Goal: Task Accomplishment & Management: Manage account settings

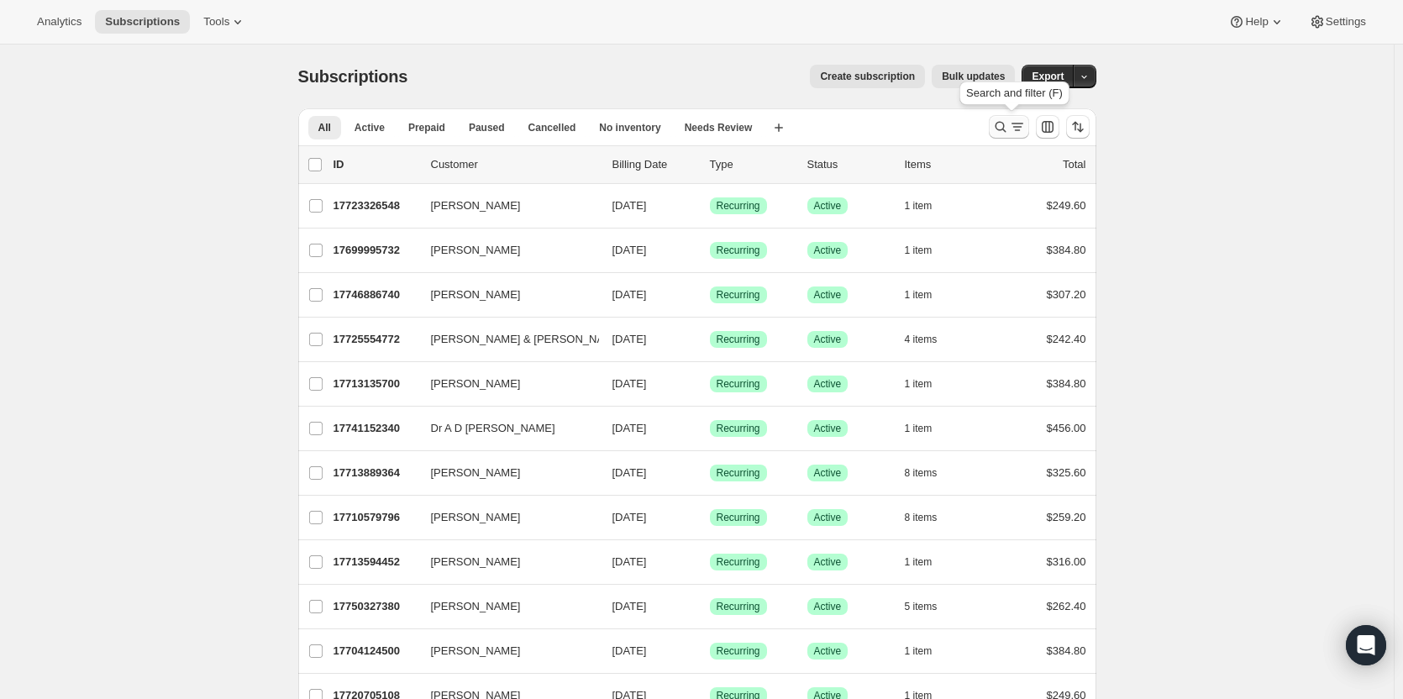
click at [1006, 131] on icon "Search and filter results" at bounding box center [1000, 126] width 17 height 17
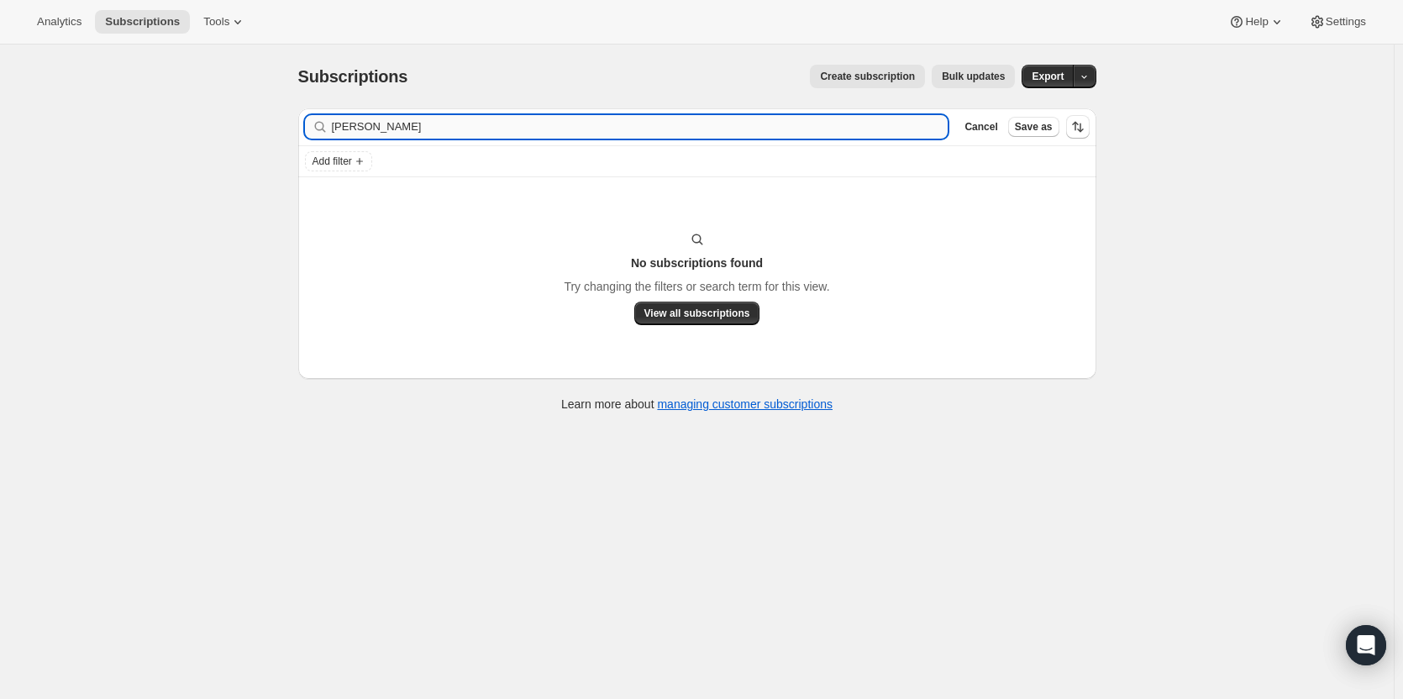
click at [379, 128] on input "tanya lau" at bounding box center [640, 127] width 616 height 24
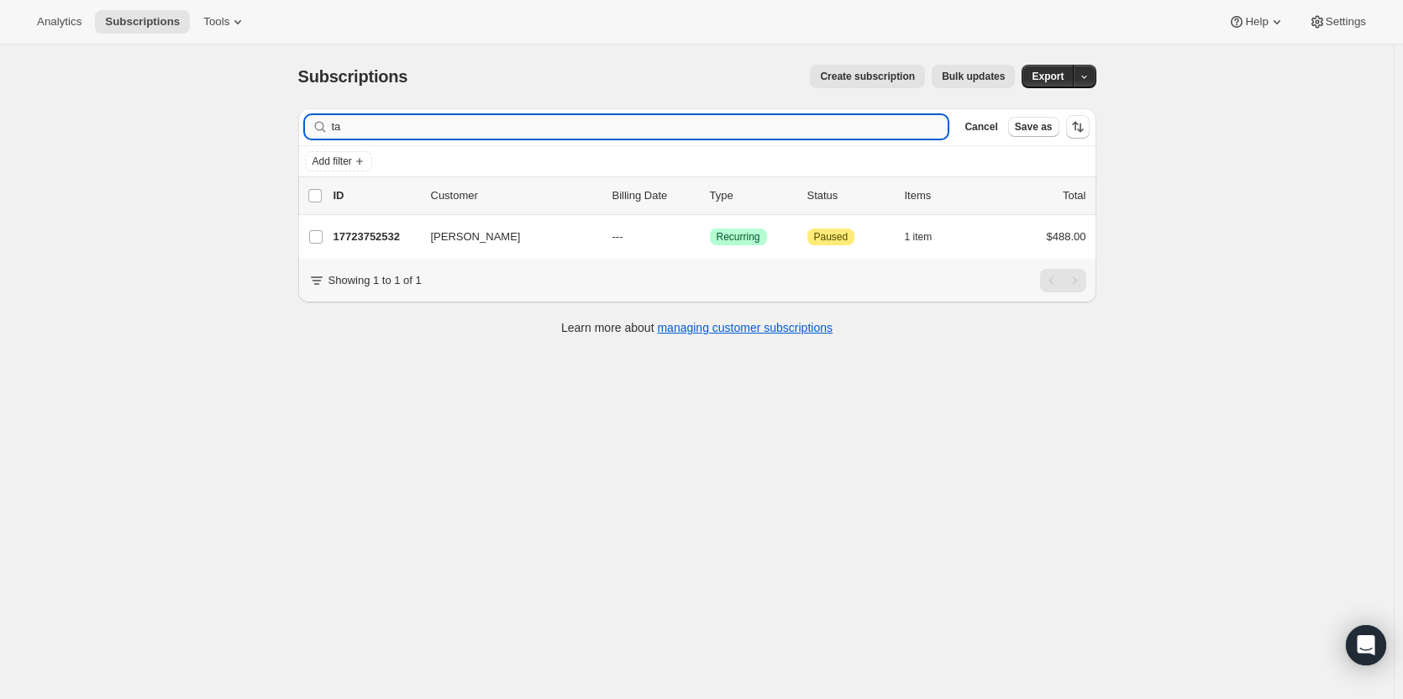
type input "t"
type input "l"
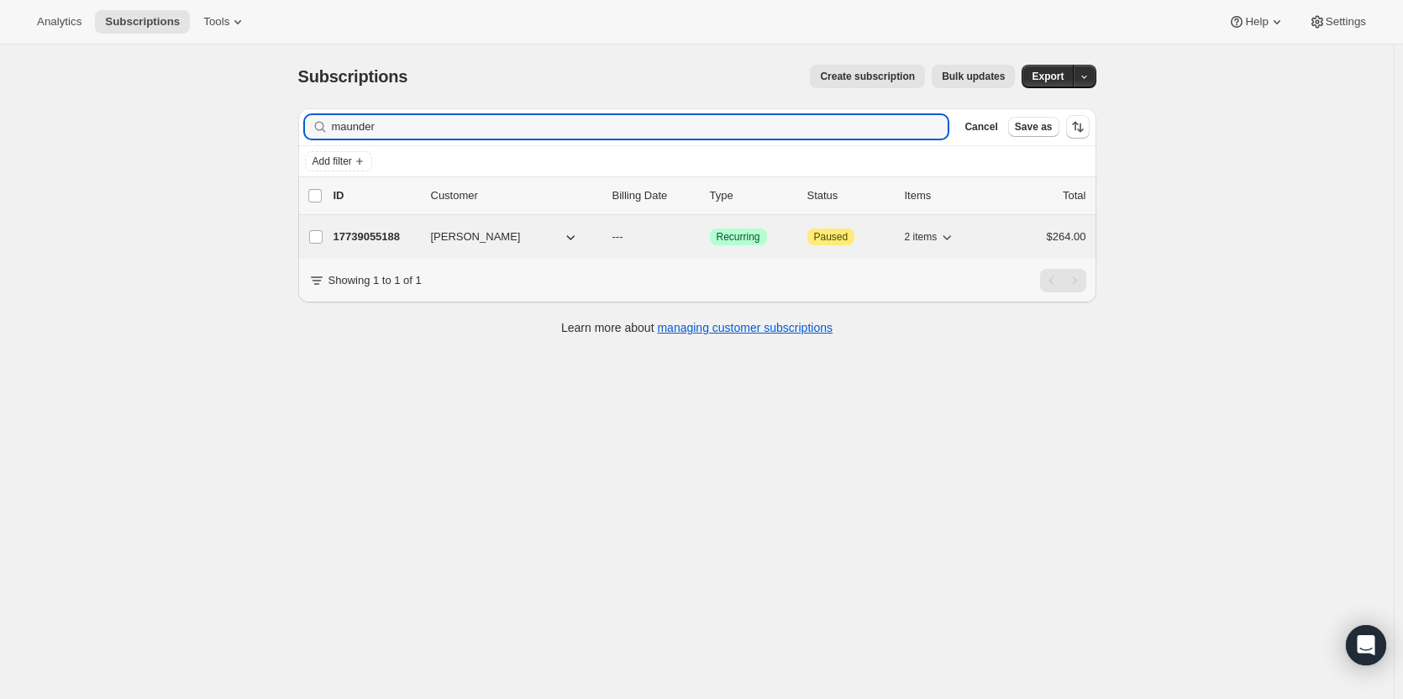
type input "maunder"
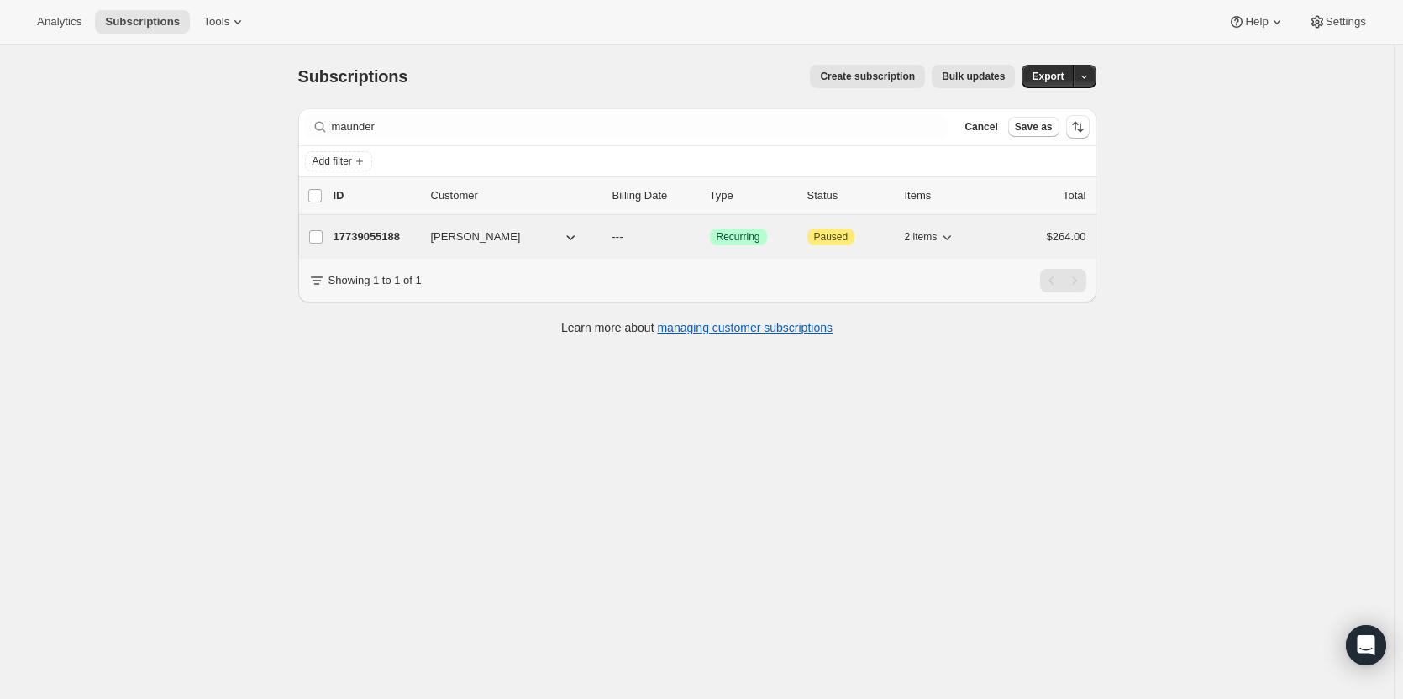
click at [385, 238] on p "17739055188" at bounding box center [375, 236] width 84 height 17
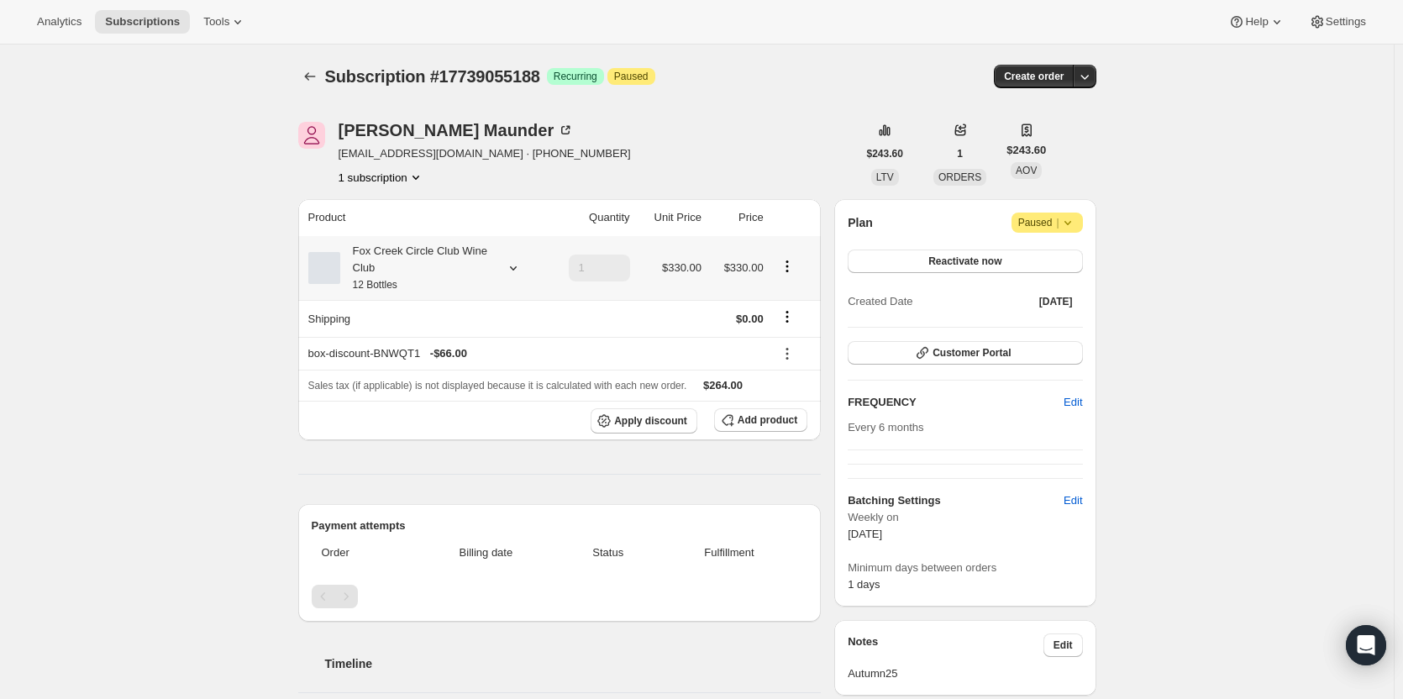
click at [468, 260] on div "Fox Creek Circle Club Wine Club 12 Bottles" at bounding box center [415, 268] width 151 height 50
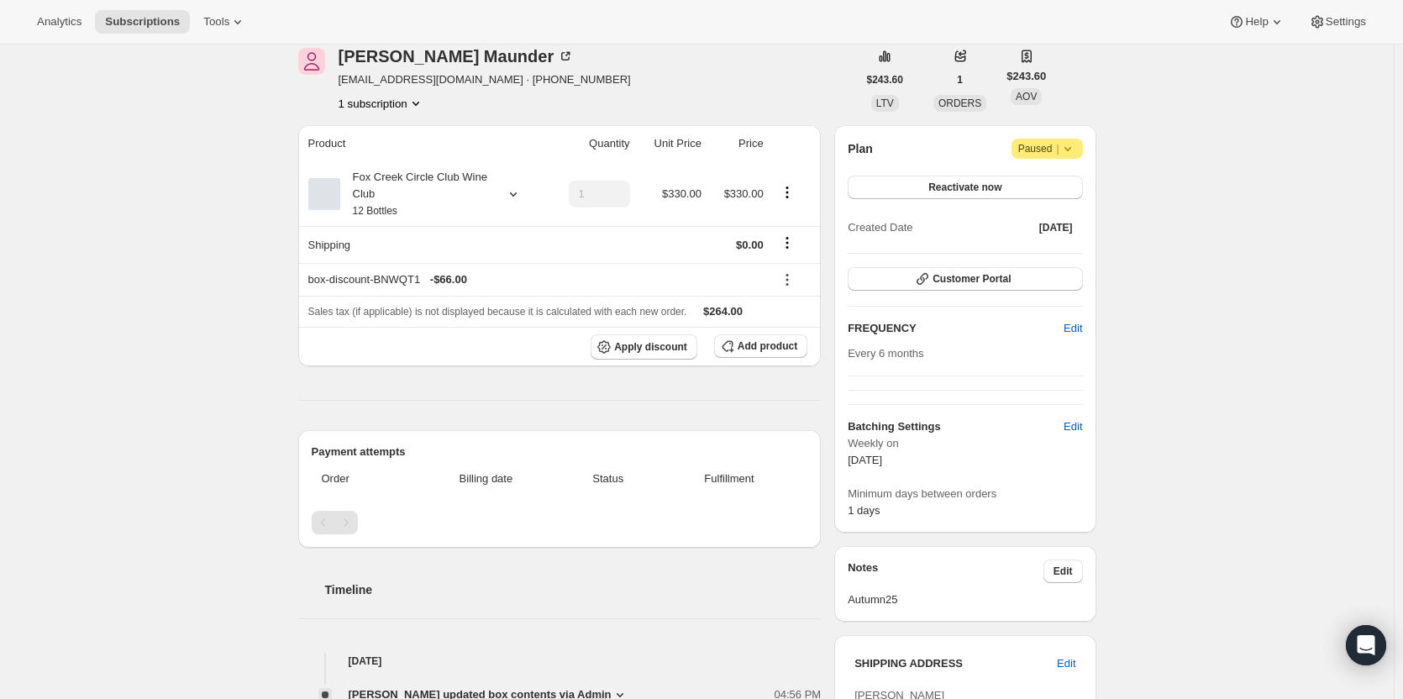
scroll to position [45, 0]
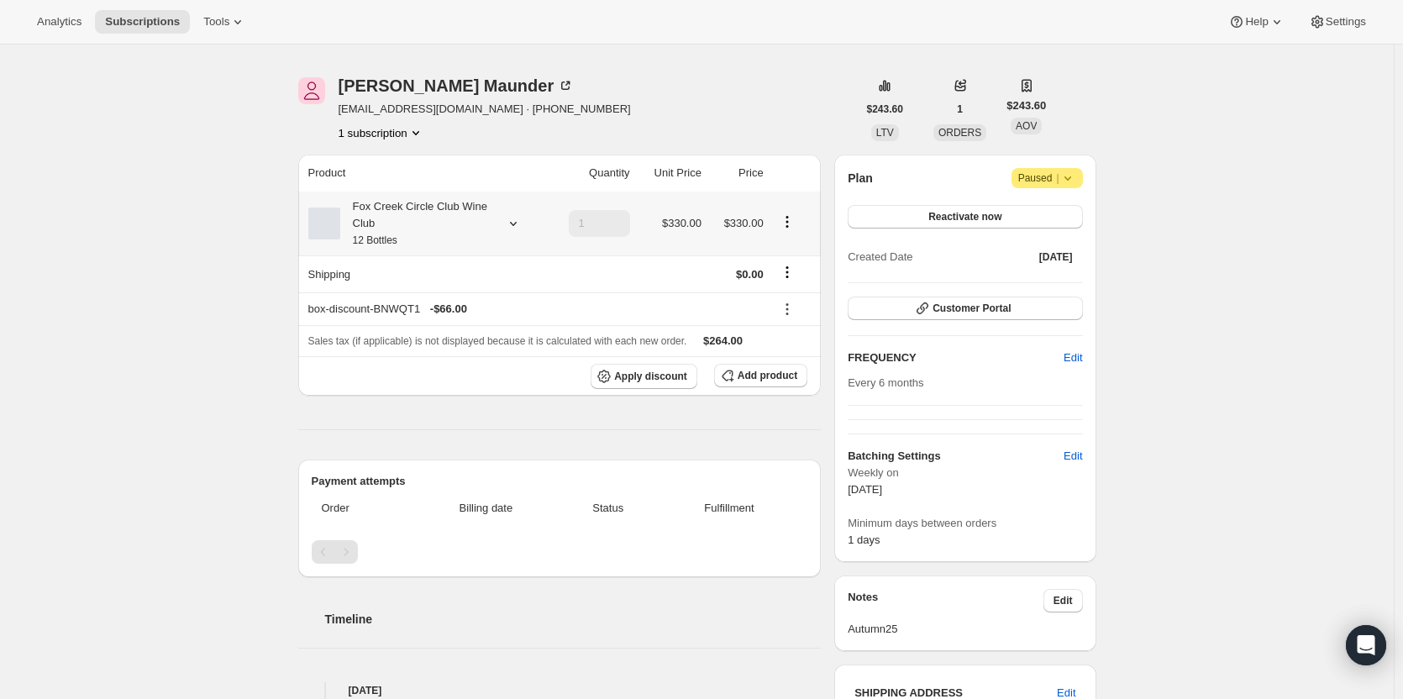
click at [491, 220] on div "Fox Creek Circle Club Wine Club 12 Bottles" at bounding box center [415, 223] width 151 height 50
click at [433, 369] on span "Edit box" at bounding box center [420, 366] width 39 height 13
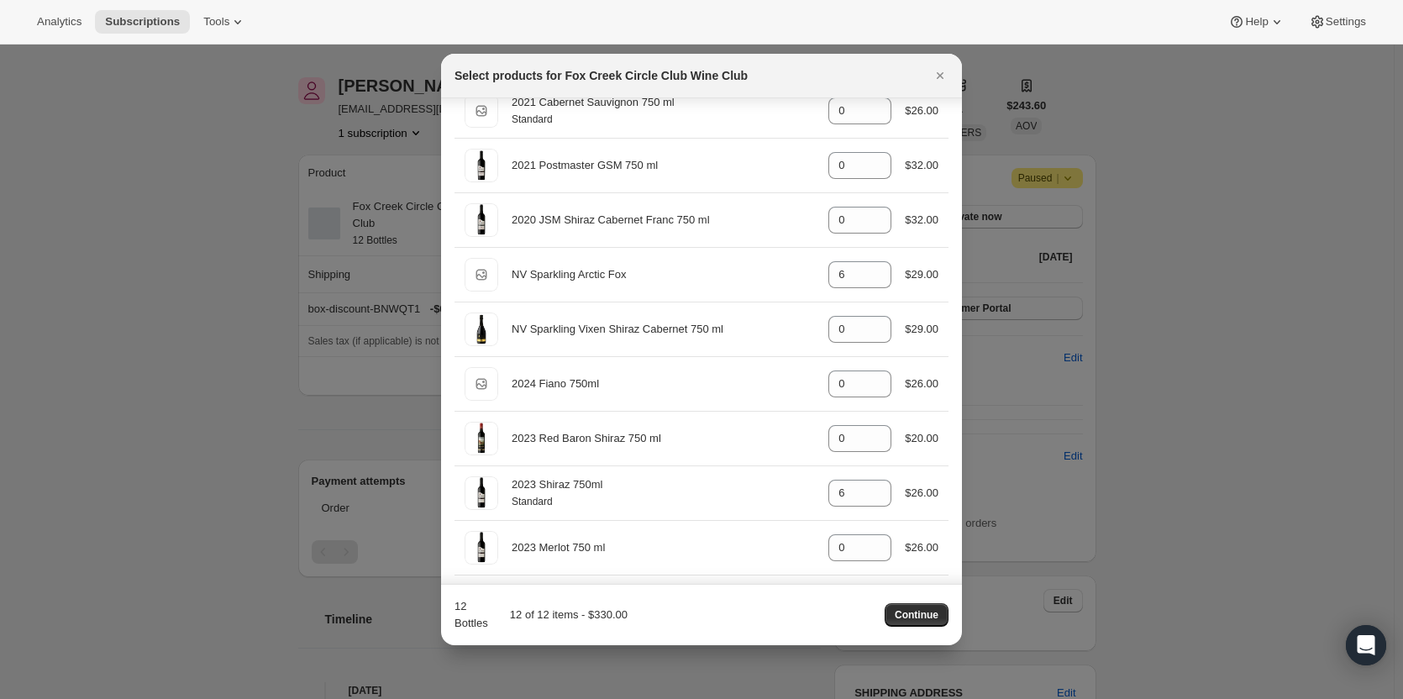
scroll to position [469, 0]
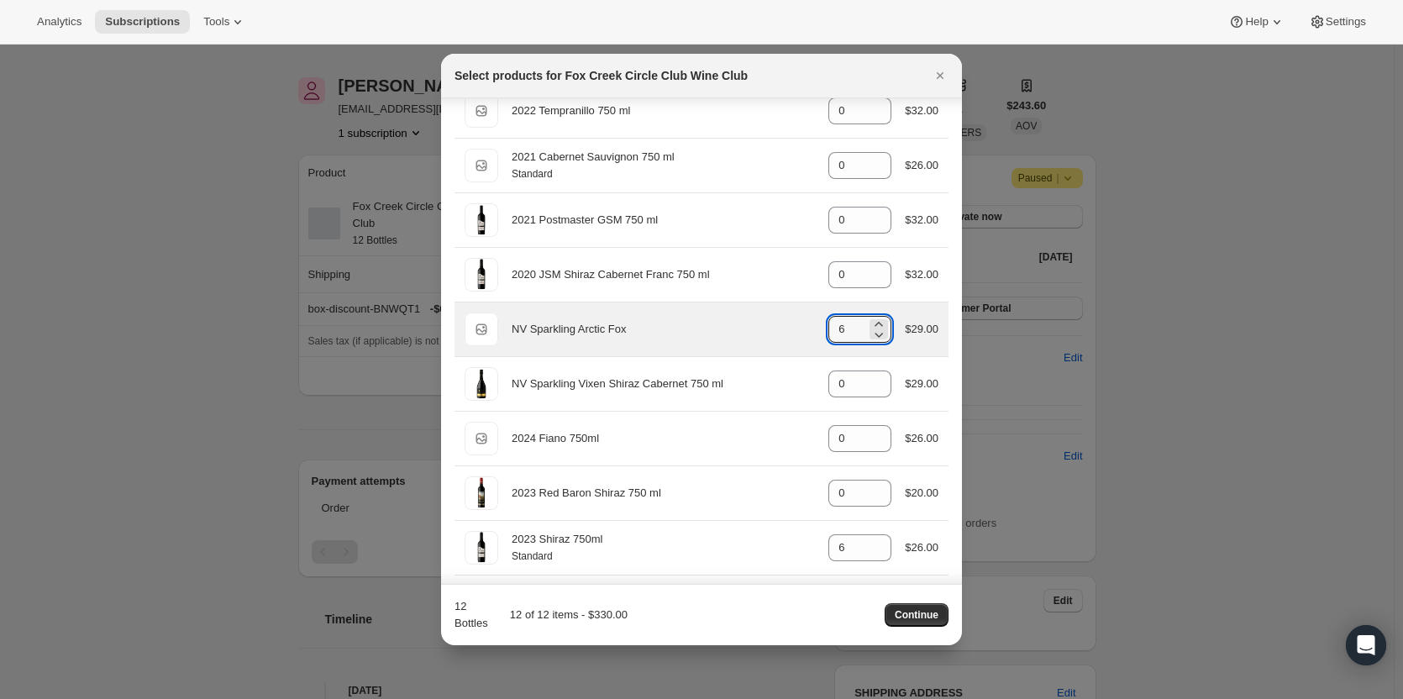
drag, startPoint x: 837, startPoint y: 330, endPoint x: 776, endPoint y: 335, distance: 61.5
click at [783, 330] on div "Default Title NV Sparkling Arctic Fox gid://shopify/ProductVariant/421290083287…" at bounding box center [701, 329] width 474 height 34
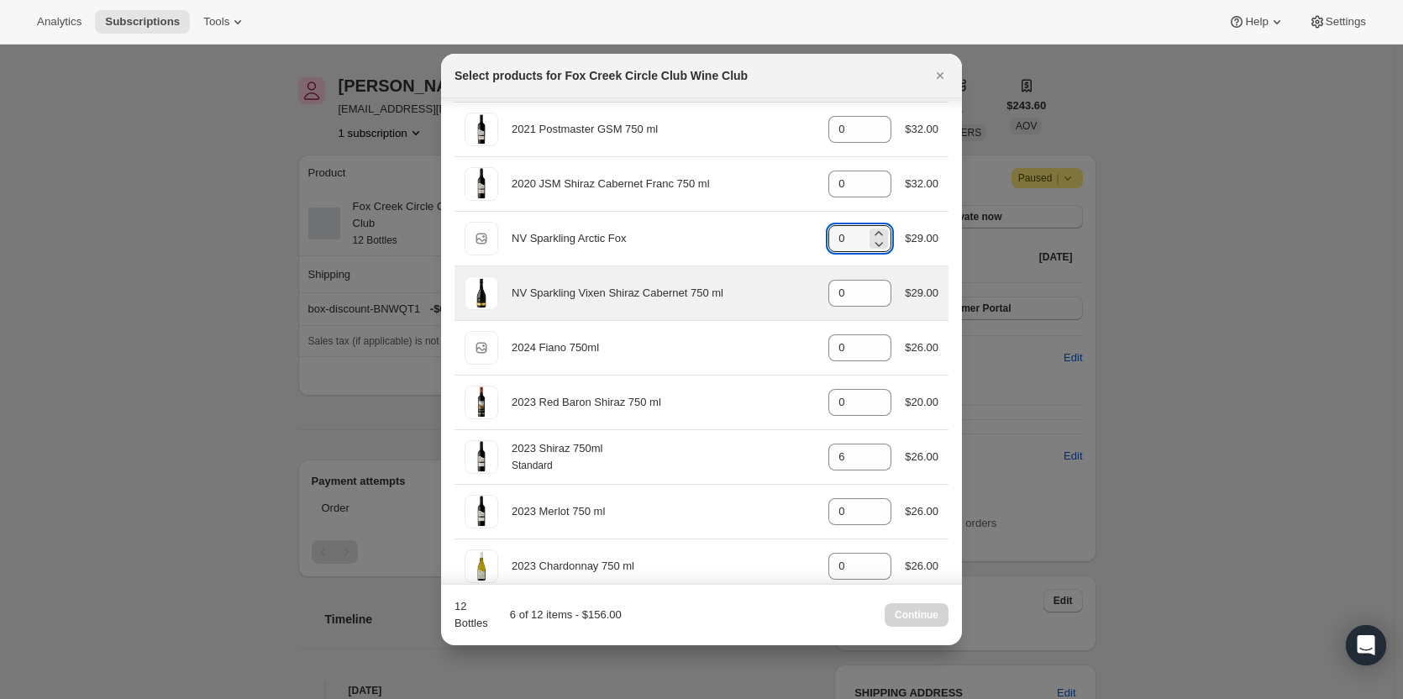
scroll to position [588, 0]
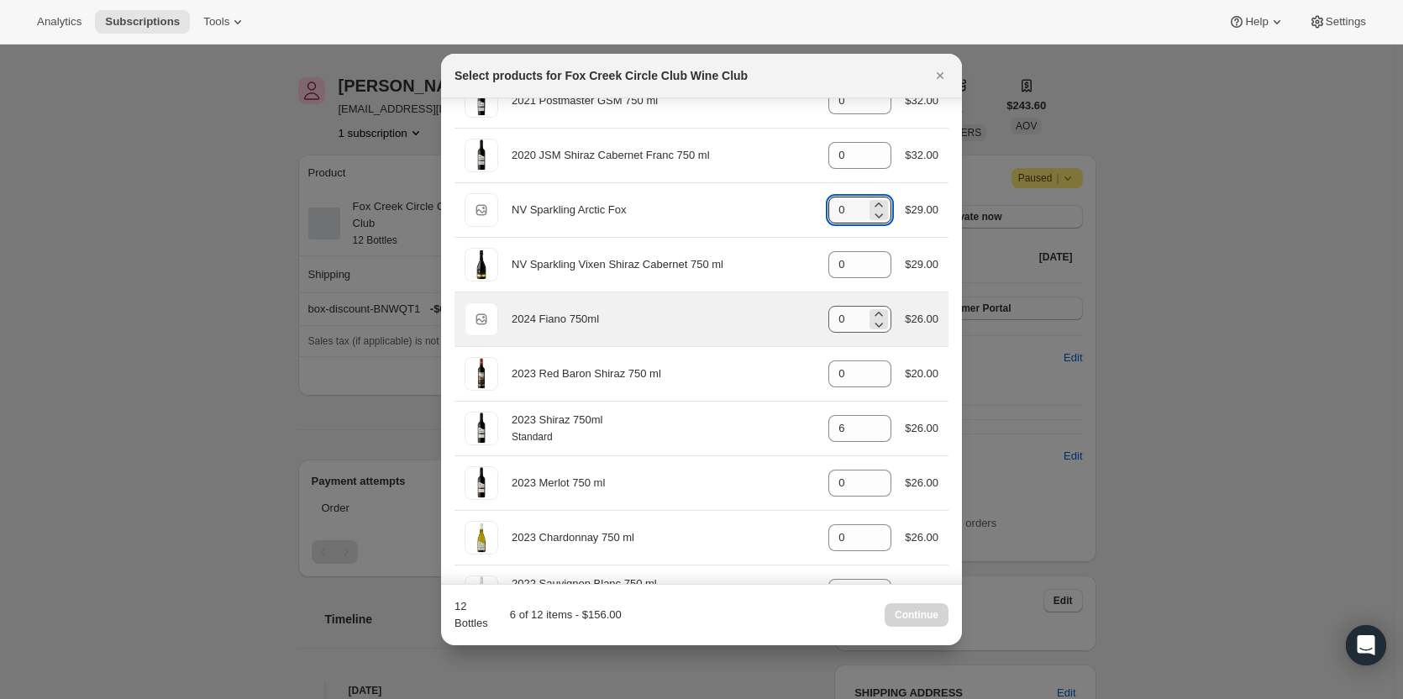
type input "0"
drag, startPoint x: 841, startPoint y: 313, endPoint x: 804, endPoint y: 318, distance: 37.3
click at [805, 318] on div "Default Title 2024 Fiano 750ml gid://shopify/ProductVariant/42034303664212 0 $2…" at bounding box center [701, 319] width 474 height 34
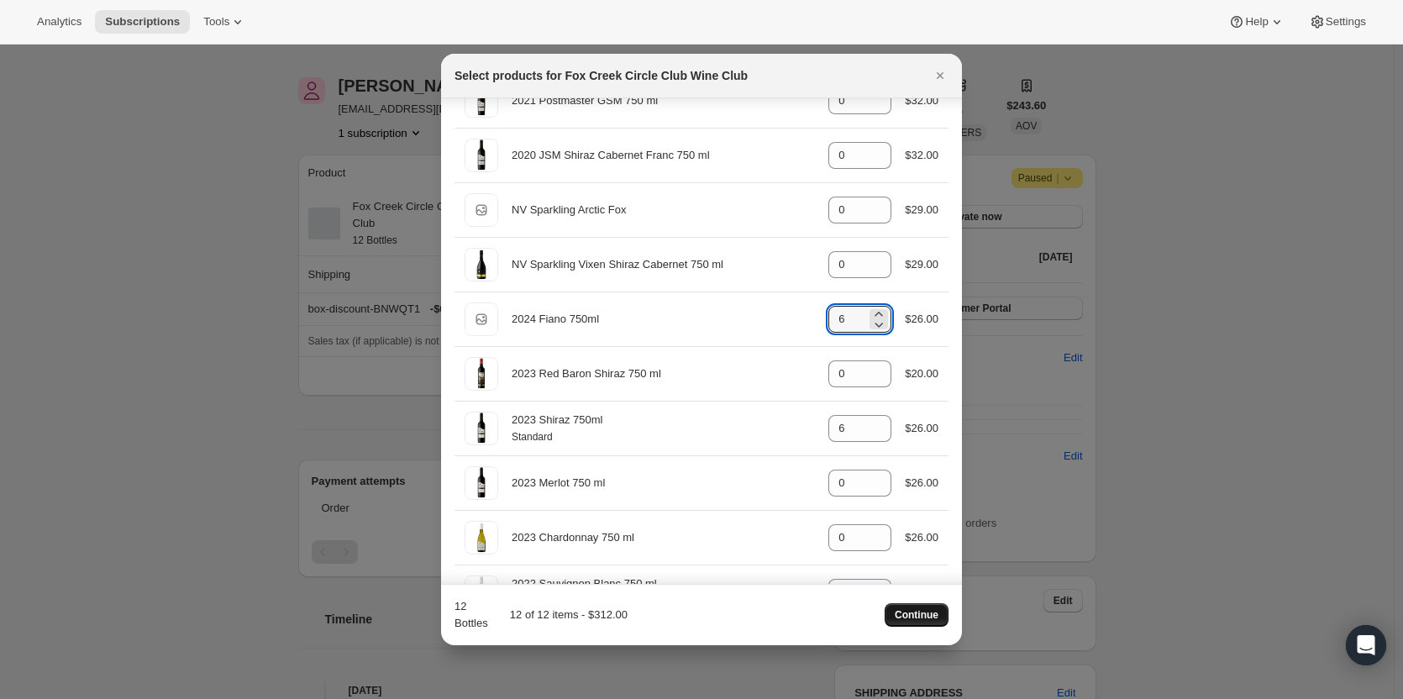
type input "6"
click at [916, 607] on button "Continue" at bounding box center [916, 615] width 64 height 24
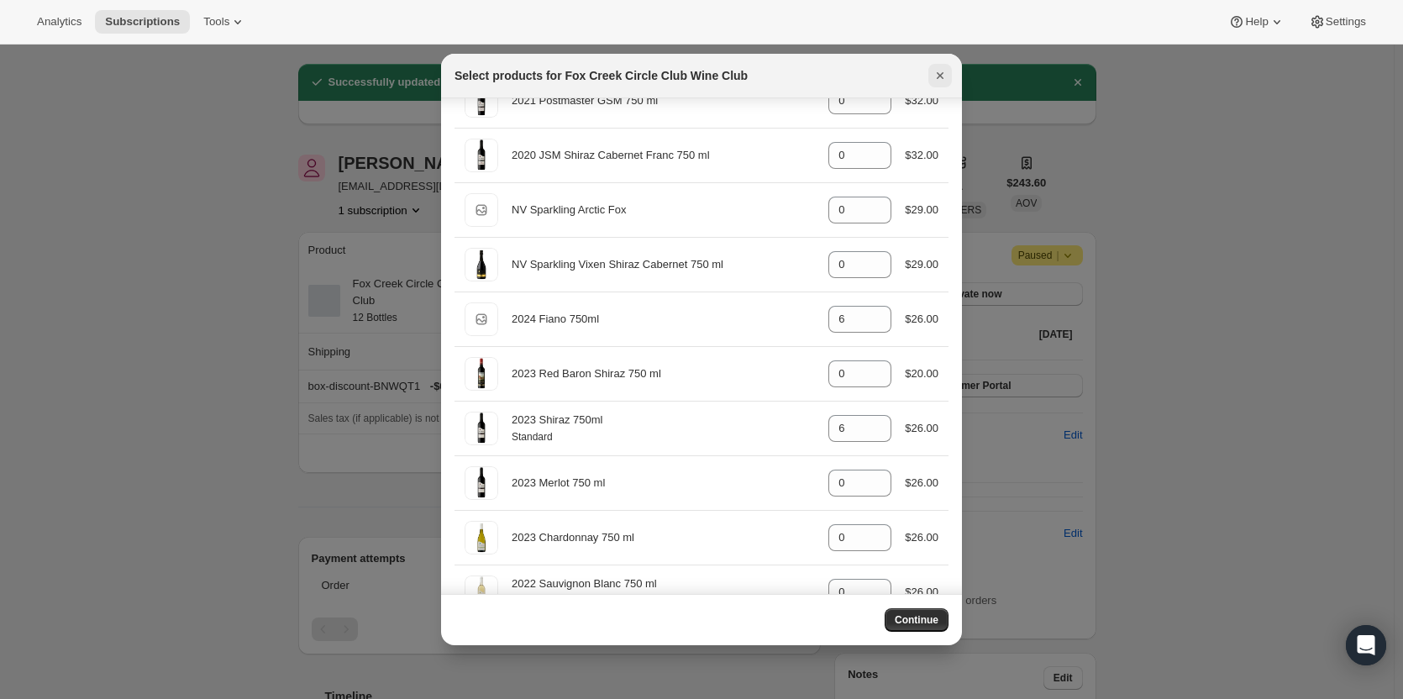
scroll to position [45, 0]
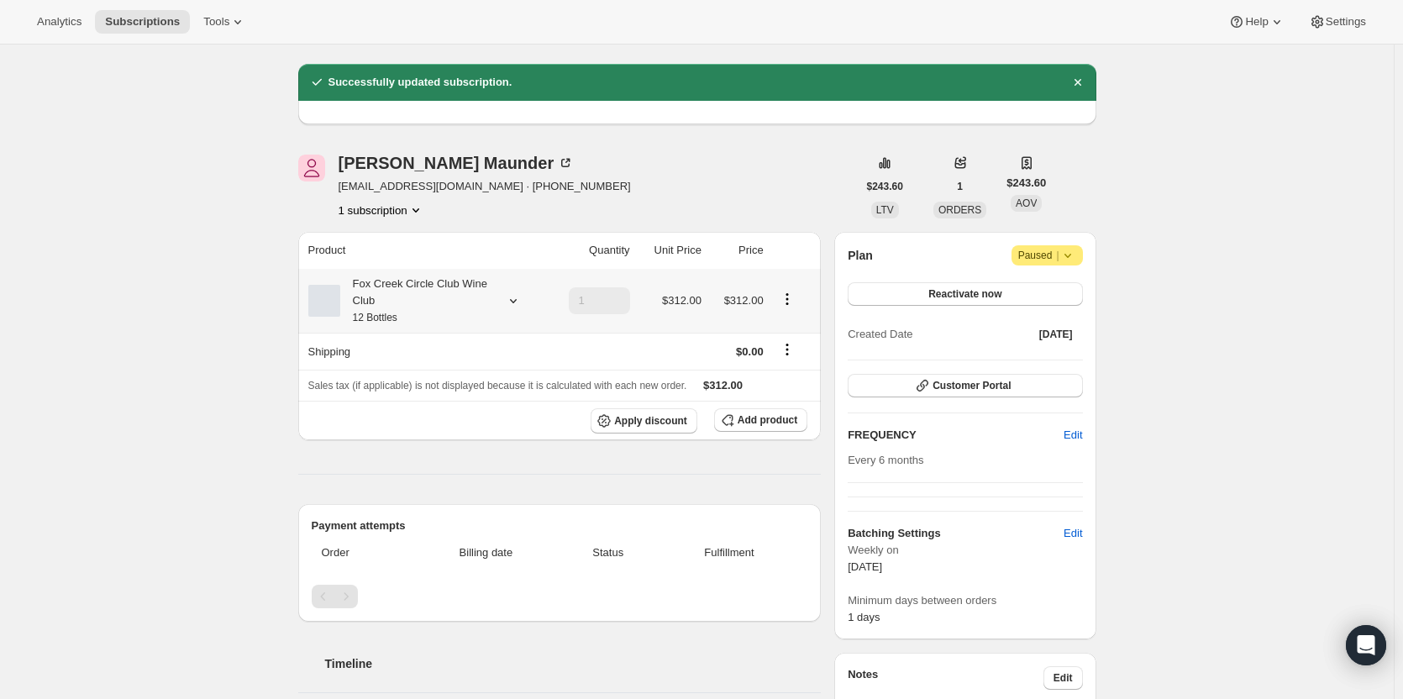
click at [386, 297] on div "Fox Creek Circle Club Wine Club 12 Bottles" at bounding box center [415, 300] width 151 height 50
click at [635, 475] on div "Product Quantity Unit Price Price Fox Creek Circle Club Wine Club 12 Bottles 1 …" at bounding box center [559, 608] width 523 height 753
click at [390, 297] on div "Fox Creek Circle Club Wine Club 12 Bottles" at bounding box center [415, 300] width 151 height 50
click at [600, 332] on td "1" at bounding box center [589, 301] width 89 height 64
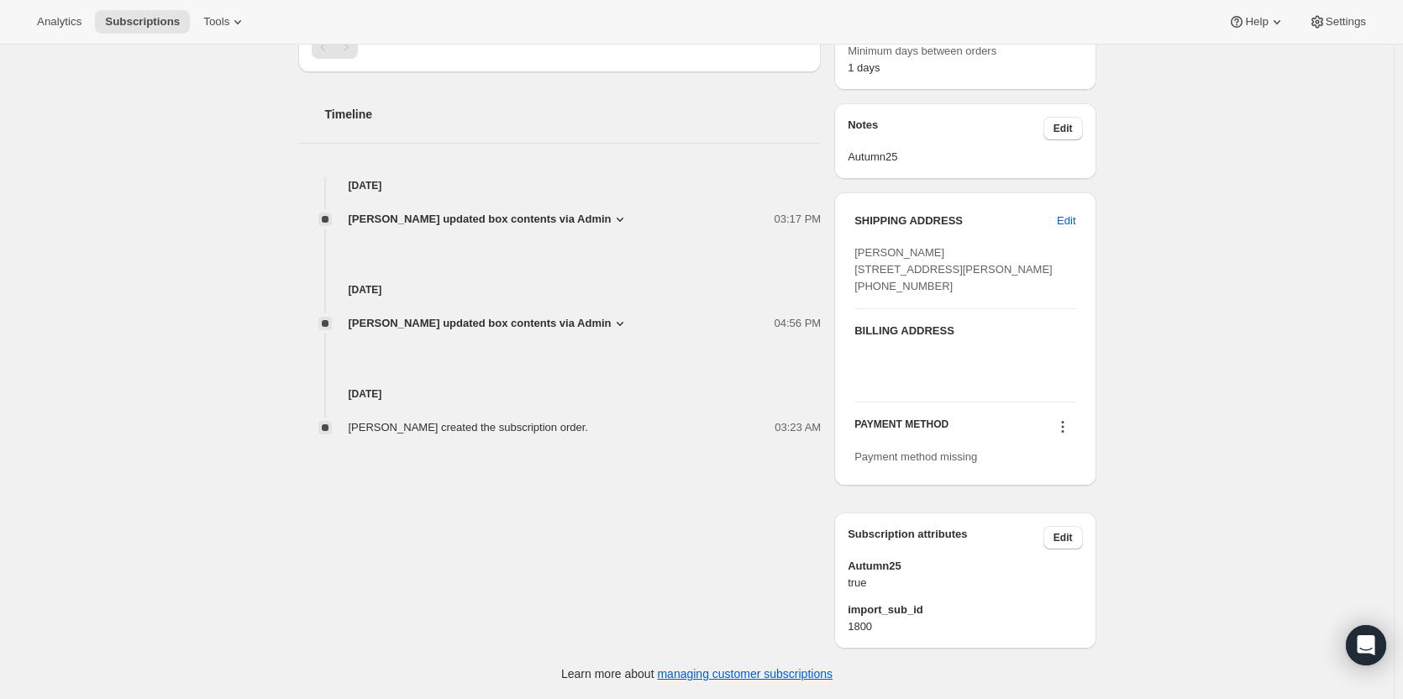
scroll to position [626, 0]
click at [1071, 427] on icon at bounding box center [1062, 426] width 17 height 17
click at [936, 454] on span "Payment method missing" at bounding box center [915, 456] width 123 height 13
drag, startPoint x: 978, startPoint y: 456, endPoint x: 839, endPoint y: 454, distance: 139.4
click at [839, 454] on div "SHIPPING ADDRESS Edit Tanya Maunder 9 Vance Close Barrine QLD, 4872 Australia +…" at bounding box center [964, 338] width 261 height 293
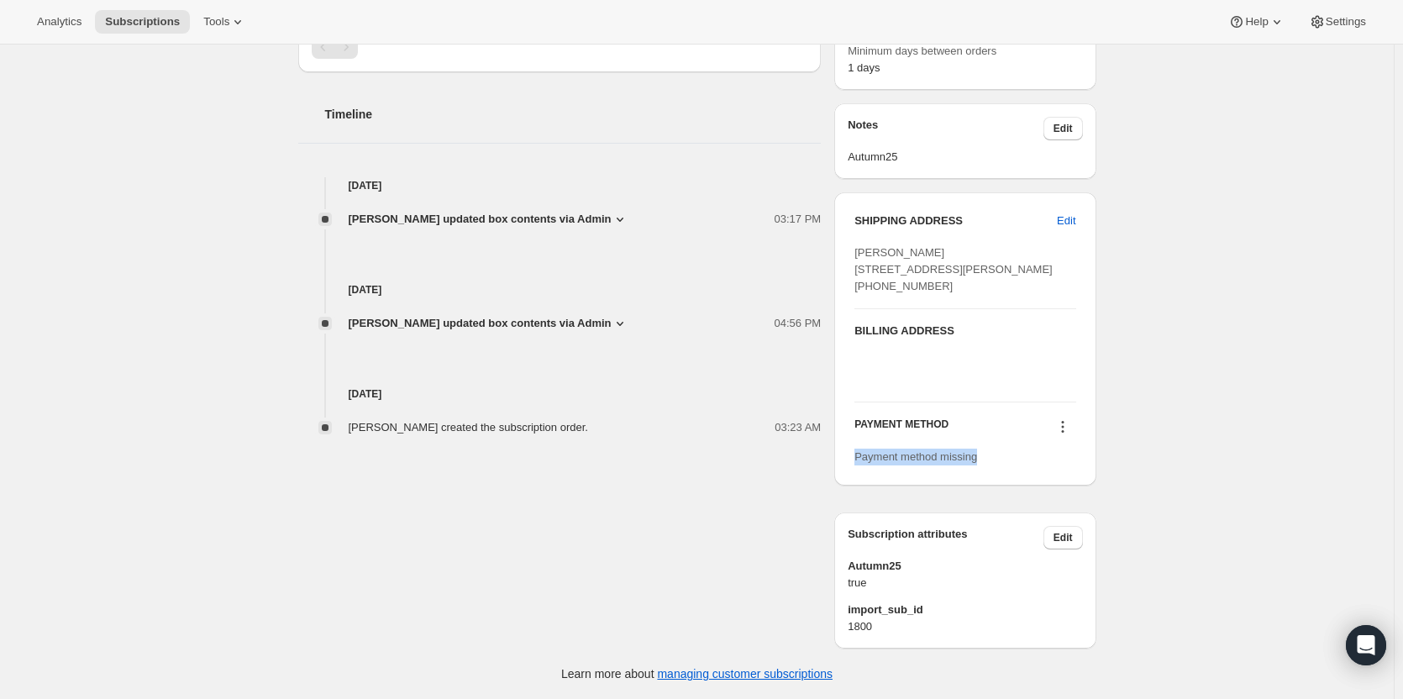
click at [982, 454] on div "Payment method missing" at bounding box center [964, 456] width 221 height 17
click at [1067, 426] on icon at bounding box center [1062, 426] width 17 height 17
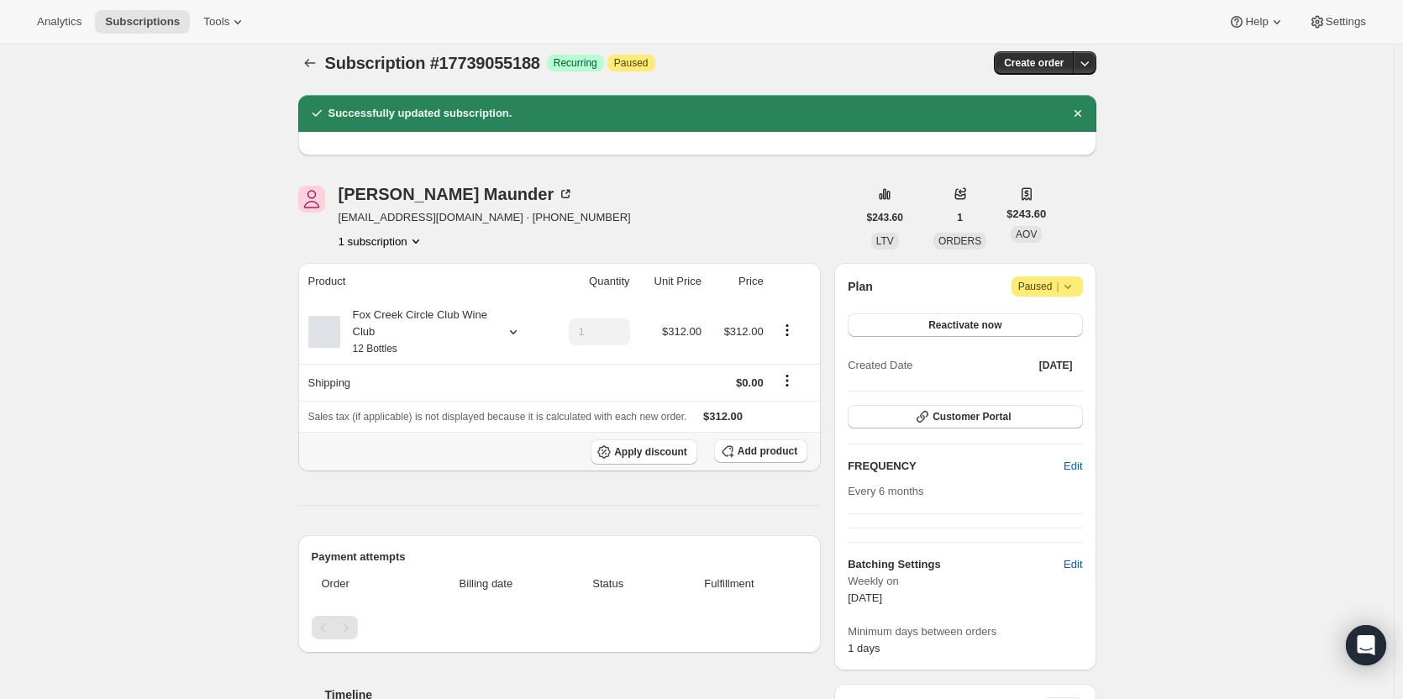
scroll to position [0, 0]
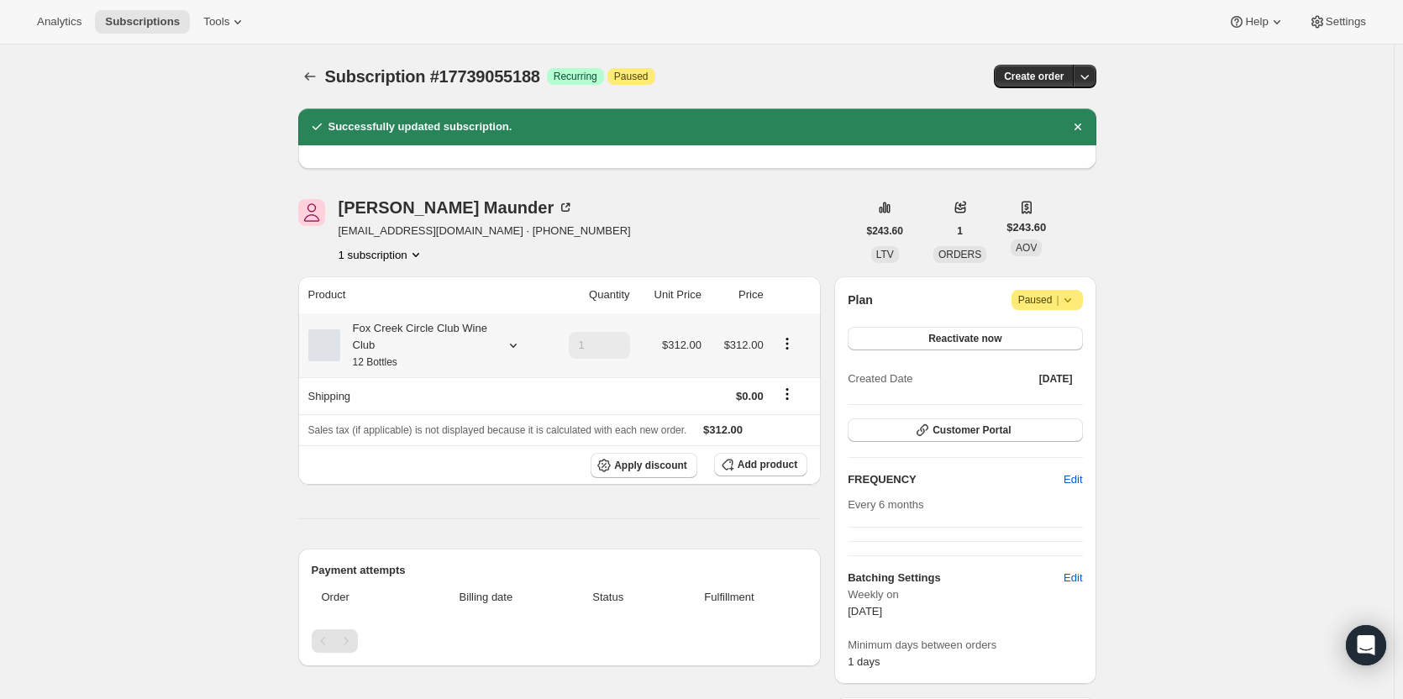
click at [506, 341] on div at bounding box center [510, 345] width 24 height 17
click at [421, 481] on button "Edit box" at bounding box center [420, 489] width 197 height 24
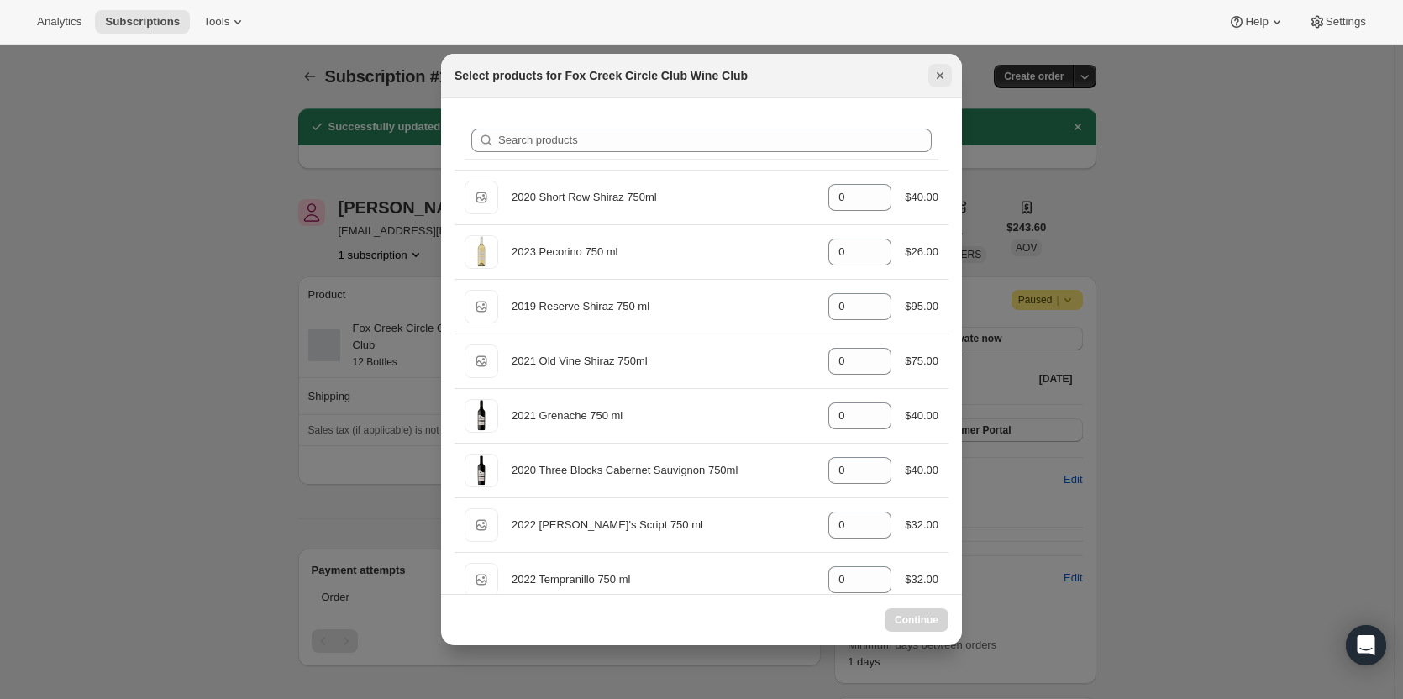
click at [935, 73] on icon "Close" at bounding box center [939, 75] width 17 height 17
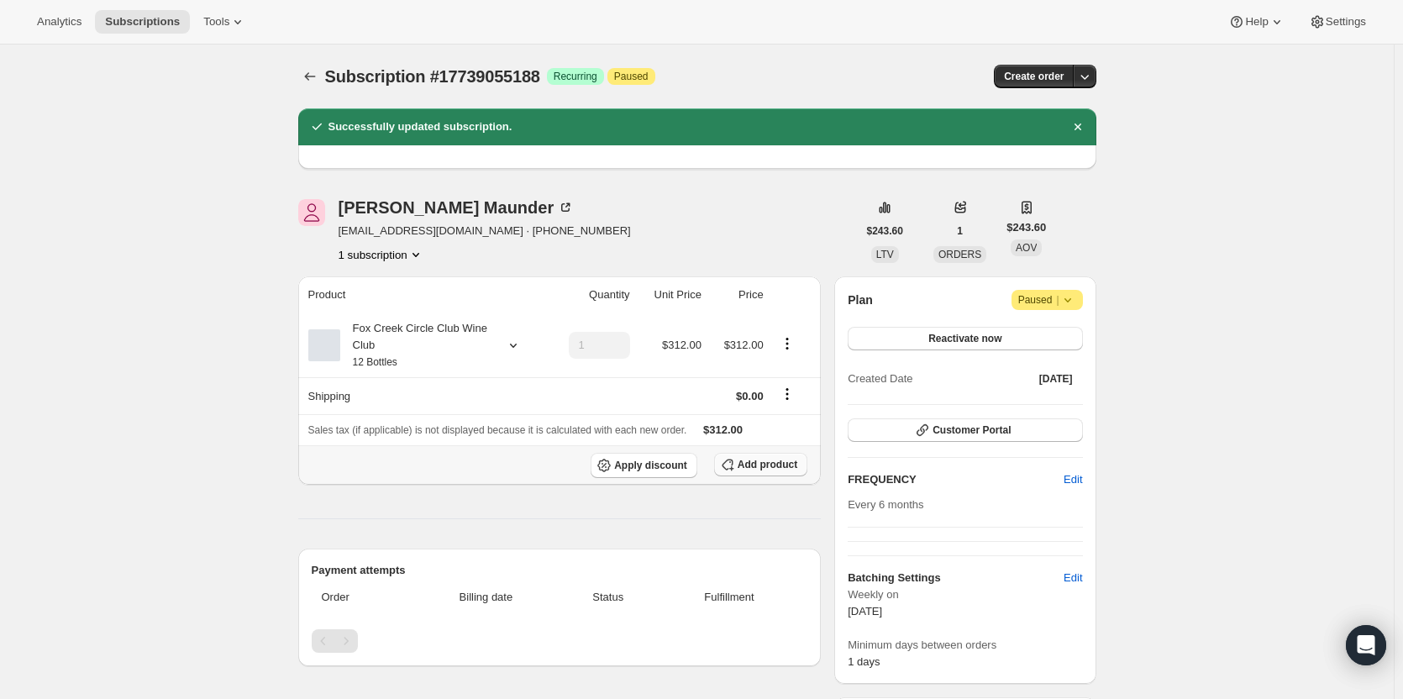
click at [762, 465] on span "Add product" at bounding box center [767, 464] width 60 height 13
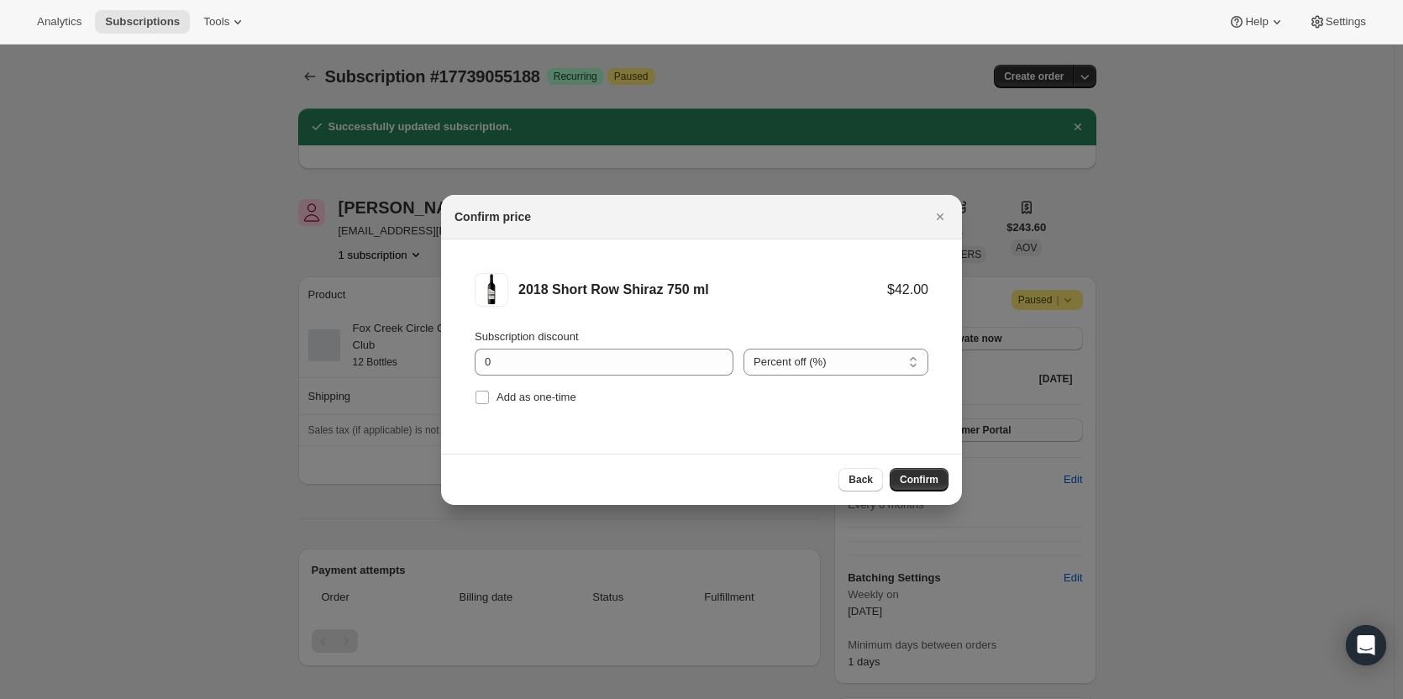
click at [904, 483] on span "Confirm" at bounding box center [918, 479] width 39 height 13
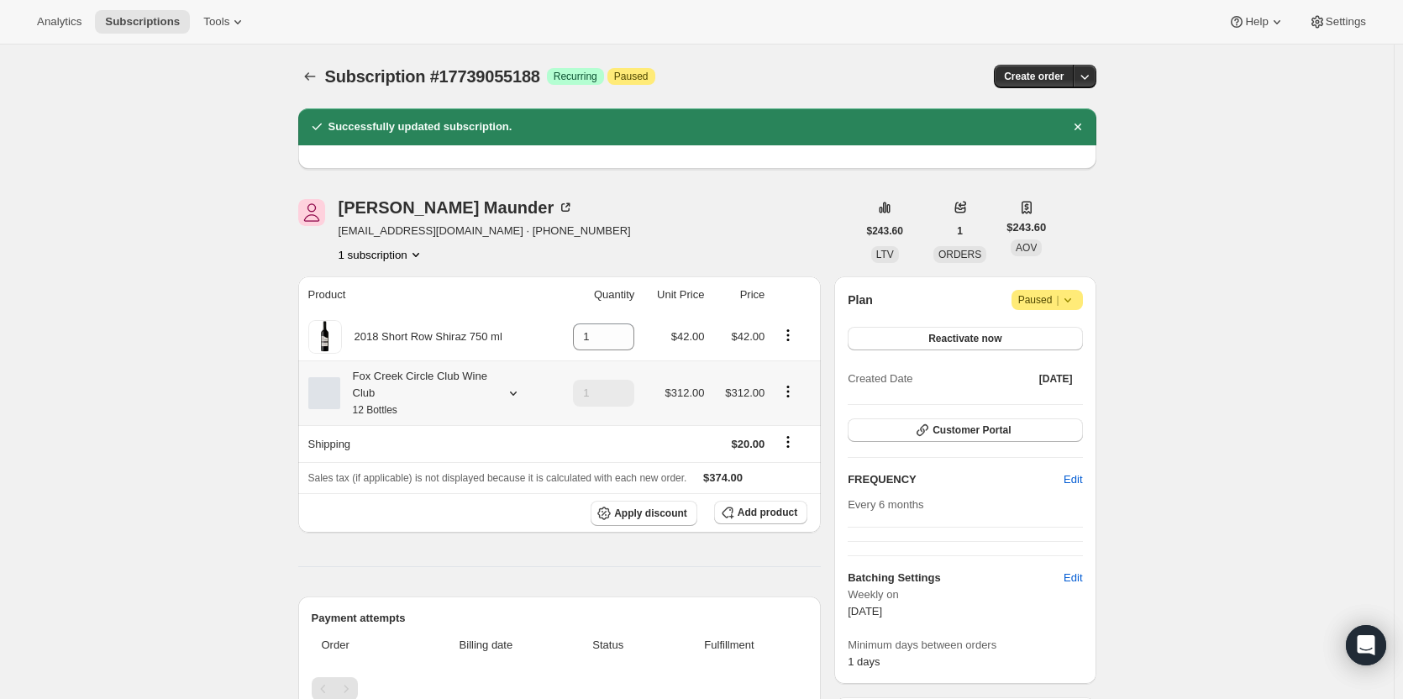
click at [405, 389] on div "Fox Creek Circle Club Wine Club 12 Bottles" at bounding box center [415, 393] width 151 height 50
click at [511, 391] on icon at bounding box center [513, 393] width 17 height 17
click at [792, 389] on icon "Product actions" at bounding box center [787, 391] width 17 height 17
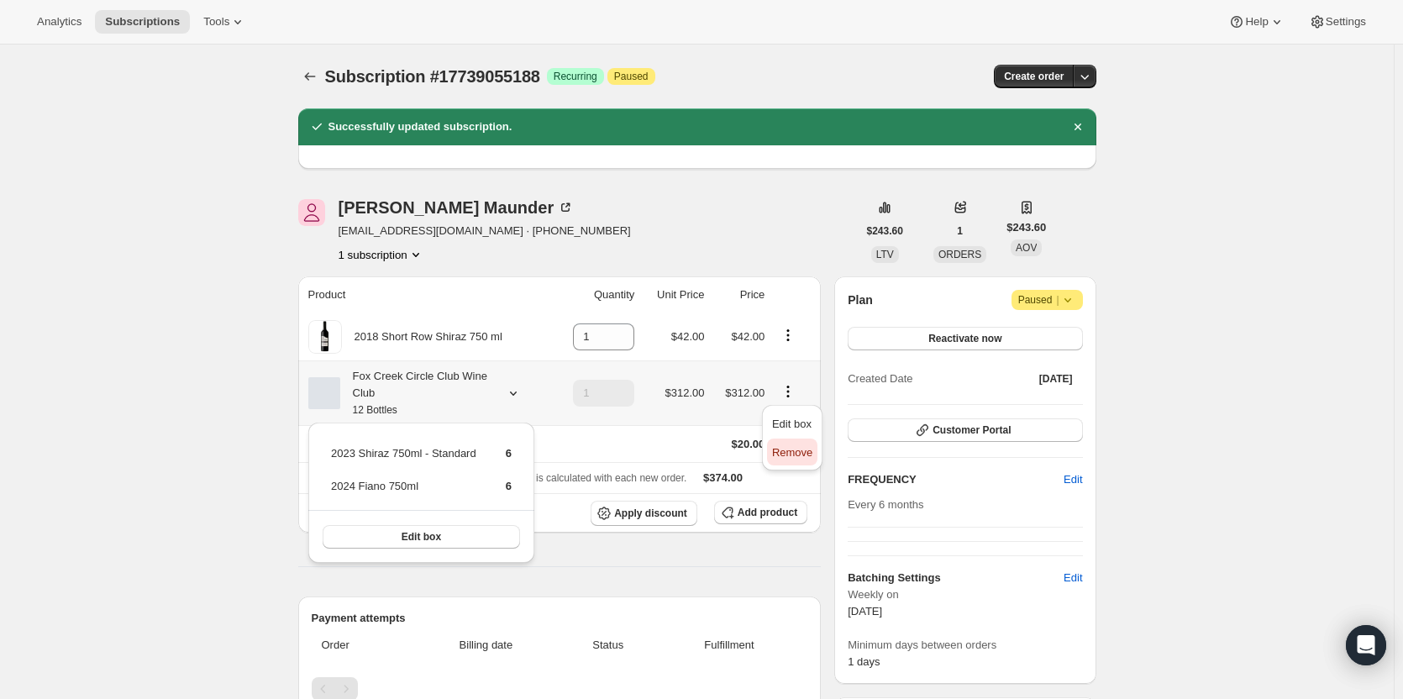
click at [791, 444] on span "Remove" at bounding box center [792, 452] width 40 height 17
type input "0"
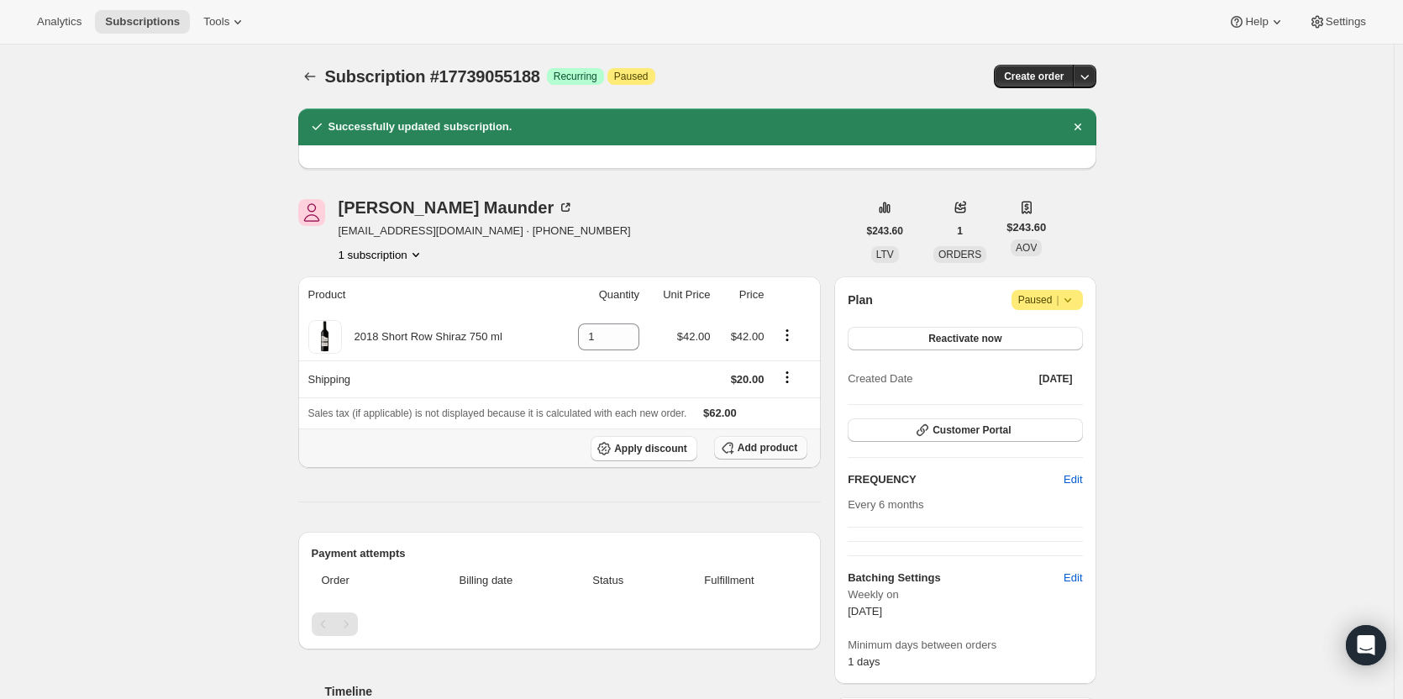
click at [752, 451] on span "Add product" at bounding box center [767, 447] width 60 height 13
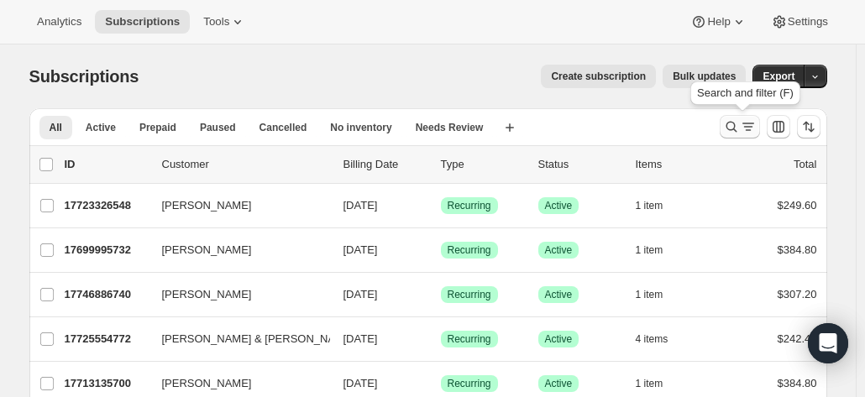
click at [737, 124] on icon "Search and filter results" at bounding box center [731, 127] width 11 height 11
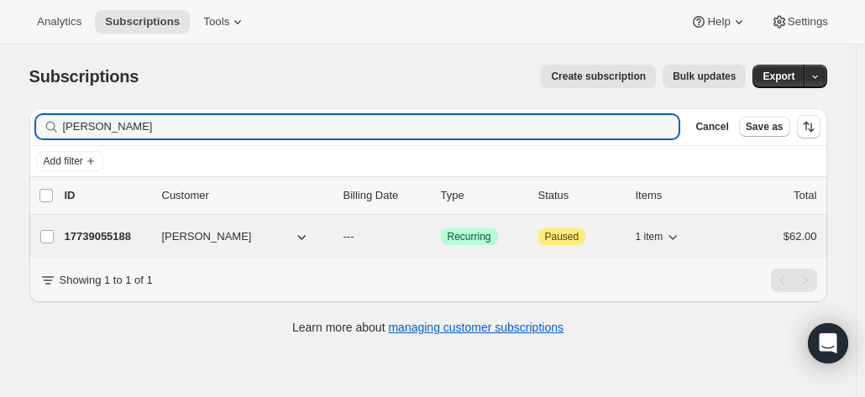
type input "tanya ma"
click at [114, 228] on p "17739055188" at bounding box center [107, 236] width 84 height 17
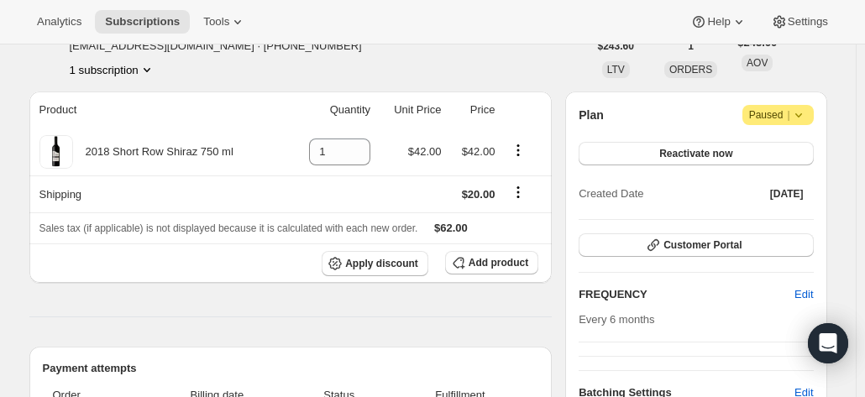
scroll to position [168, 0]
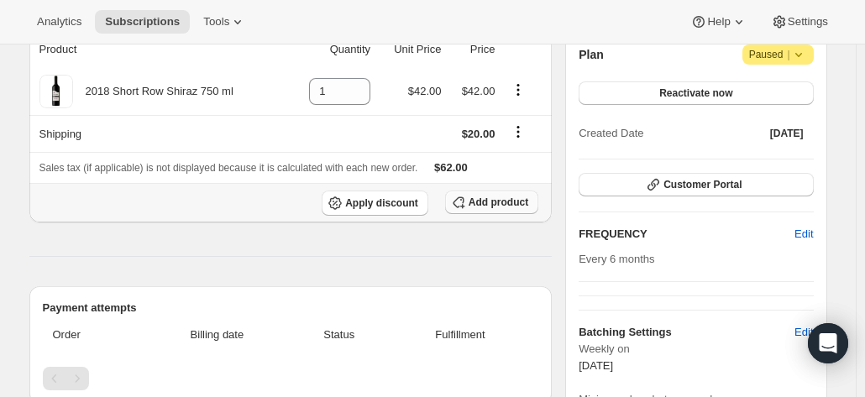
click at [486, 197] on span "Add product" at bounding box center [499, 202] width 60 height 13
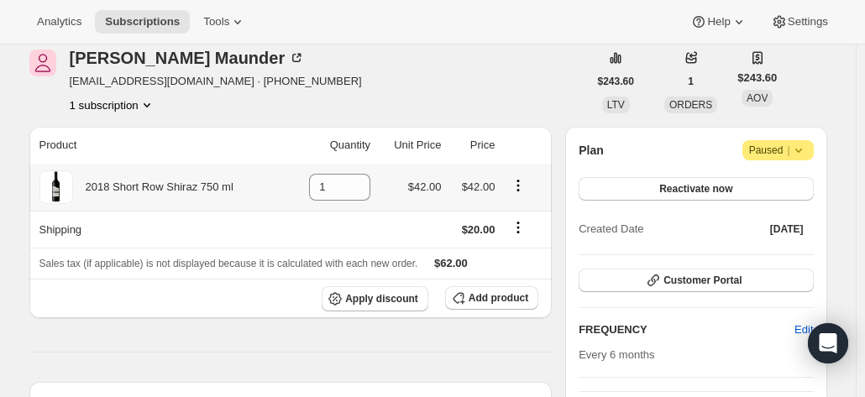
scroll to position [0, 0]
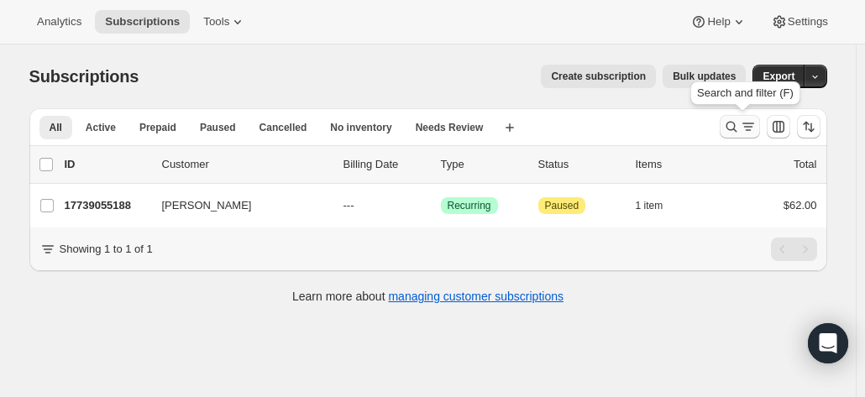
click at [740, 125] on icon "Search and filter results" at bounding box center [731, 126] width 17 height 17
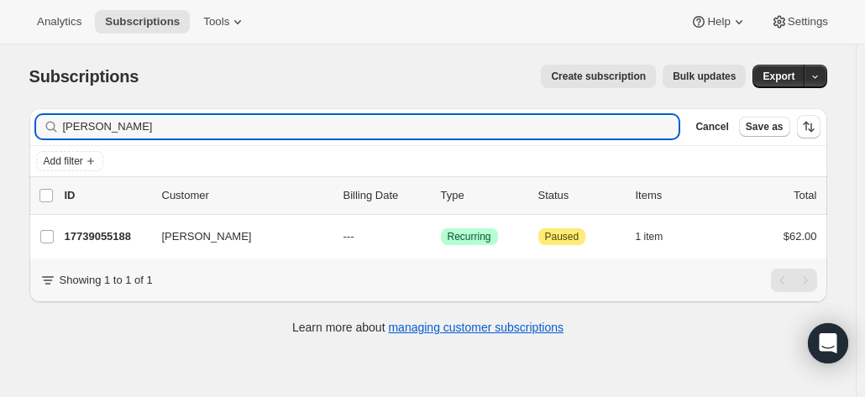
drag, startPoint x: 149, startPoint y: 134, endPoint x: 47, endPoint y: 120, distance: 103.3
click at [47, 120] on div "tanya ma Clear" at bounding box center [357, 127] width 643 height 24
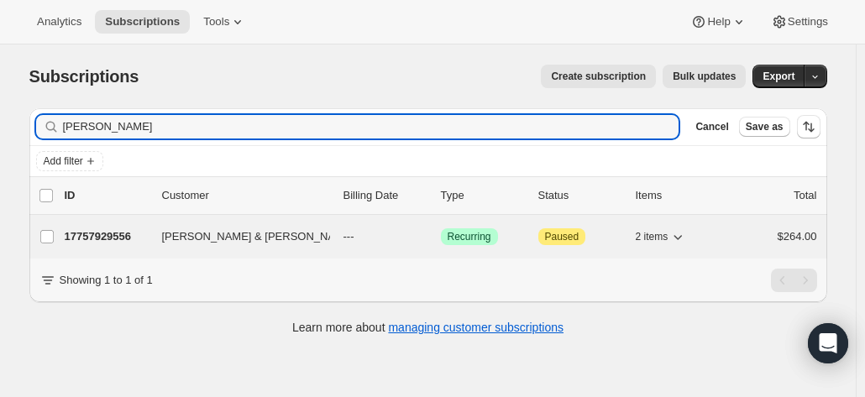
type input "sharon robertson"
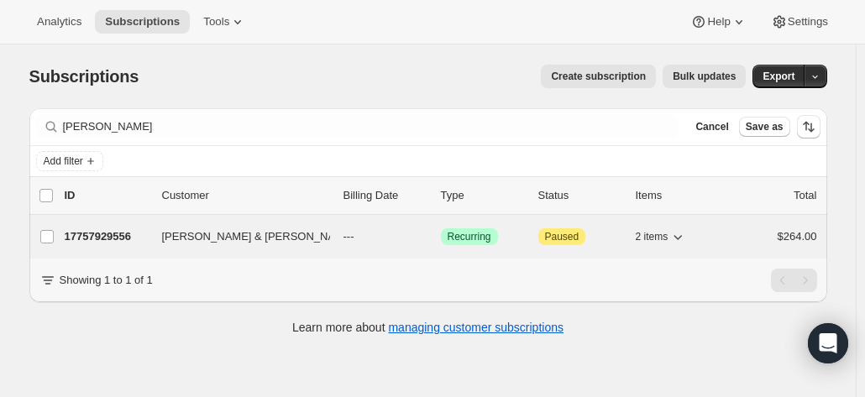
click at [84, 238] on p "17757929556" at bounding box center [107, 236] width 84 height 17
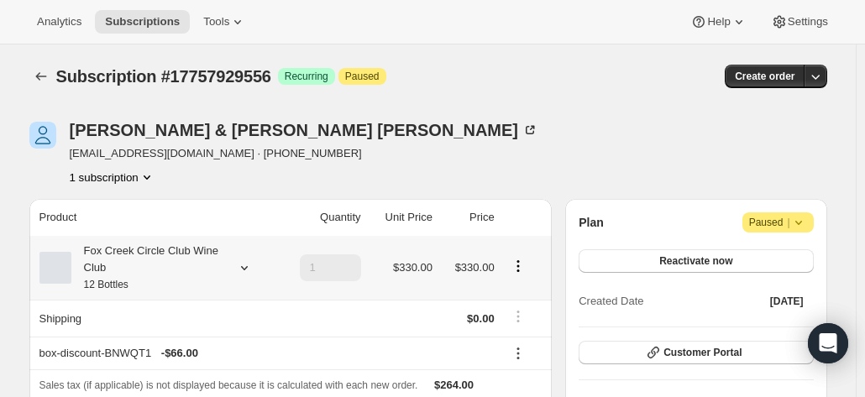
click at [181, 252] on div "Fox Creek Circle Club Wine Club 12 Bottles" at bounding box center [146, 268] width 151 height 50
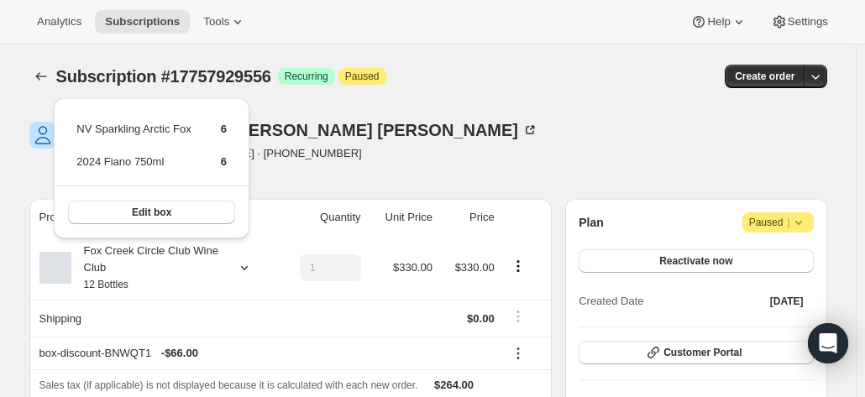
click at [373, 170] on div "Sharon & Graeme Robertson robbo103@bigpond.com · +61418800799 1 subscription" at bounding box center [308, 154] width 558 height 64
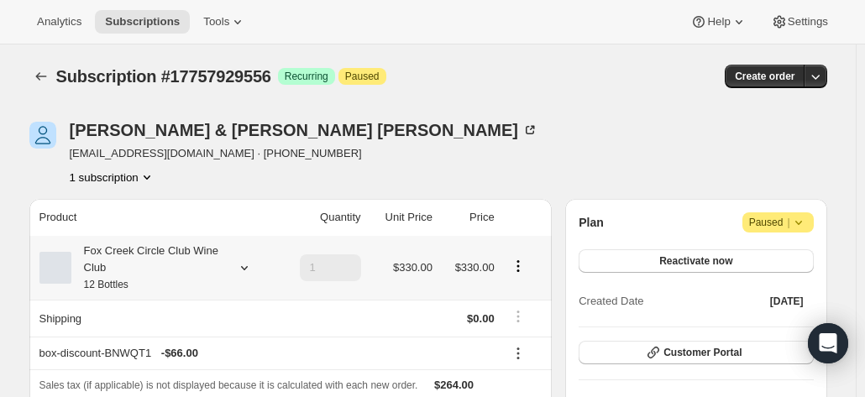
click at [165, 263] on div "Fox Creek Circle Club Wine Club 12 Bottles" at bounding box center [146, 268] width 151 height 50
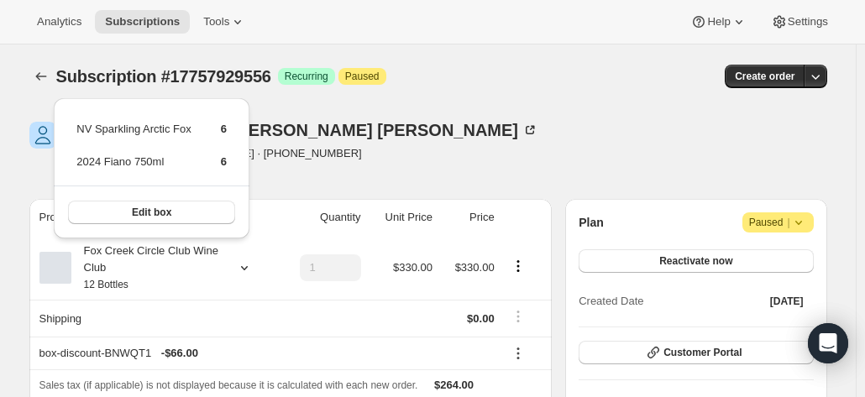
click at [395, 145] on div "Sharon & Graeme Robertson robbo103@bigpond.com · +61418800799 1 subscription" at bounding box center [308, 154] width 558 height 64
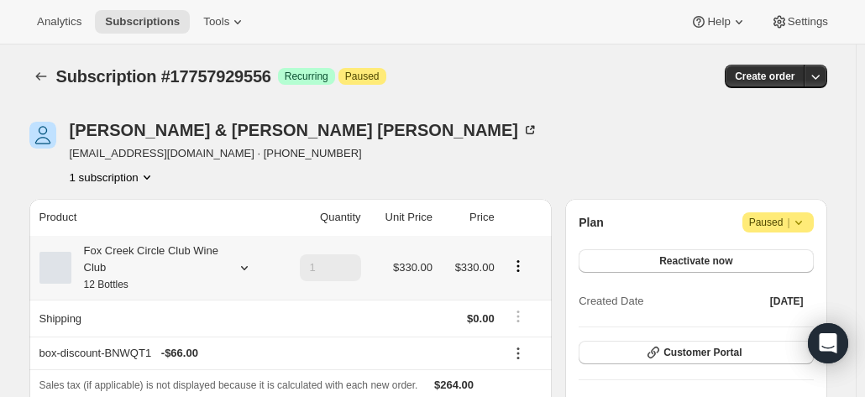
click at [176, 257] on div "Fox Creek Circle Club Wine Club 12 Bottles" at bounding box center [146, 268] width 151 height 50
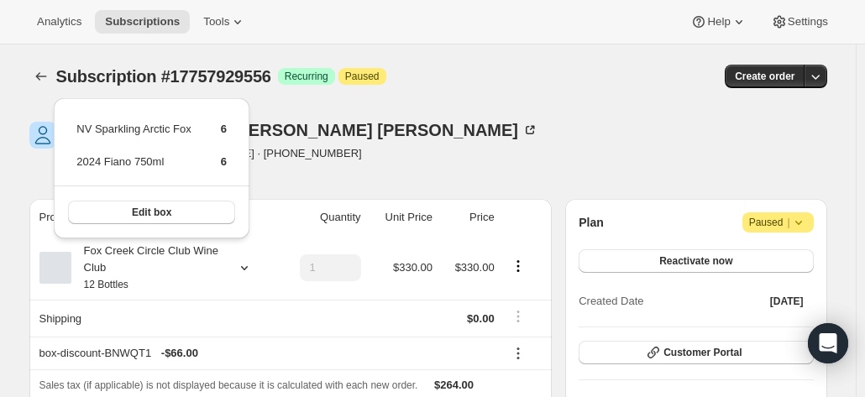
click at [353, 165] on div "Sharon & Graeme Robertson robbo103@bigpond.com · +61418800799 1 subscription" at bounding box center [308, 154] width 558 height 64
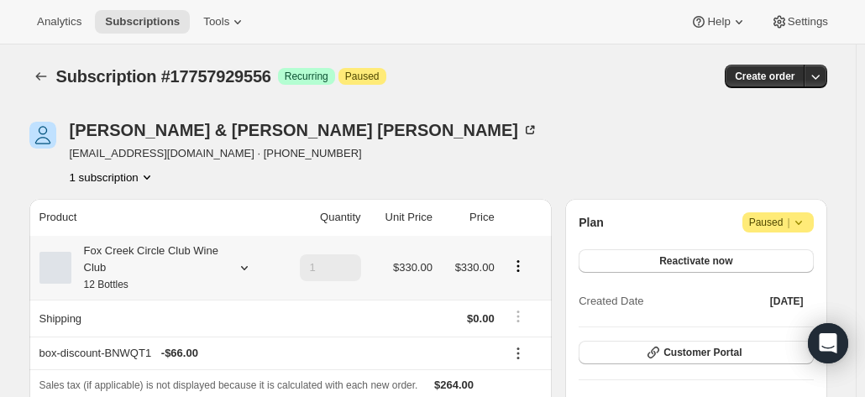
click at [160, 271] on div "Fox Creek Circle Club Wine Club 12 Bottles" at bounding box center [146, 268] width 151 height 50
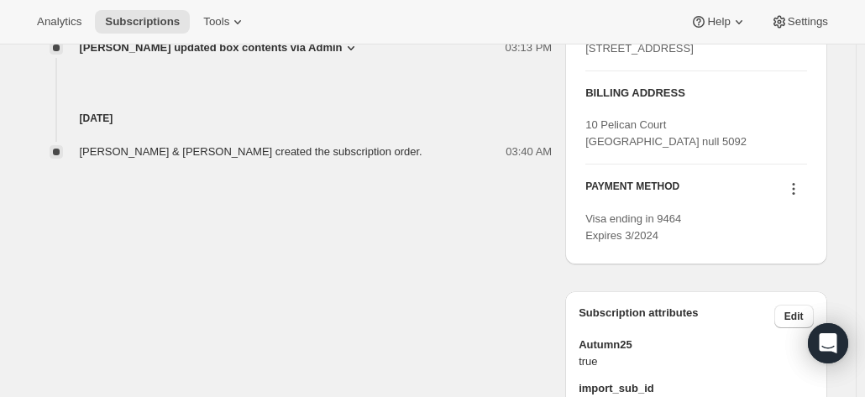
scroll to position [840, 0]
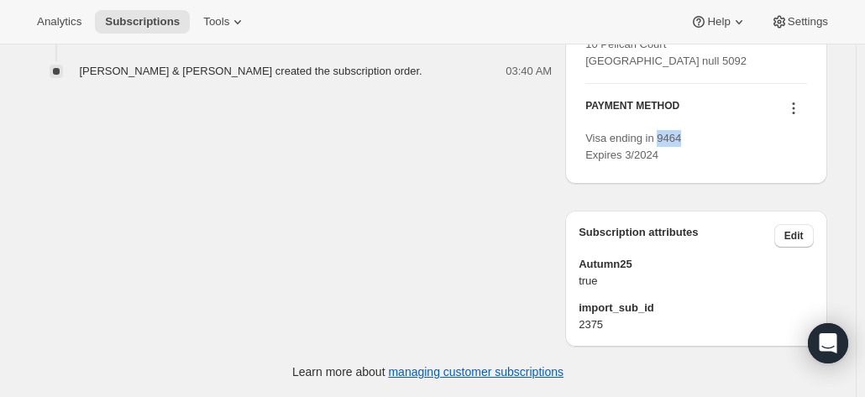
drag, startPoint x: 662, startPoint y: 149, endPoint x: 692, endPoint y: 151, distance: 30.3
click at [692, 151] on div "Visa ending in 9464 Expires 3/2024" at bounding box center [695, 147] width 221 height 34
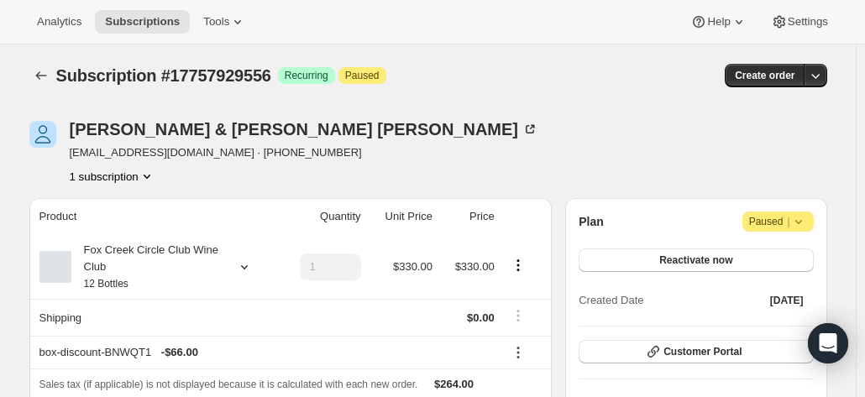
scroll to position [168, 0]
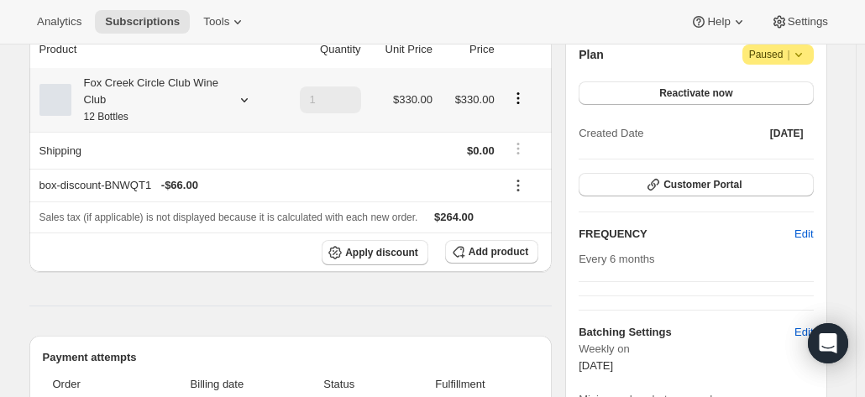
click at [221, 97] on div "Fox Creek Circle Club Wine Club 12 Bottles" at bounding box center [146, 100] width 151 height 50
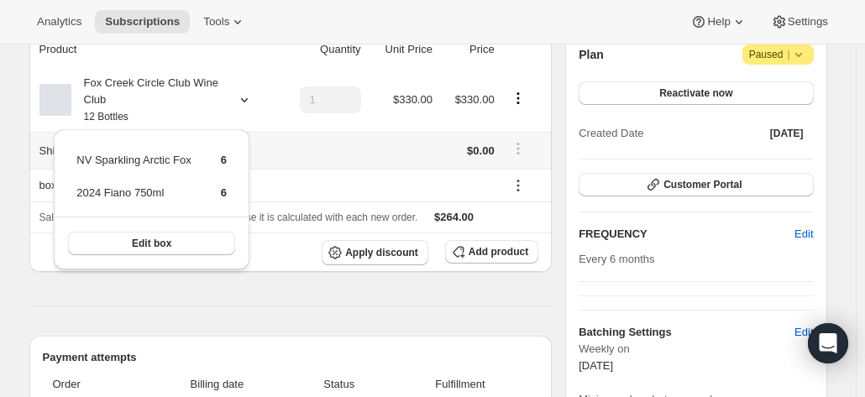
click at [301, 154] on td at bounding box center [320, 150] width 89 height 37
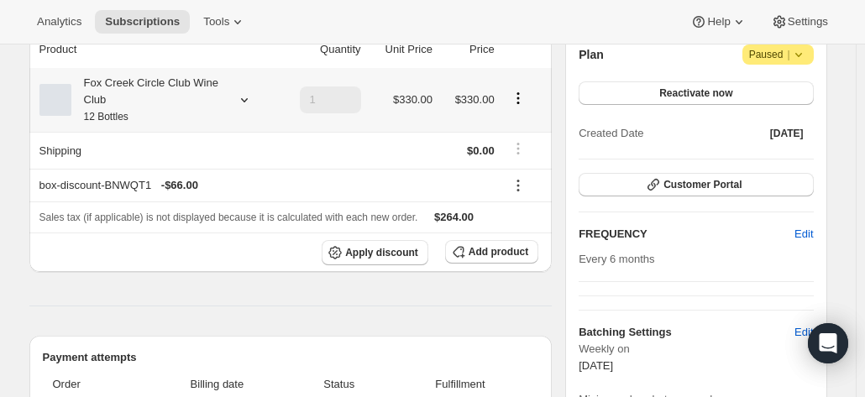
click at [149, 102] on div "Fox Creek Circle Club Wine Club 12 Bottles" at bounding box center [146, 100] width 151 height 50
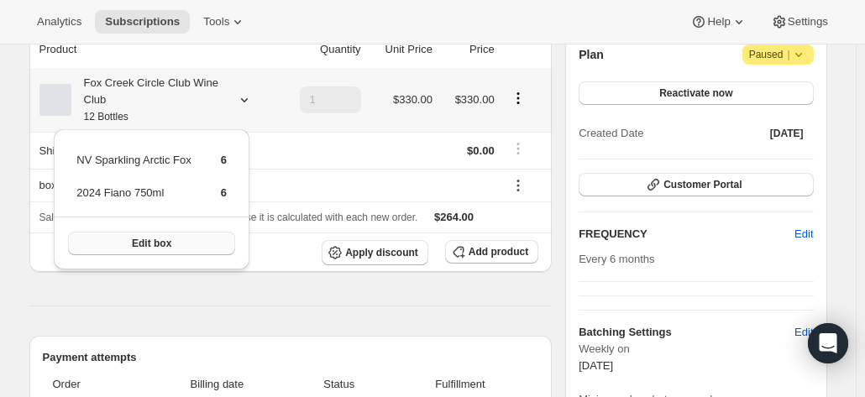
click at [151, 239] on span "Edit box" at bounding box center [151, 243] width 39 height 13
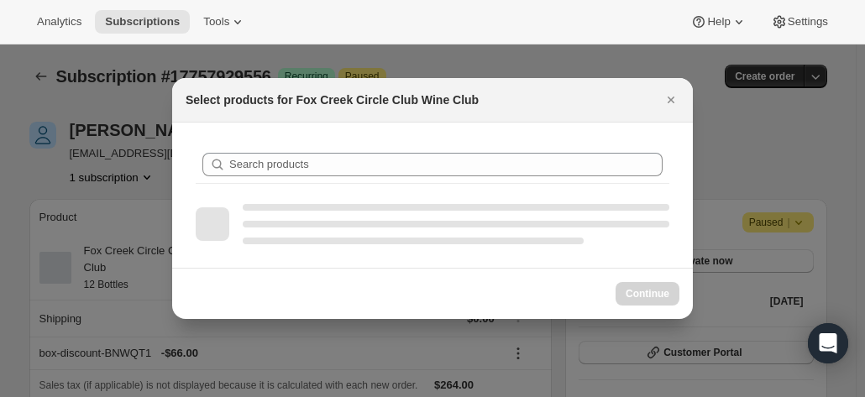
scroll to position [0, 0]
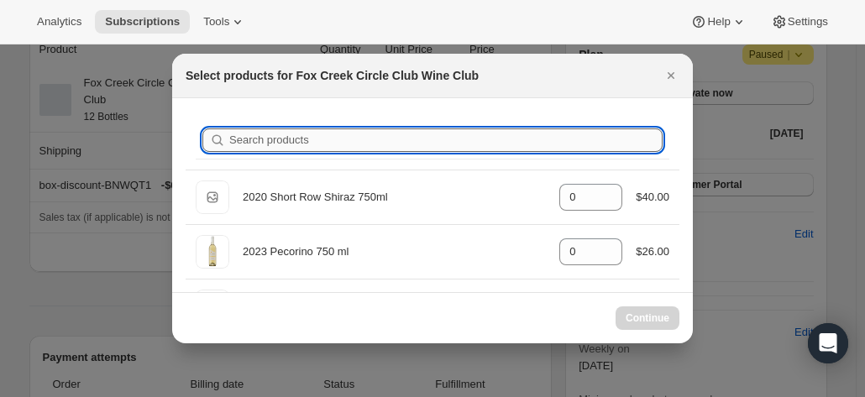
click at [254, 139] on input "Search products" at bounding box center [445, 140] width 433 height 24
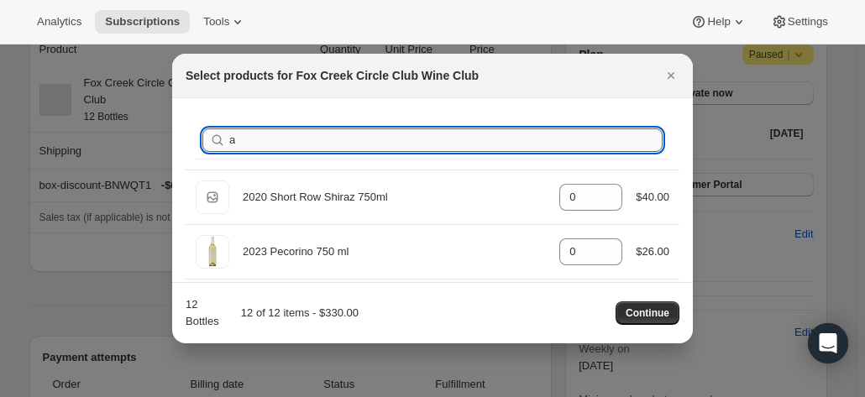
type input "ar"
type input "6"
type input "arc"
type input "6"
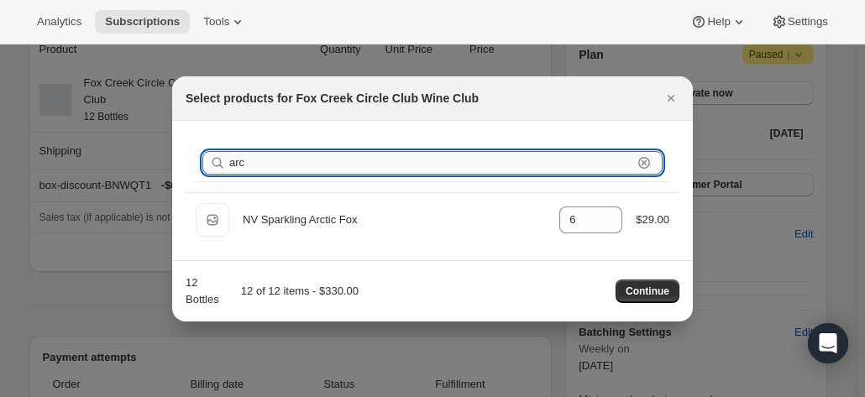
type input "ar"
type input "0"
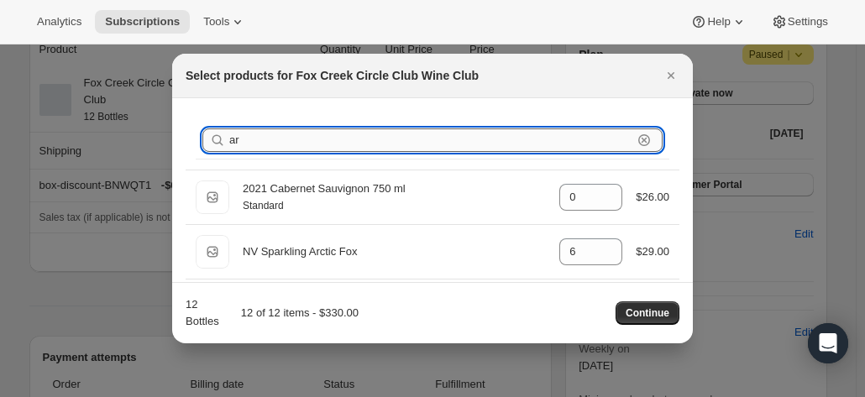
type input "a"
type input "0"
type input "ar"
type input "6"
type input "arc"
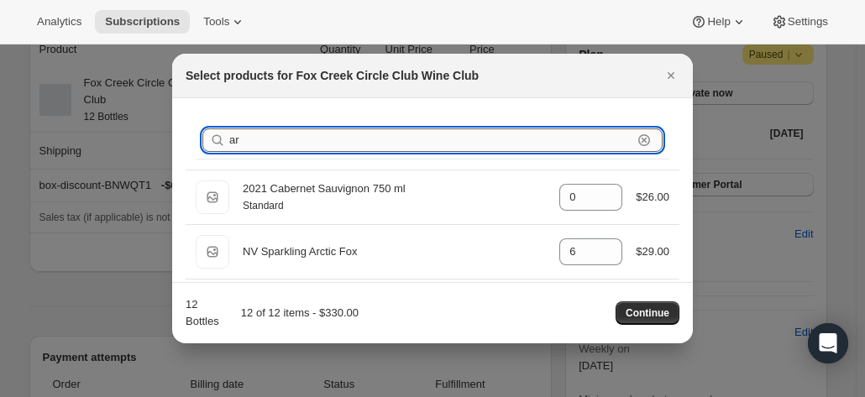
type input "6"
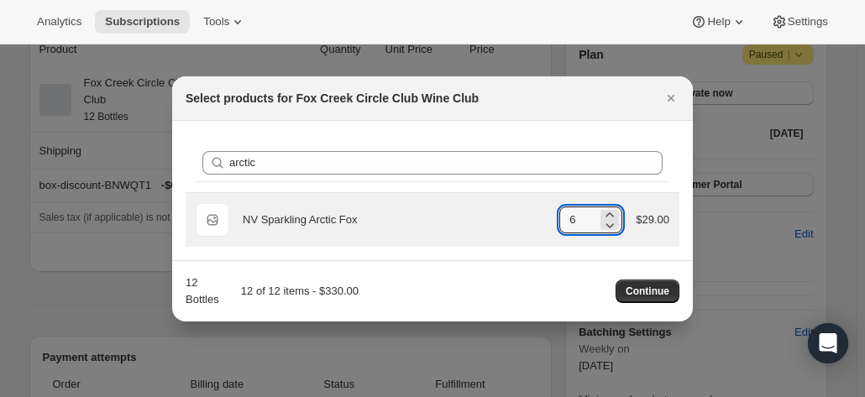
drag, startPoint x: 579, startPoint y: 213, endPoint x: 553, endPoint y: 213, distance: 26.0
click at [553, 213] on div "Default Title NV Sparkling Arctic Fox gid://shopify/ProductVariant/421290083287…" at bounding box center [433, 220] width 474 height 34
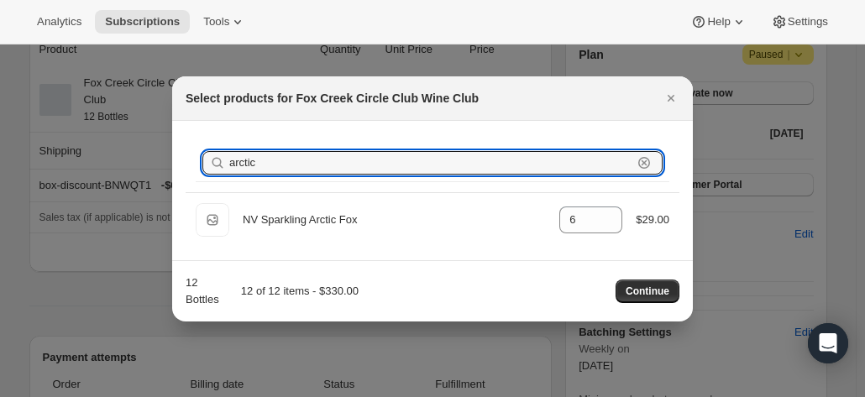
drag, startPoint x: 284, startPoint y: 166, endPoint x: 220, endPoint y: 167, distance: 63.8
click at [220, 167] on div "arctic Clear" at bounding box center [432, 163] width 460 height 24
type input "f"
type input "0"
type input "fi"
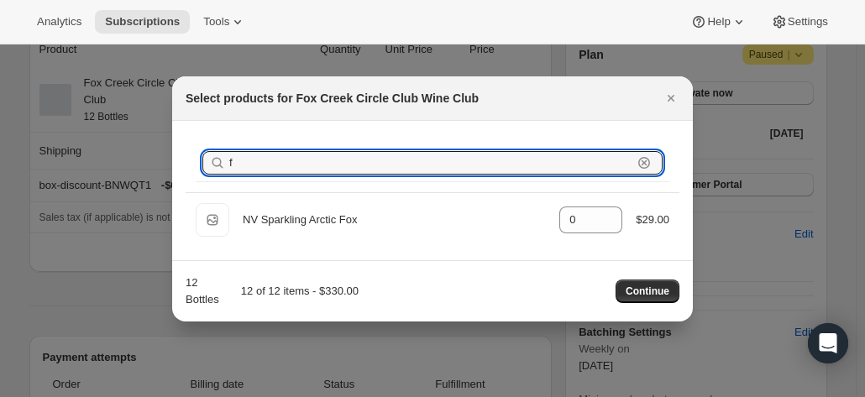
type input "6"
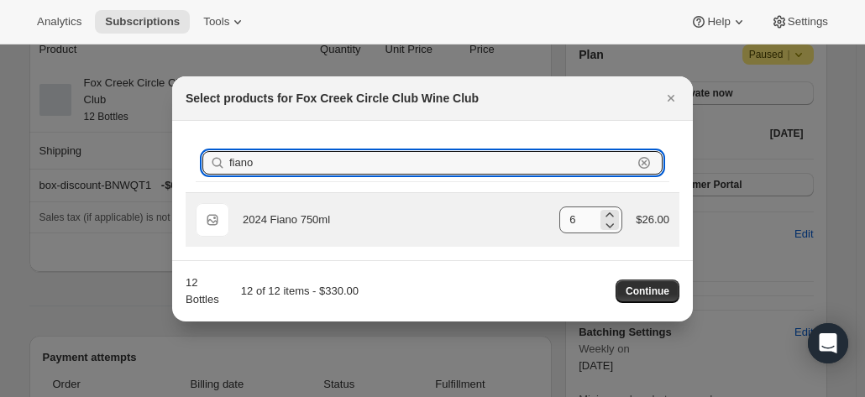
type input "fiano"
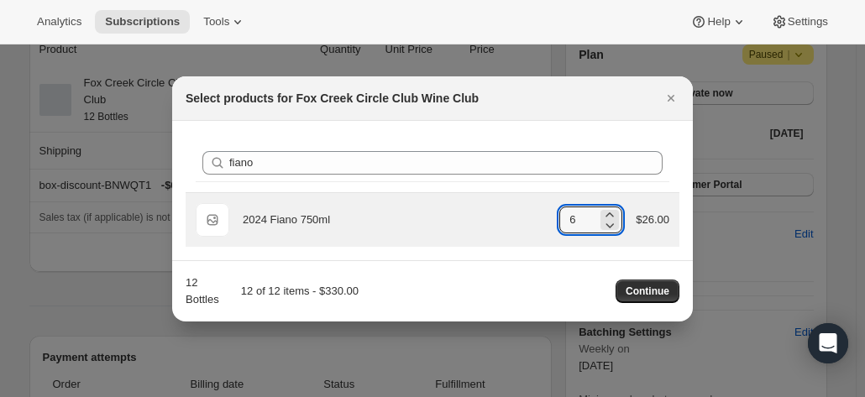
drag, startPoint x: 584, startPoint y: 216, endPoint x: 544, endPoint y: 212, distance: 39.7
click at [549, 214] on div "Default Title 2024 Fiano 750ml gid://shopify/ProductVariant/42034303664212 6 $2…" at bounding box center [433, 220] width 474 height 34
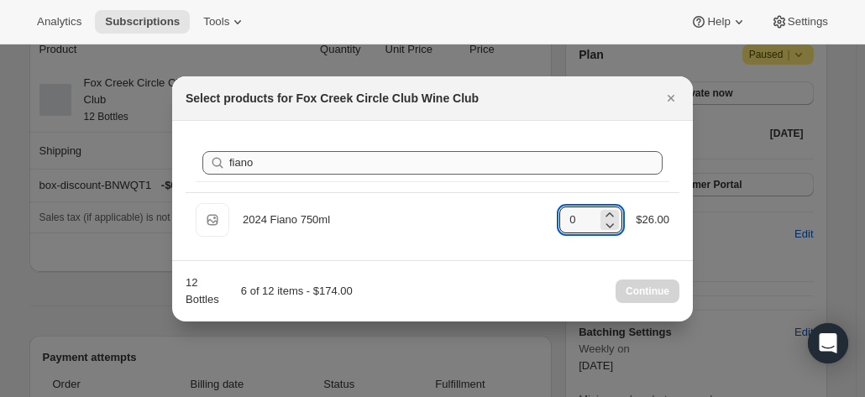
type input "0"
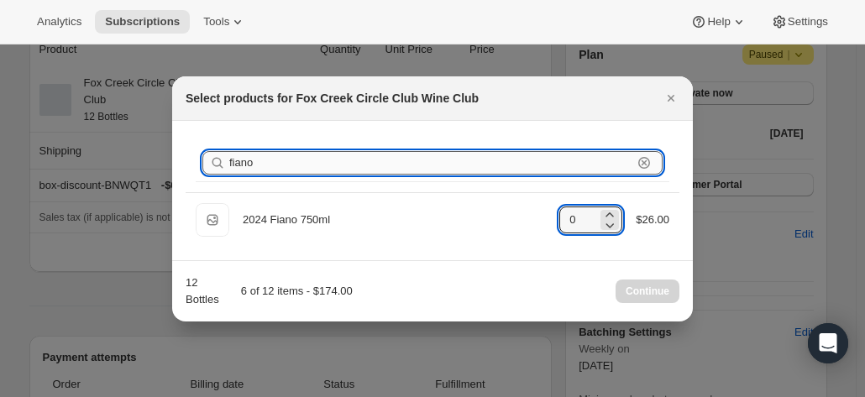
click at [259, 162] on input "fiano" at bounding box center [430, 163] width 403 height 24
drag, startPoint x: 272, startPoint y: 162, endPoint x: 181, endPoint y: 159, distance: 91.6
click at [184, 161] on div "Search products fiano Clear Default Title 2024 Fiano 750ml gid://shopify/Produc…" at bounding box center [432, 190] width 521 height 139
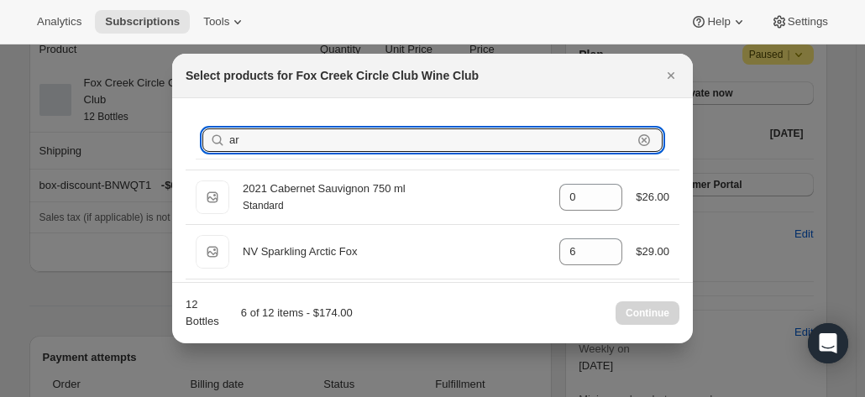
type input "arc"
type input "6"
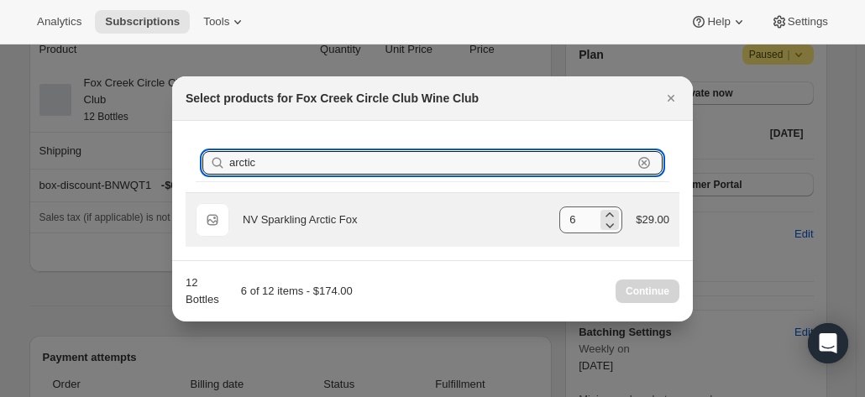
type input "arctic"
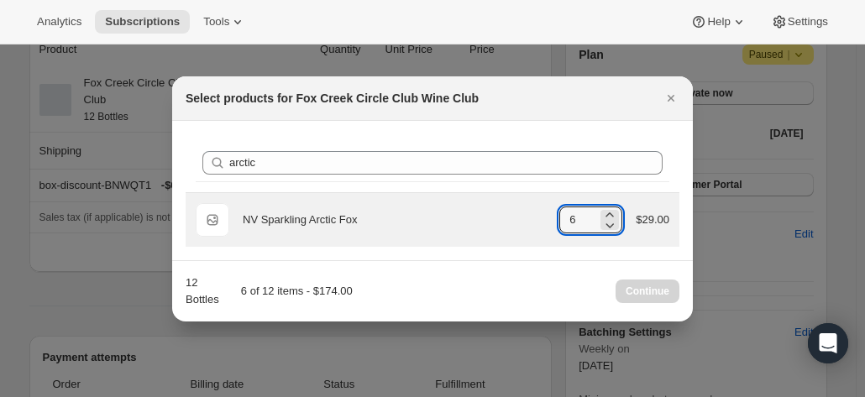
drag, startPoint x: 585, startPoint y: 222, endPoint x: 500, endPoint y: 221, distance: 84.8
click at [500, 221] on div "Default Title NV Sparkling Arctic Fox gid://shopify/ProductVariant/421290083287…" at bounding box center [433, 220] width 474 height 34
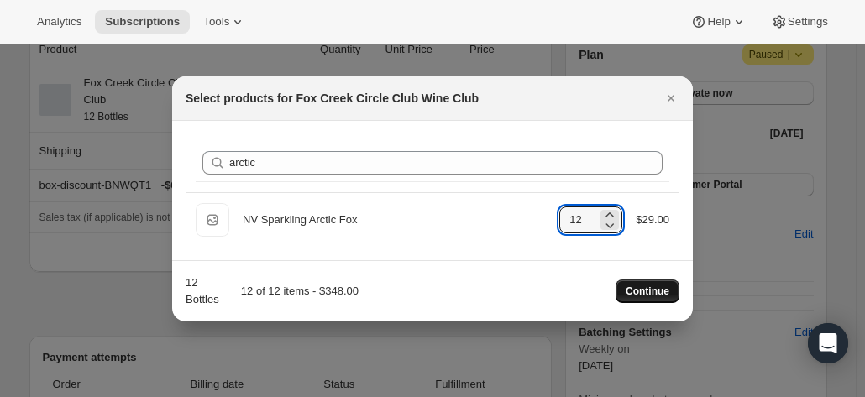
type input "12"
drag, startPoint x: 638, startPoint y: 290, endPoint x: 631, endPoint y: 296, distance: 9.6
click at [638, 301] on button "Continue" at bounding box center [648, 292] width 64 height 24
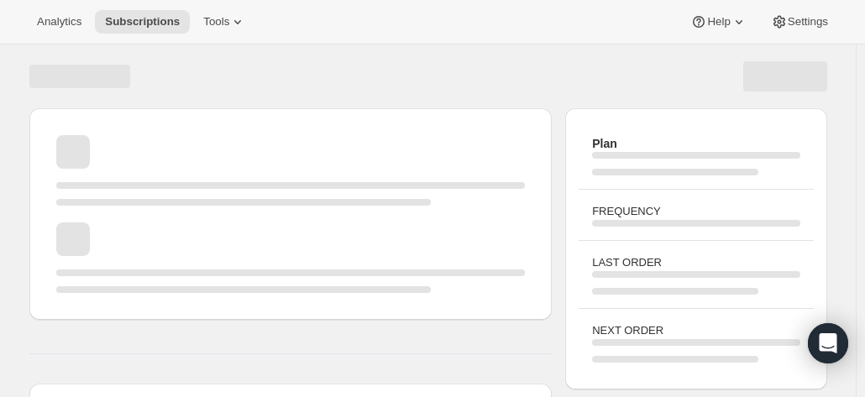
scroll to position [168, 0]
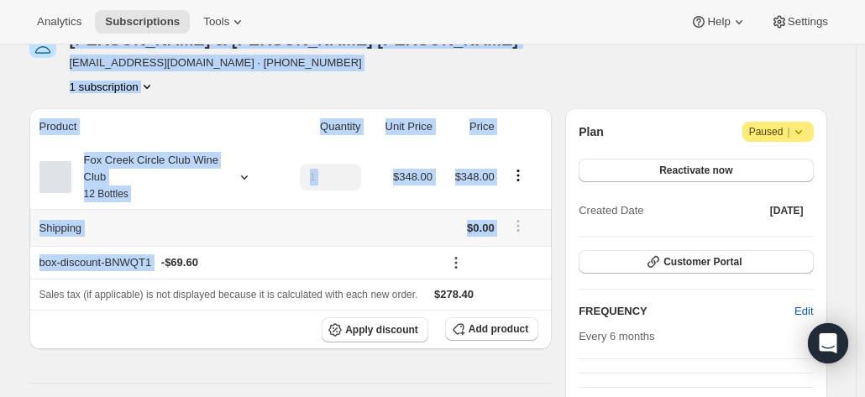
click at [352, 214] on td at bounding box center [320, 227] width 89 height 37
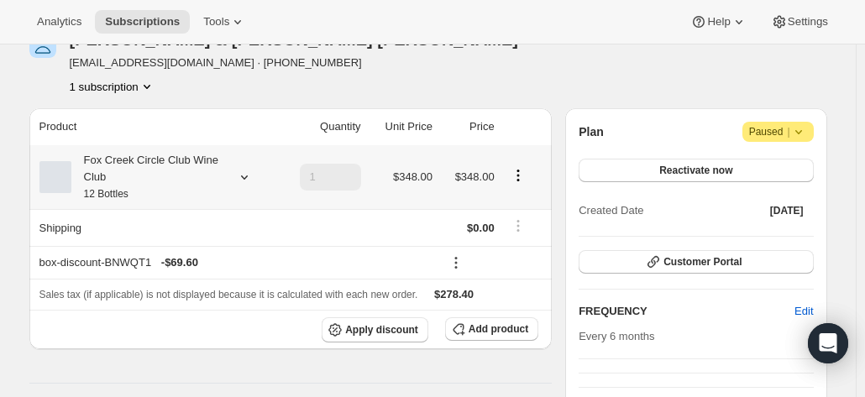
click at [146, 172] on div "Fox Creek Circle Club Wine Club 12 Bottles" at bounding box center [146, 177] width 151 height 50
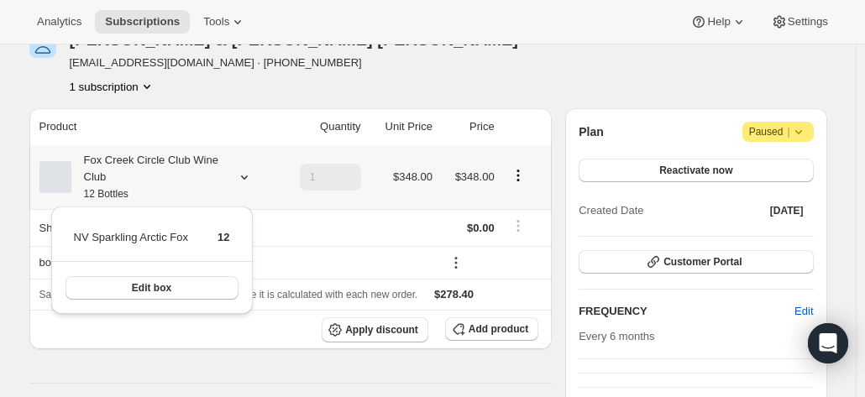
click at [146, 172] on div "Fox Creek Circle Club Wine Club 12 Bottles" at bounding box center [146, 177] width 151 height 50
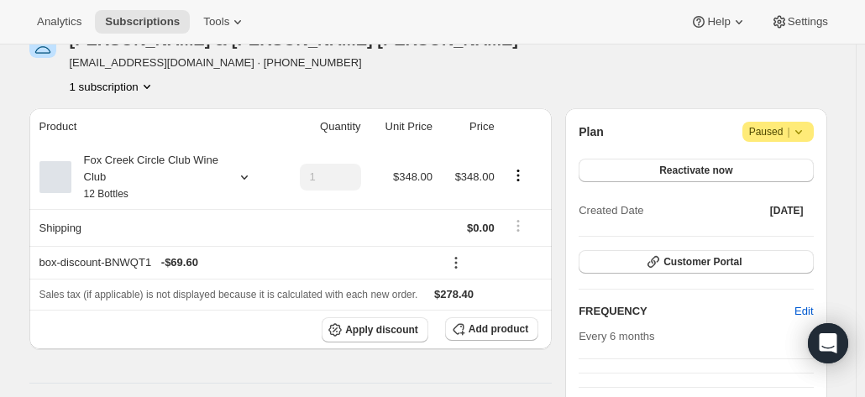
drag, startPoint x: 674, startPoint y: 169, endPoint x: 577, endPoint y: 209, distance: 104.7
click at [577, 209] on div "Plan Attention Paused | Reactivate now Created Date Sep 11, 2025 Customer Porta…" at bounding box center [695, 311] width 261 height 407
click at [198, 184] on div "Fox Creek Circle Club Wine Club 12 Bottles" at bounding box center [146, 177] width 151 height 50
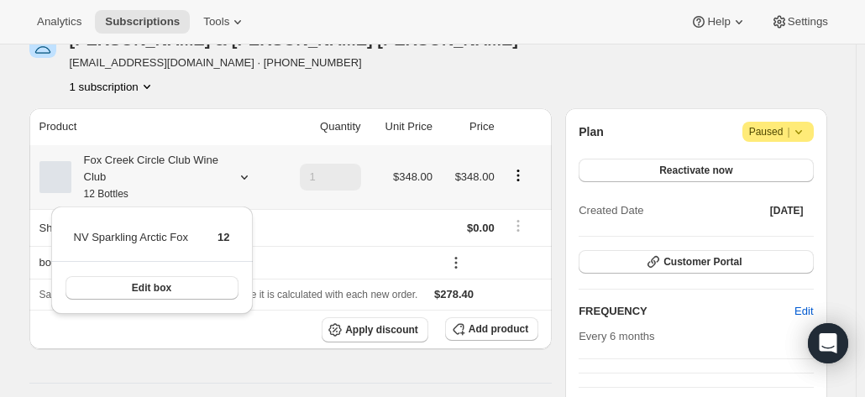
click at [198, 184] on div "Fox Creek Circle Club Wine Club 12 Bottles" at bounding box center [146, 177] width 151 height 50
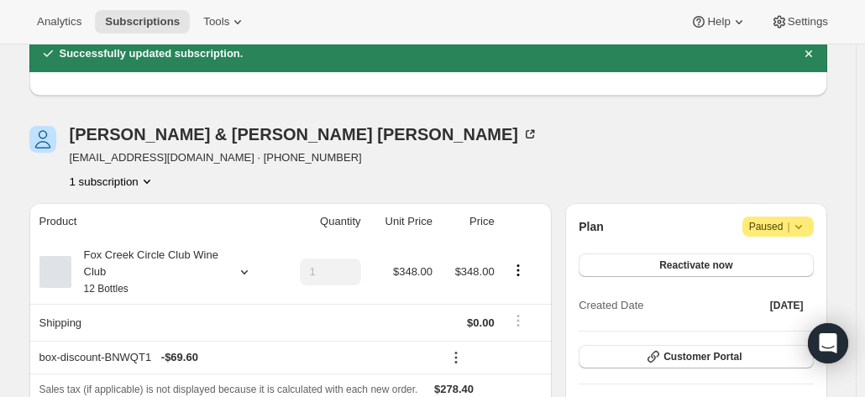
scroll to position [0, 0]
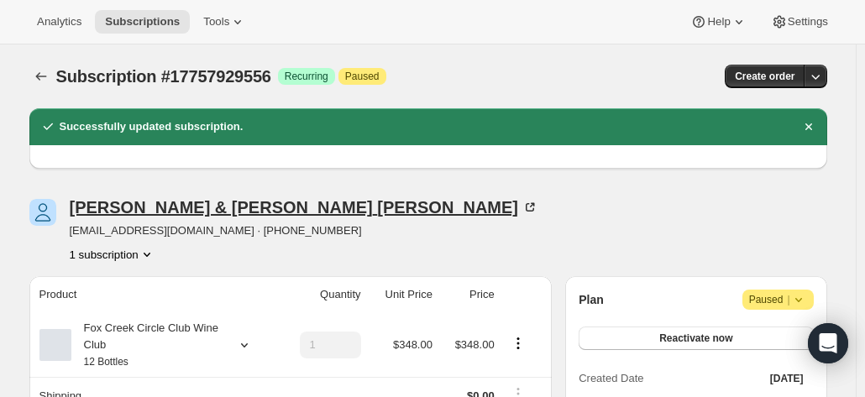
click at [522, 207] on icon at bounding box center [530, 207] width 17 height 17
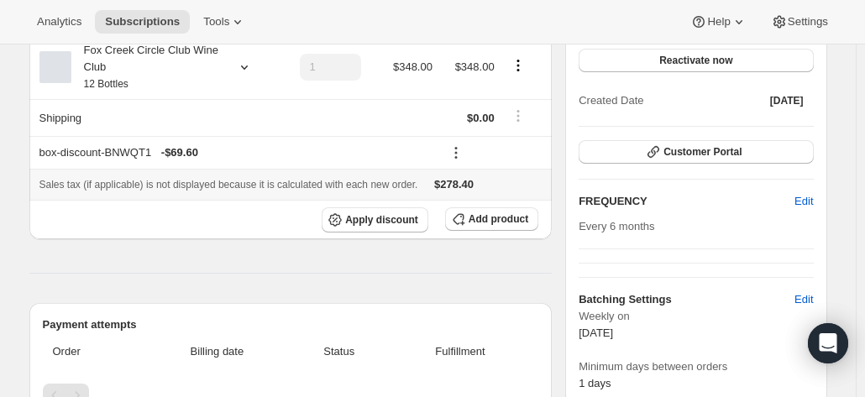
scroll to position [252, 0]
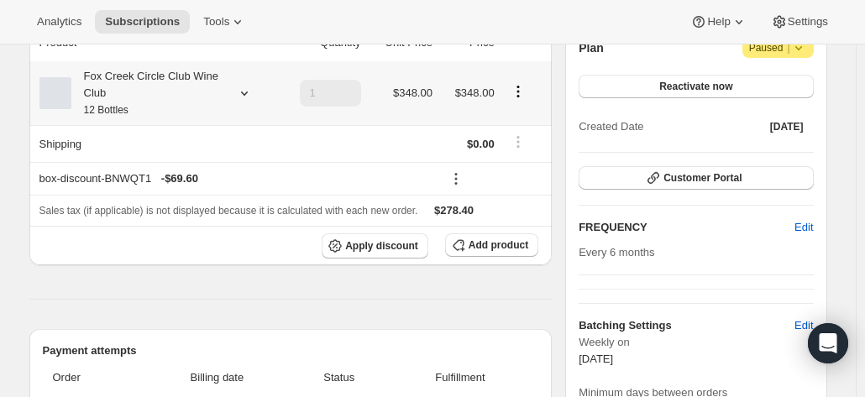
click at [123, 112] on small "12 Bottles" at bounding box center [106, 110] width 45 height 12
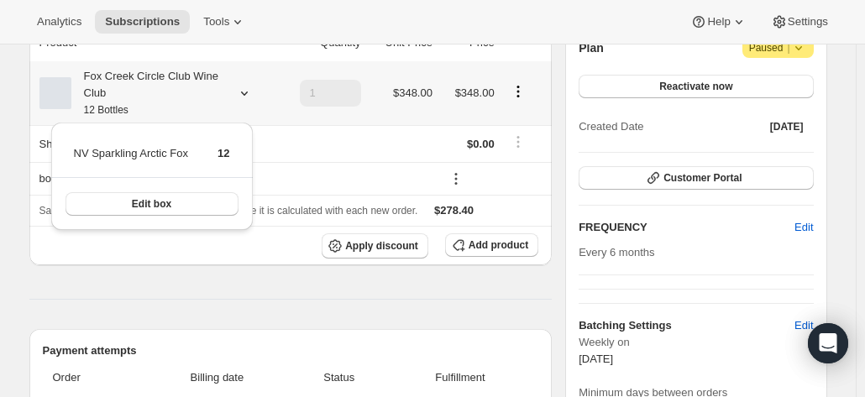
click at [123, 112] on small "12 Bottles" at bounding box center [106, 110] width 45 height 12
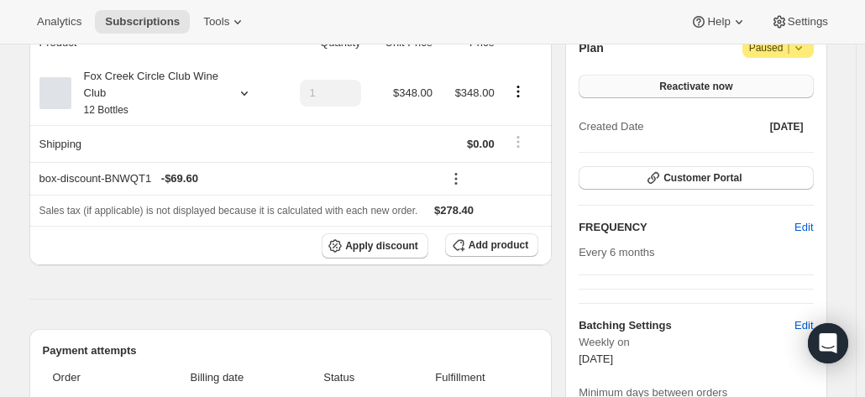
click at [700, 84] on span "Reactivate now" at bounding box center [695, 86] width 73 height 13
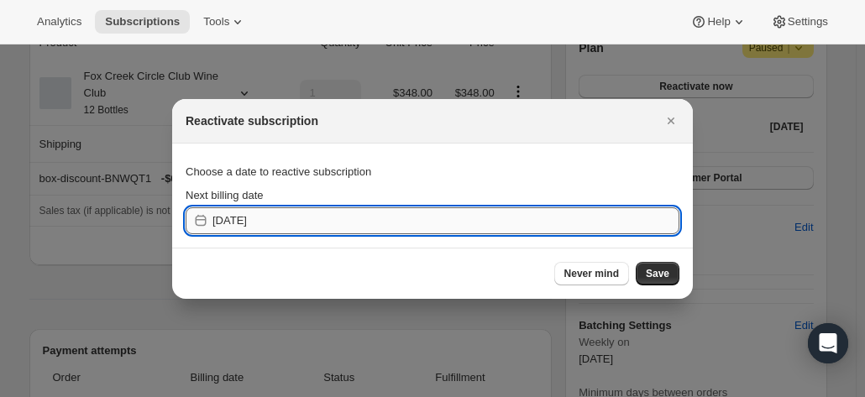
click at [331, 223] on input "2025-10-08" at bounding box center [445, 220] width 467 height 27
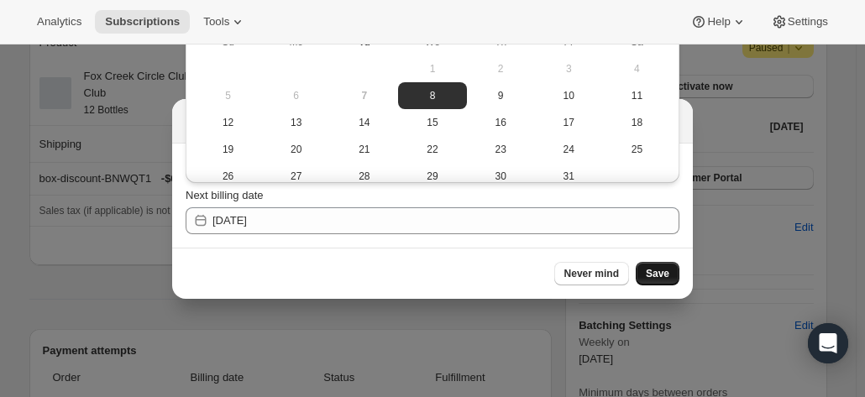
click at [669, 274] on span "Save" at bounding box center [658, 273] width 24 height 13
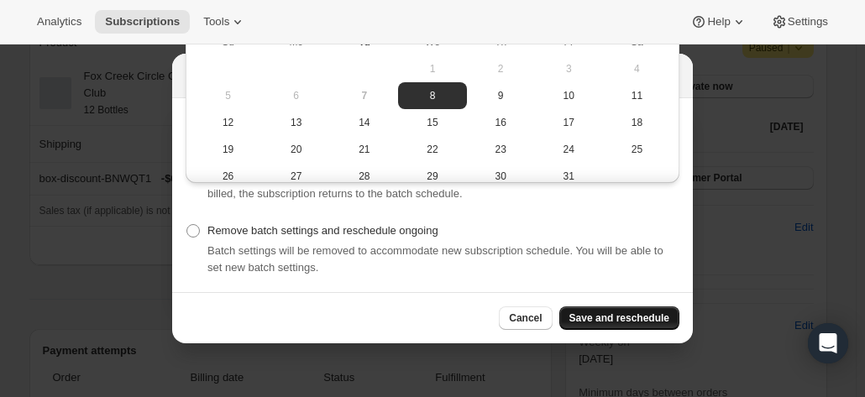
click at [637, 315] on span "Save and reschedule" at bounding box center [619, 318] width 100 height 13
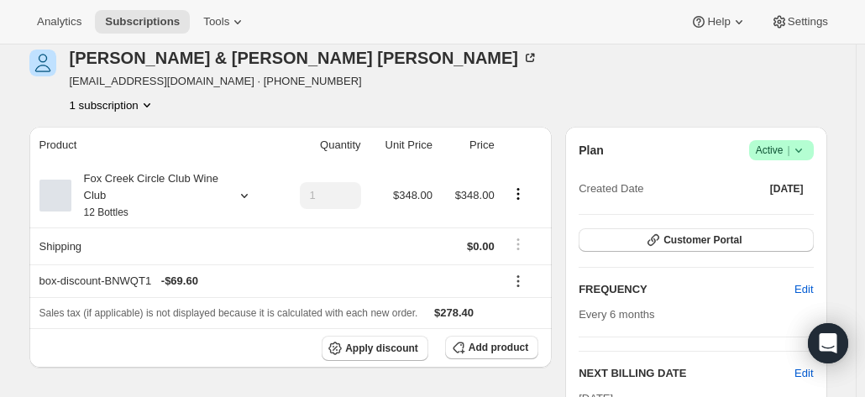
scroll to position [252, 0]
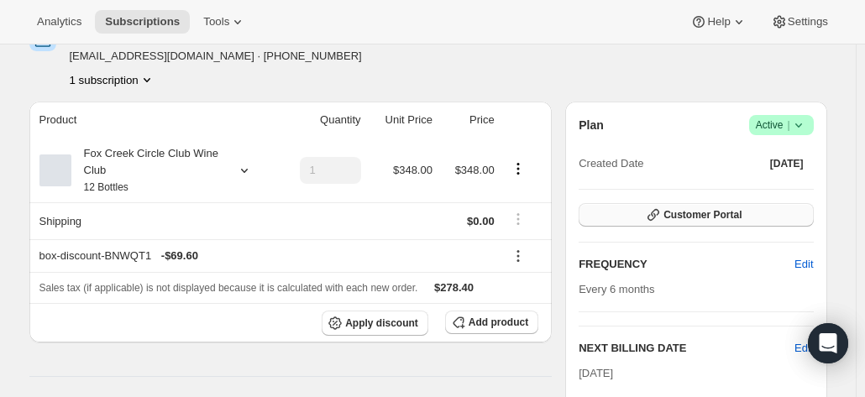
click at [687, 224] on button "Customer Portal" at bounding box center [696, 215] width 234 height 24
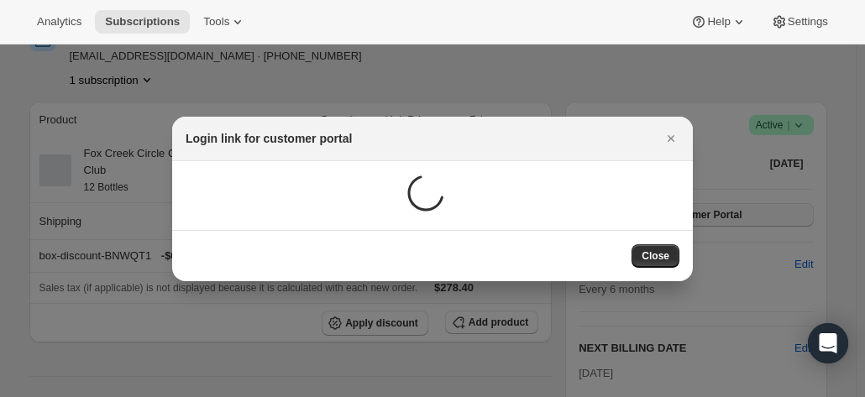
scroll to position [0, 0]
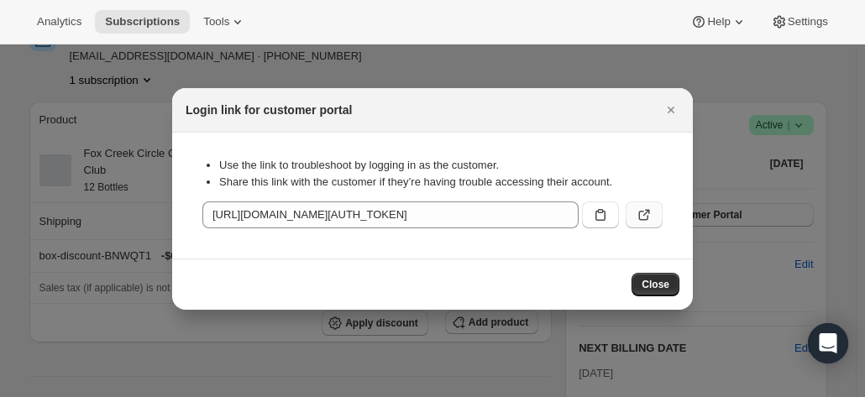
click at [642, 216] on icon ":rrd:" at bounding box center [644, 215] width 17 height 17
click at [677, 103] on icon "Close" at bounding box center [671, 110] width 17 height 17
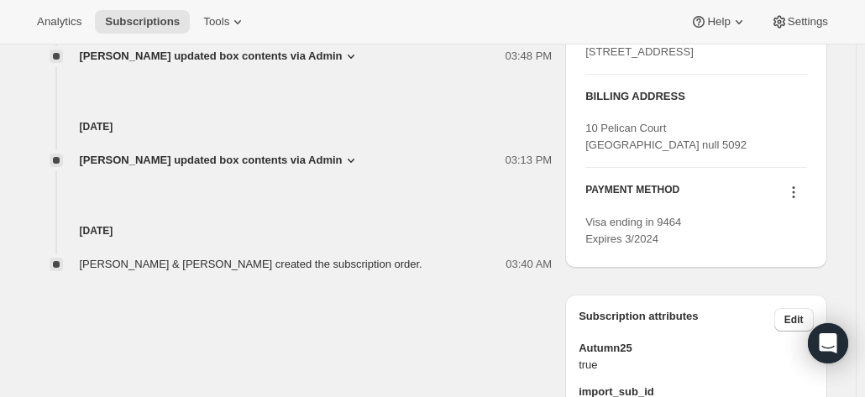
scroll to position [1008, 0]
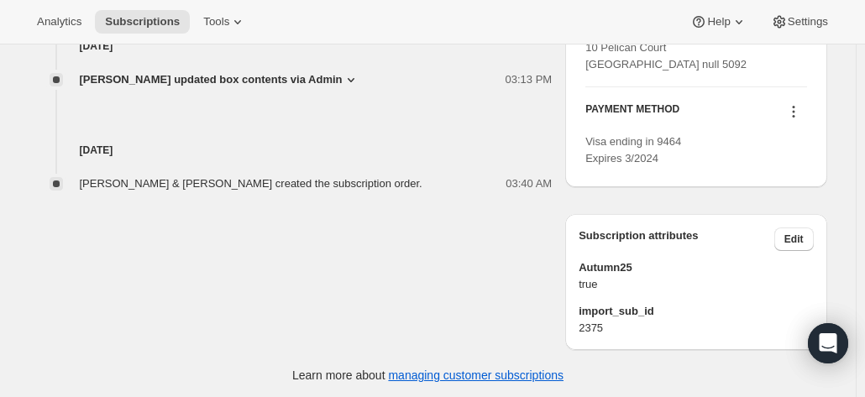
click at [799, 120] on icon at bounding box center [793, 111] width 17 height 17
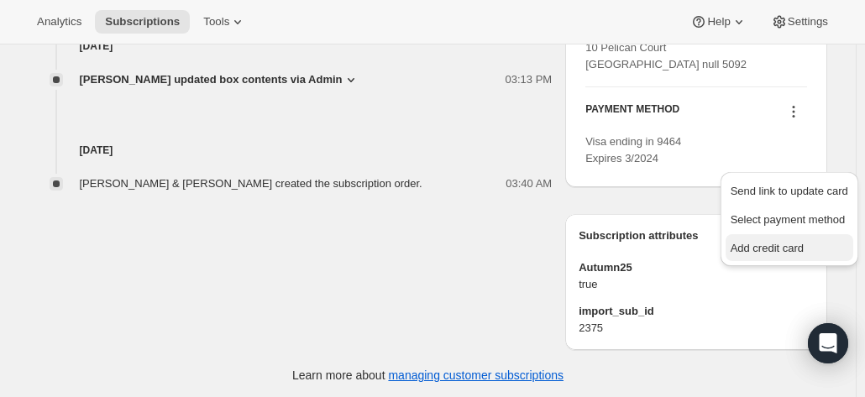
click at [752, 248] on span "Add credit card" at bounding box center [767, 248] width 73 height 13
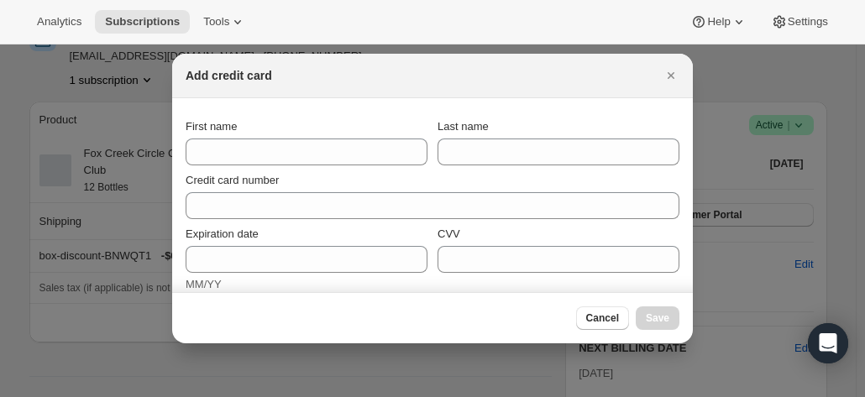
scroll to position [0, 0]
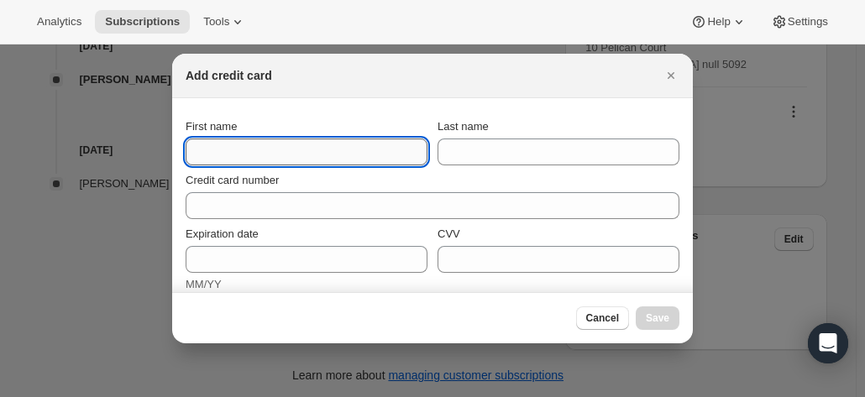
click at [247, 144] on input "First name" at bounding box center [307, 152] width 242 height 27
drag, startPoint x: 186, startPoint y: 153, endPoint x: 123, endPoint y: 142, distance: 63.9
click at [123, 396] on div "Add credit card First name Sharon Last name Credit card number Expiration date …" at bounding box center [432, 401] width 865 height 0
paste input "& Graeme Robertson 12 Churchill Drive *Leave by bins at RHS of house Modbury No…"
drag, startPoint x: 233, startPoint y: 153, endPoint x: 50, endPoint y: 139, distance: 183.6
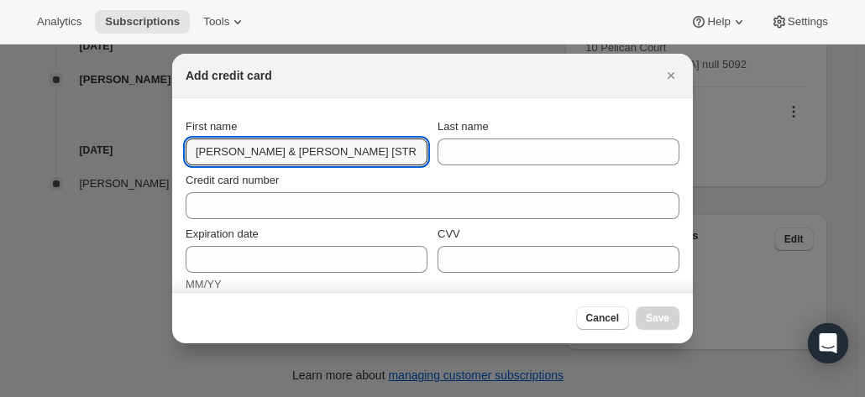
click at [50, 396] on div "Add credit card First name Sharon & Graeme Robertson 12 Churchill Drive *Leave …" at bounding box center [432, 401] width 865 height 0
click at [289, 152] on input "Sharon & Graeme Robertson 12 Churchill Drive *Leave by bins at RHS of house Mod…" at bounding box center [307, 152] width 242 height 27
drag, startPoint x: 233, startPoint y: 154, endPoint x: 283, endPoint y: 159, distance: 50.6
click at [285, 159] on input "Sharon & Graeme Robertson 12 Churchill Drive *Leave by bins at RHS of house Mod…" at bounding box center [307, 152] width 242 height 27
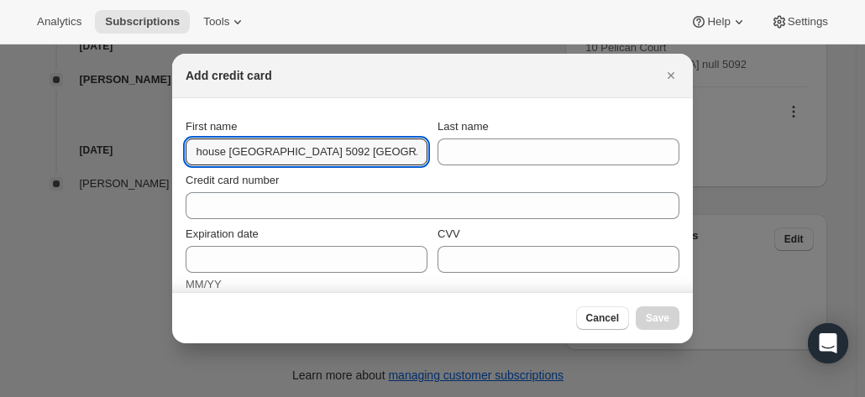
drag, startPoint x: 233, startPoint y: 151, endPoint x: 625, endPoint y: 176, distance: 392.1
click at [625, 176] on section "First name Sharon Robertson 12 Churchill Drive *Leave by bins at RHS of house M…" at bounding box center [432, 341] width 521 height 487
type input "Sharon"
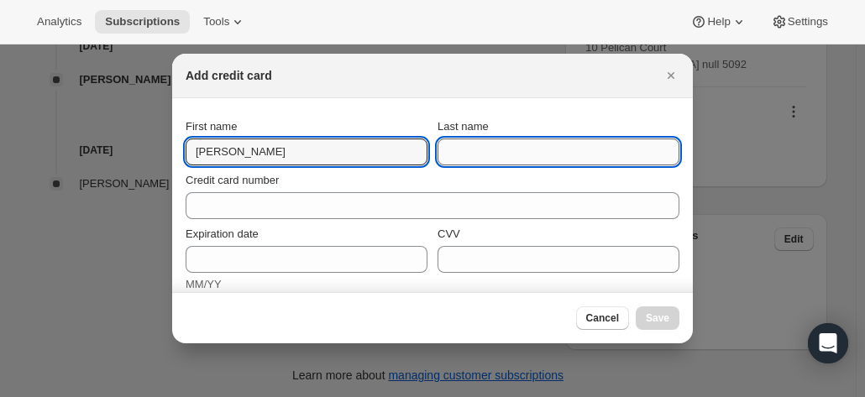
click at [522, 155] on input "Last name" at bounding box center [559, 152] width 242 height 27
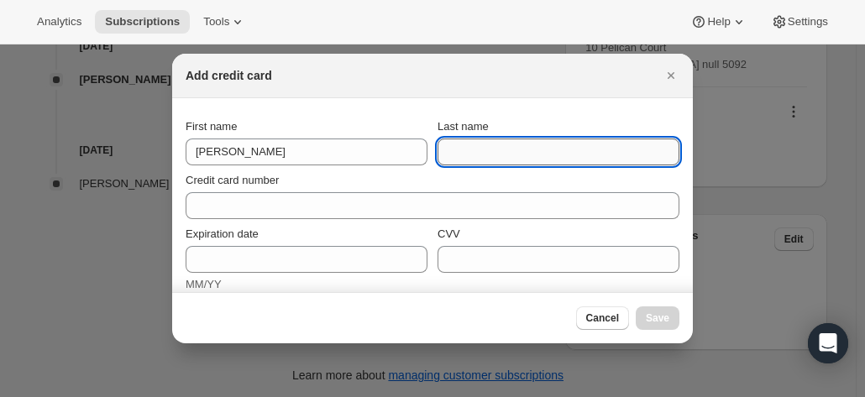
paste input "Robertson 12 Churchill Drive *Leave by bins at RHS of house Modbury North South…"
click at [312, 155] on div "First name Sharon Last name Robertson 12 Churchill Drive *Leave by bins at RHS …" at bounding box center [433, 141] width 494 height 47
click at [492, 141] on input "Robertson 12 Churchill Drive *Leave by bins at RHS of house Modbury North South…" at bounding box center [559, 152] width 242 height 27
drag, startPoint x: 493, startPoint y: 151, endPoint x: 873, endPoint y: 155, distance: 379.6
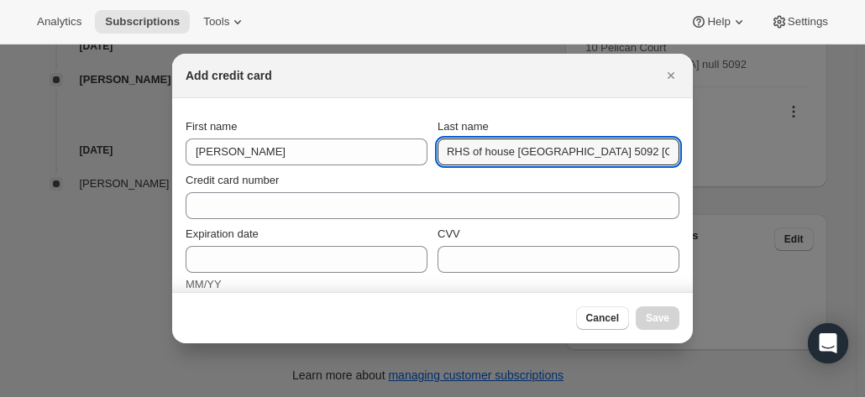
click at [864, 155] on html "Analytics Subscriptions Tools Help Settings Skip to content Subscription #17757…" at bounding box center [432, 198] width 865 height 397
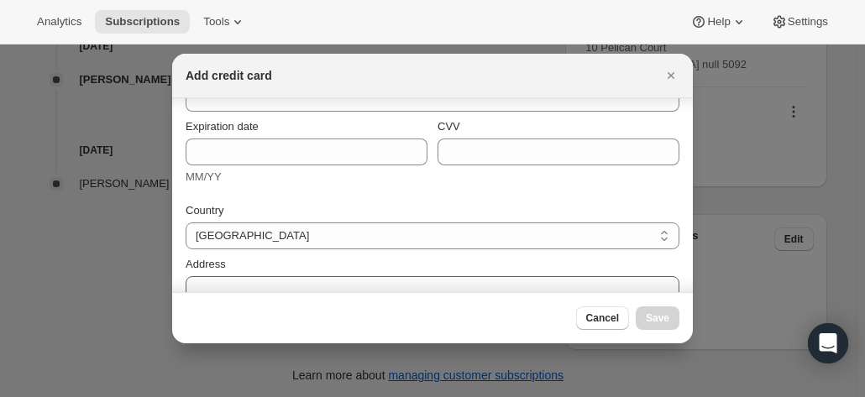
scroll to position [168, 0]
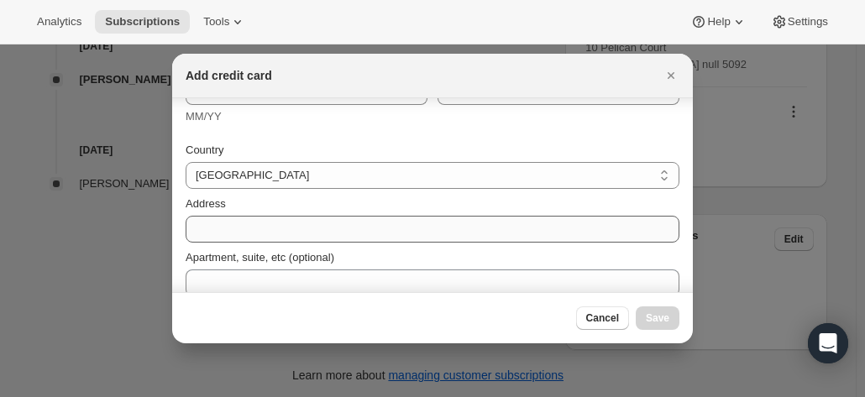
type input "Robertson"
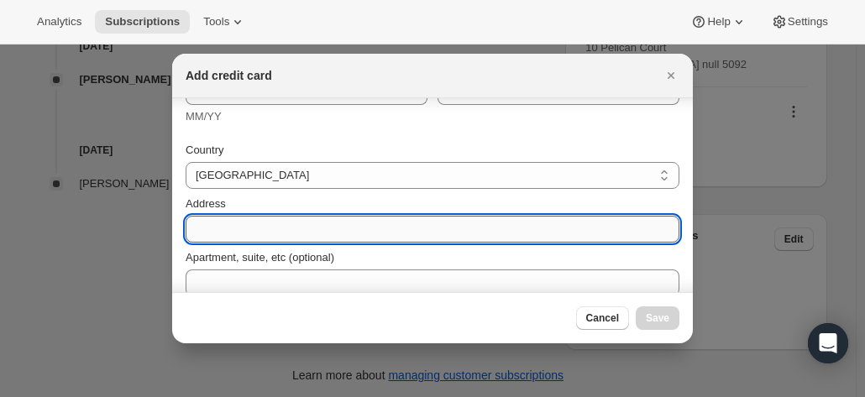
click at [222, 219] on input "Address" at bounding box center [433, 229] width 494 height 27
paste input "12 Churchill Drive *Leave by bins at RHS of house Modbury North South Australia…"
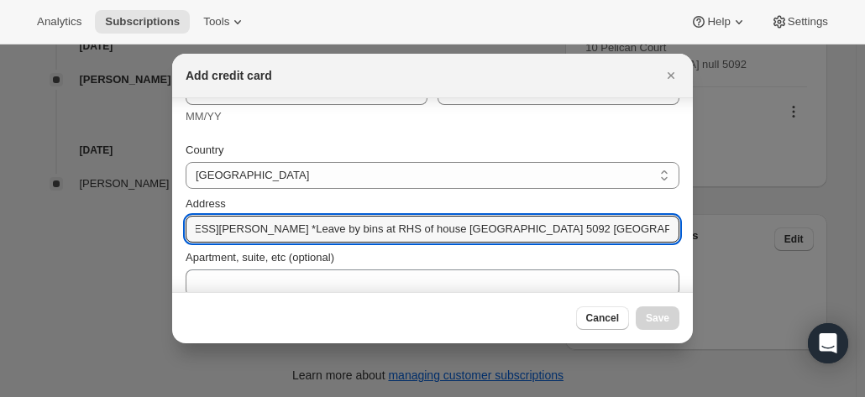
scroll to position [0, 0]
drag, startPoint x: 197, startPoint y: 221, endPoint x: 101, endPoint y: 206, distance: 96.9
click at [101, 396] on div "Add credit card First name Sharon Last name Robertson Credit card number Expira…" at bounding box center [432, 401] width 865 height 0
click at [296, 222] on input "12 Churchill Drive *Leave by bins at RHS of house Modbury North South Australia…" at bounding box center [433, 229] width 494 height 27
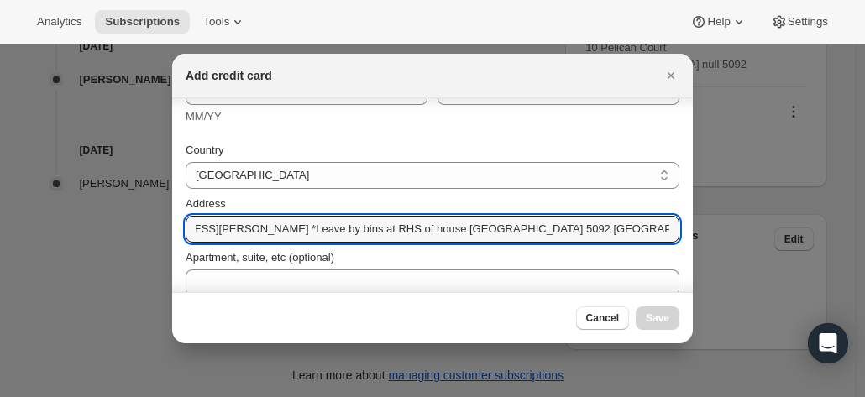
drag, startPoint x: 286, startPoint y: 229, endPoint x: 804, endPoint y: 234, distance: 518.2
click at [804, 396] on div "Add credit card First name Sharon Last name Robertson Credit card number Expira…" at bounding box center [432, 401] width 865 height 0
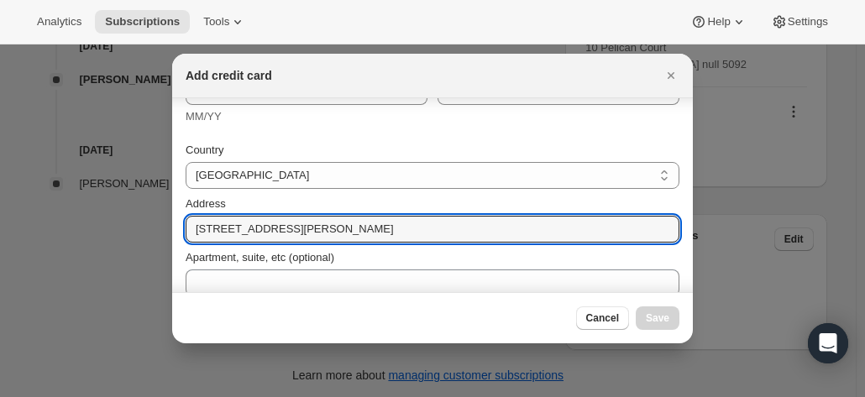
scroll to position [252, 0]
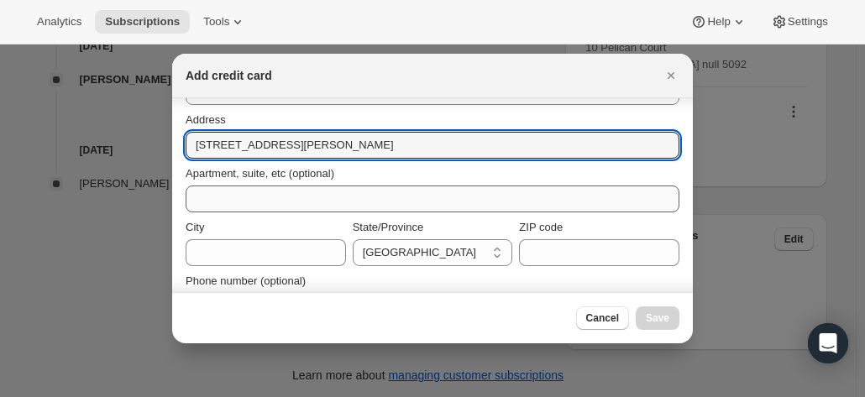
type input "12 Churchill Drive"
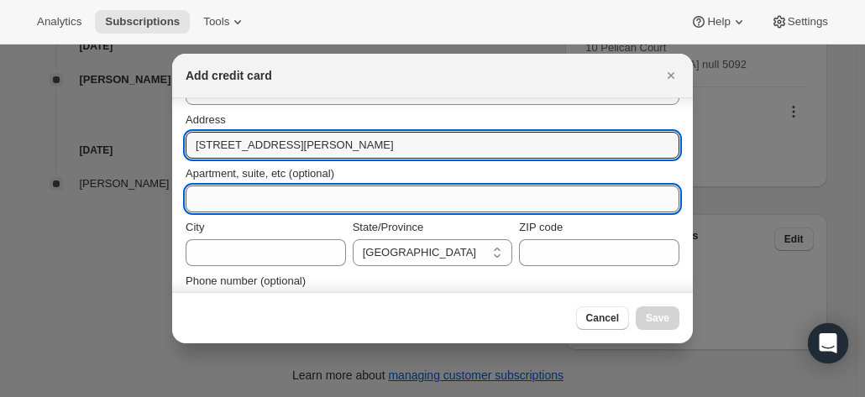
click at [215, 191] on input "Apartment, suite, etc (optional)" at bounding box center [433, 199] width 494 height 27
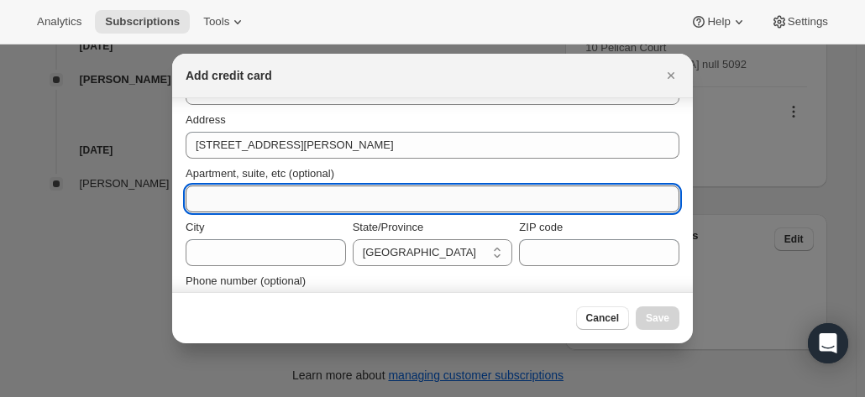
paste input "*Leave by bins at RHS of house Modbury North South Australia 5092 Australia +61…"
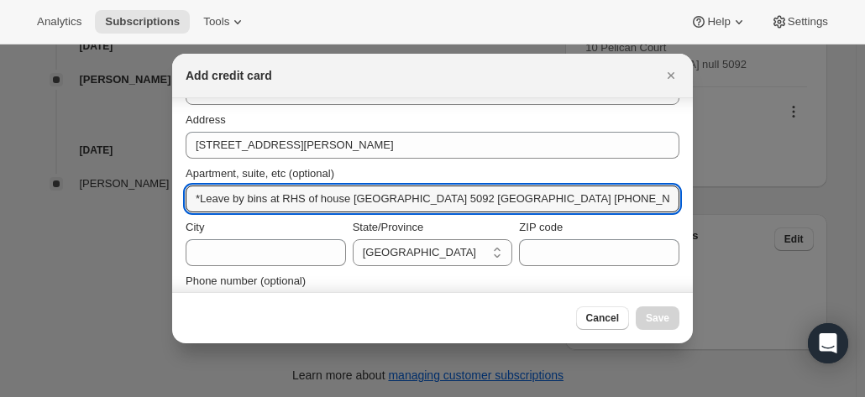
drag, startPoint x: 270, startPoint y: 202, endPoint x: 146, endPoint y: 202, distance: 124.3
click at [146, 396] on div "Add credit card First name Sharon Last name Robertson Credit card number Expira…" at bounding box center [432, 401] width 865 height 0
click at [274, 207] on input "*Leave by bins at RHS of house Modbury North South Australia 5092 Australia +61…" at bounding box center [433, 199] width 494 height 27
click at [310, 199] on input "*Leave by bins at RHS of house Modbury North South Australia 5092 Australia +61…" at bounding box center [433, 199] width 494 height 27
drag, startPoint x: 349, startPoint y: 202, endPoint x: 873, endPoint y: 183, distance: 524.4
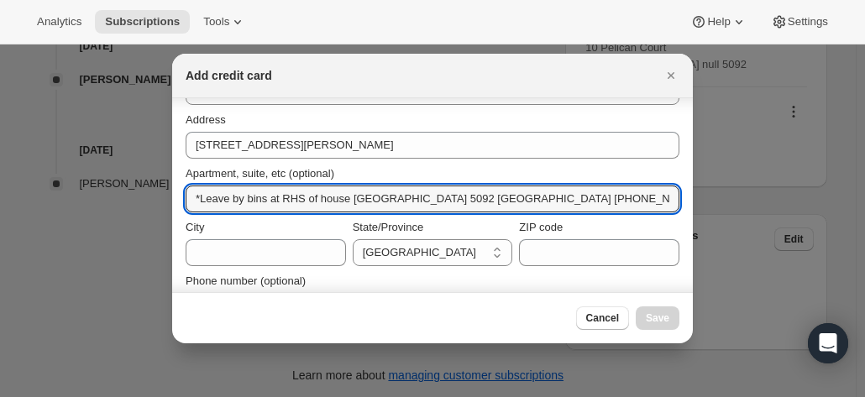
click at [864, 183] on html "Analytics Subscriptions Tools Help Settings Skip to content Subscription #17757…" at bounding box center [432, 198] width 865 height 397
click at [511, 196] on input "*Leave by bins at RHS of house Modbury North South Australia 5092 Australia +61…" at bounding box center [433, 199] width 494 height 27
drag, startPoint x: 348, startPoint y: 197, endPoint x: 873, endPoint y: 206, distance: 525.0
click at [864, 206] on html "Analytics Subscriptions Tools Help Settings Skip to content Subscription #17757…" at bounding box center [432, 198] width 865 height 397
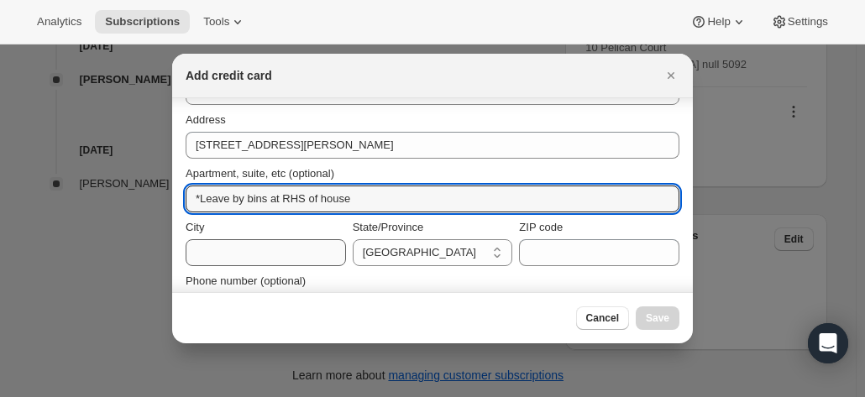
type input "*Leave by bins at RHS of house"
click at [229, 254] on input "City" at bounding box center [266, 252] width 160 height 27
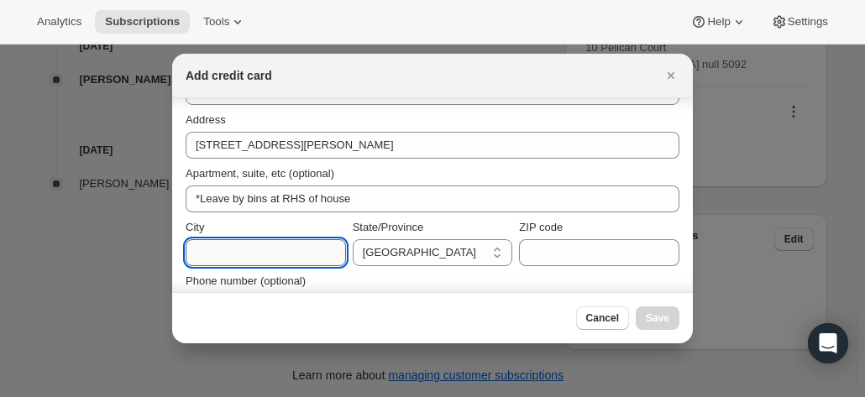
paste input "Modbury North South Australia 5092 Australia +61 418 800 799"
drag, startPoint x: 191, startPoint y: 248, endPoint x: 70, endPoint y: 239, distance: 122.1
click at [70, 396] on div "Add credit card First name Sharon Last name Robertson Credit card number Expira…" at bounding box center [432, 401] width 865 height 0
click at [293, 256] on input "Modbury North South Australia 5092 Australia +61 418 800 799" at bounding box center [266, 252] width 160 height 27
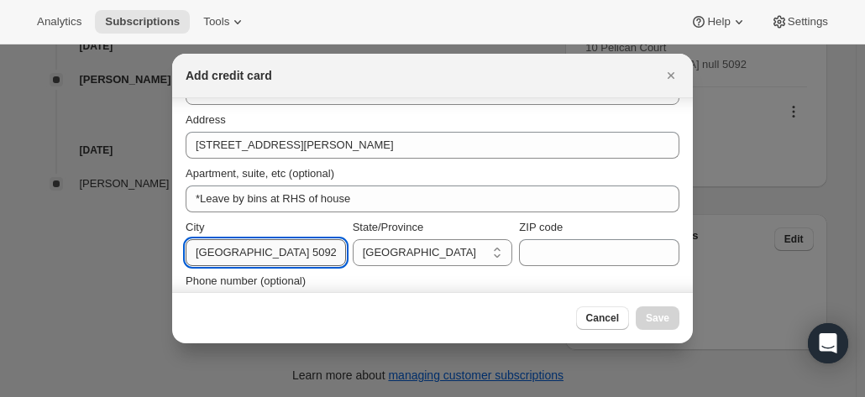
click at [277, 253] on input "Modbury North South Australia 5092 Australia +61 418 800 799" at bounding box center [266, 252] width 160 height 27
drag, startPoint x: 274, startPoint y: 256, endPoint x: 600, endPoint y: 252, distance: 326.7
click at [600, 253] on div "City Modbury North South Australia 5092 Australia +61 418 800 799 State/Provinc…" at bounding box center [433, 242] width 494 height 47
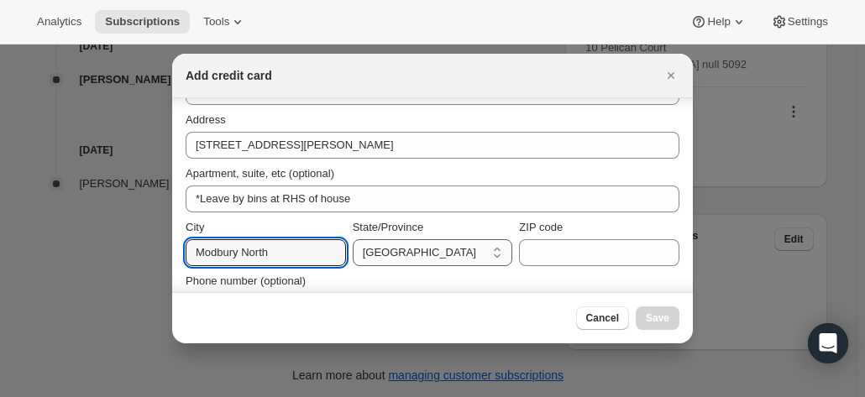
type input "Modbury North"
click at [385, 247] on select "Australian Capital Territory New South Wales Northern Territory Queensland Sout…" at bounding box center [433, 252] width 160 height 27
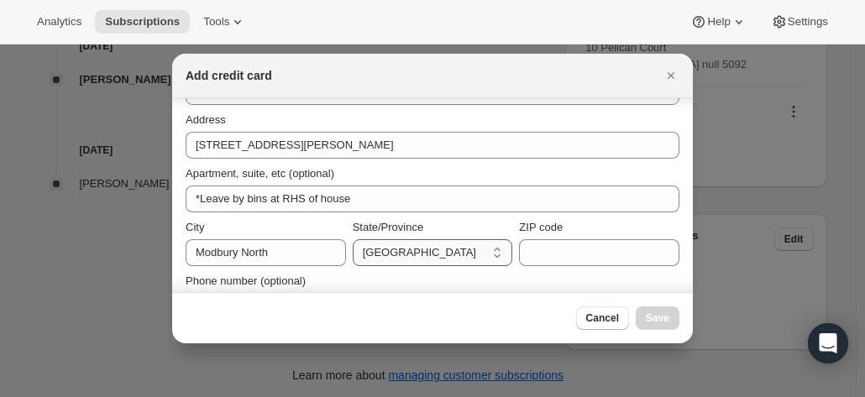
select select "SA"
click at [353, 239] on select "Australian Capital Territory New South Wales Northern Territory Queensland Sout…" at bounding box center [433, 252] width 160 height 27
click at [564, 260] on input "ZIP code" at bounding box center [599, 252] width 160 height 27
paste input "South Australia 5092 Australia +61 418 800 799"
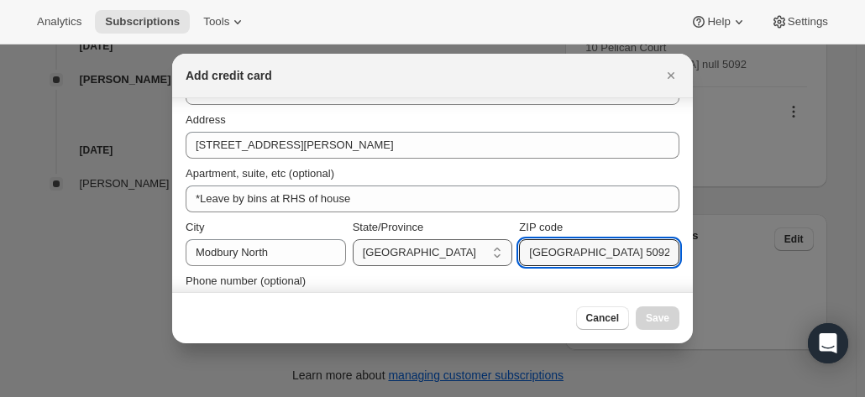
drag, startPoint x: 567, startPoint y: 248, endPoint x: 474, endPoint y: 249, distance: 93.2
click at [474, 249] on div "City Modbury North State/Province Australian Capital Territory New South Wales …" at bounding box center [433, 242] width 494 height 47
click at [558, 249] on input "South Australia 5092 Australia +61 418 800 799" at bounding box center [599, 252] width 160 height 27
drag, startPoint x: 598, startPoint y: 253, endPoint x: 395, endPoint y: 255, distance: 203.3
click at [395, 255] on div "City Modbury North State/Province Australian Capital Territory New South Wales …" at bounding box center [433, 242] width 494 height 47
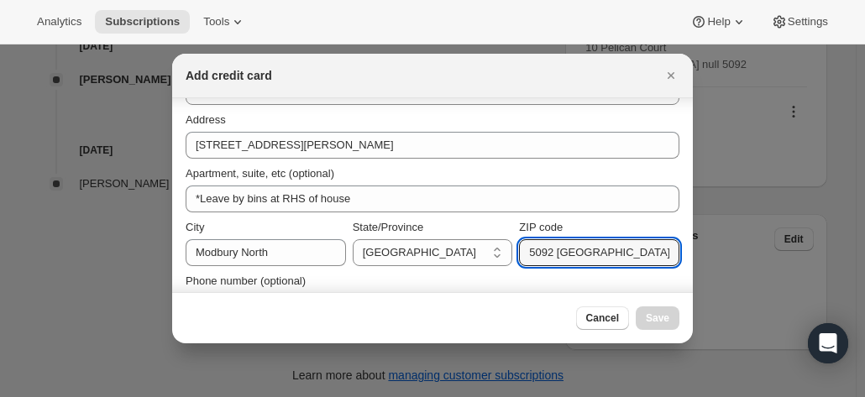
scroll to position [0, 15]
drag, startPoint x: 613, startPoint y: 254, endPoint x: 684, endPoint y: 258, distance: 71.5
click at [684, 258] on div "First name Sharon Last name Robertson Credit card number Expiration date MM/YY …" at bounding box center [432, 195] width 521 height 194
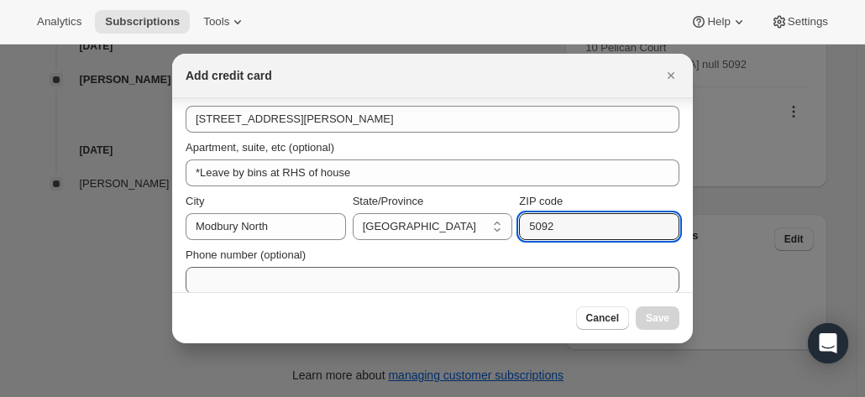
scroll to position [292, 0]
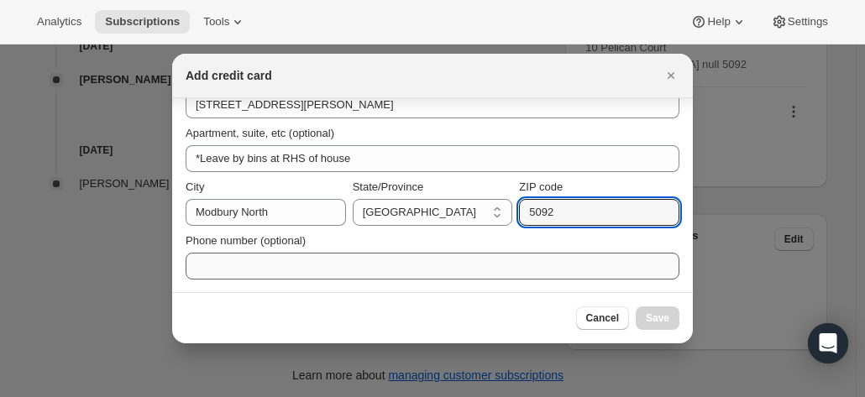
type input "5092"
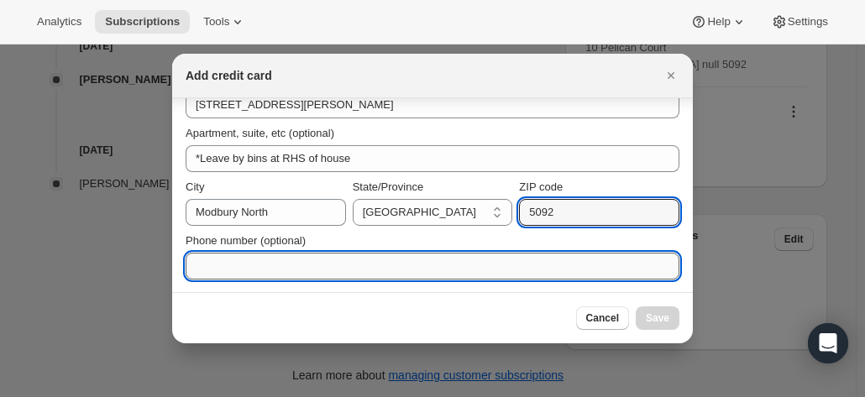
click at [269, 262] on input "Phone number (optional)" at bounding box center [433, 266] width 494 height 27
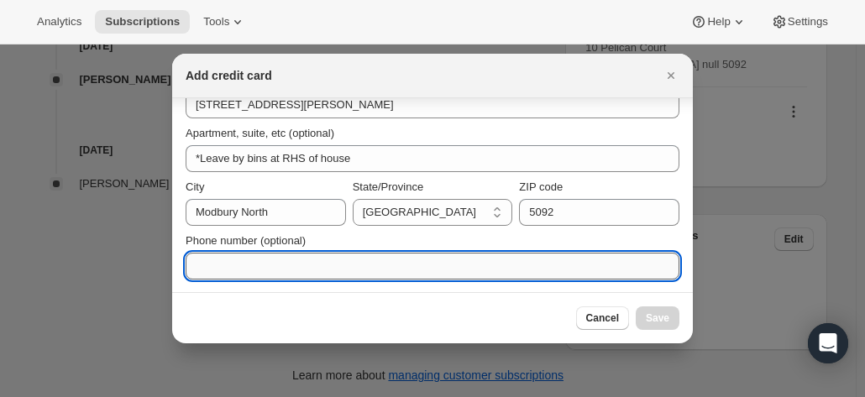
paste input "Australia +61 418 800 799"
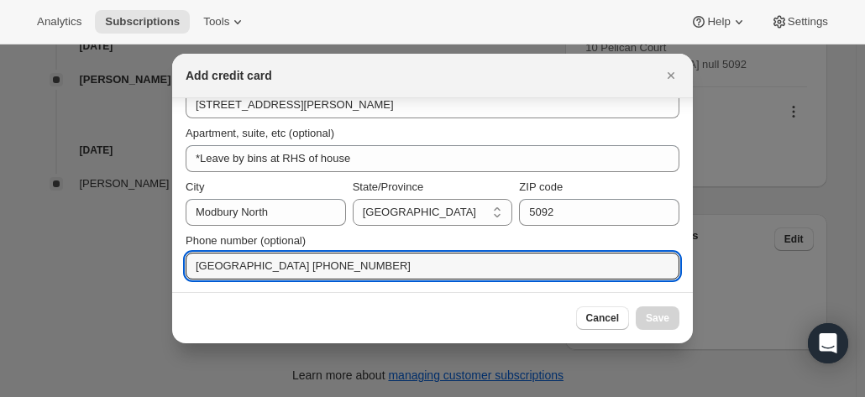
drag, startPoint x: 256, startPoint y: 264, endPoint x: 116, endPoint y: 260, distance: 140.3
click at [116, 396] on div "Add credit card First name Sharon Last name Robertson Credit card number Expira…" at bounding box center [432, 401] width 865 height 0
click at [241, 266] on input "Australia +61 418 800 799" at bounding box center [433, 266] width 494 height 27
drag, startPoint x: 242, startPoint y: 265, endPoint x: 147, endPoint y: 251, distance: 95.8
click at [155, 396] on div "Add credit card First name Sharon Last name Robertson Credit card number Expira…" at bounding box center [432, 401] width 865 height 0
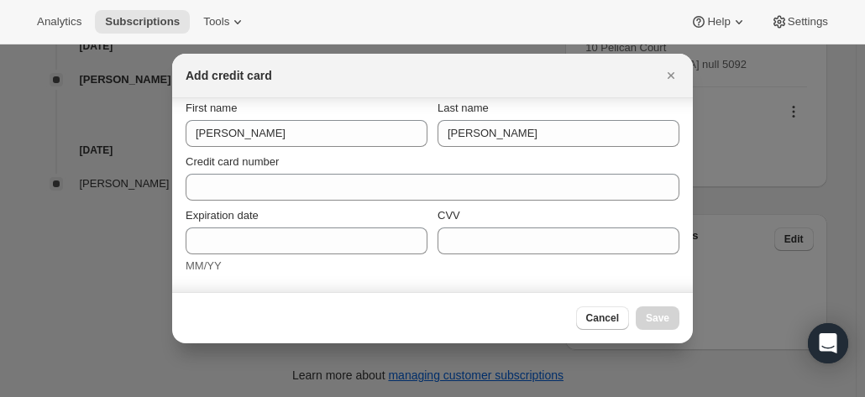
scroll to position [0, 0]
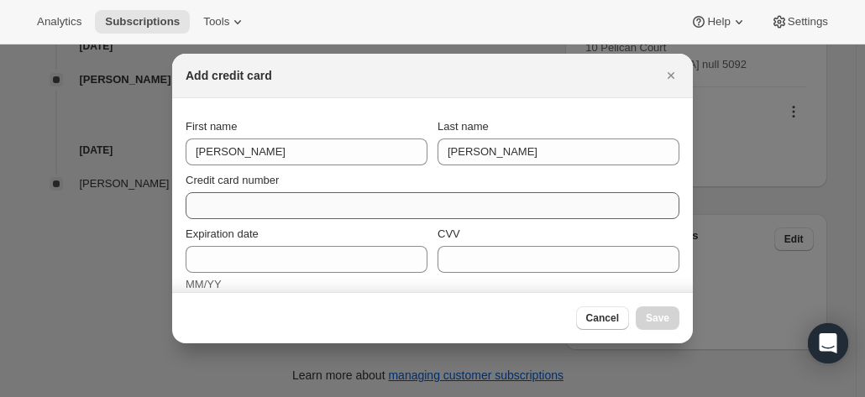
type input "+61 418 800 799"
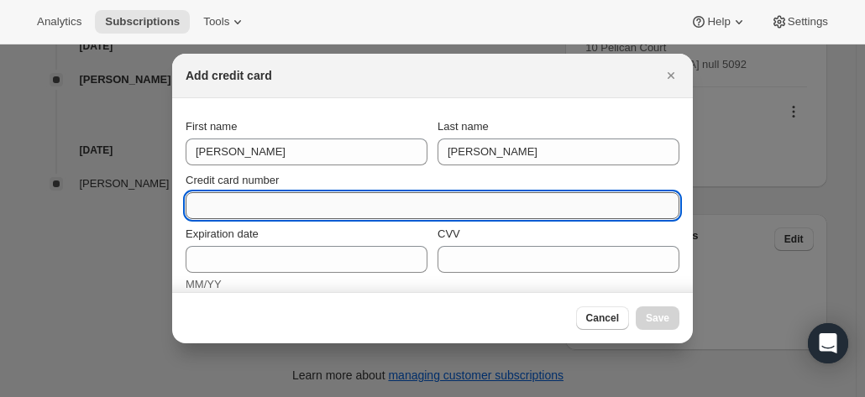
click at [281, 206] on input "Credit card number" at bounding box center [426, 205] width 480 height 27
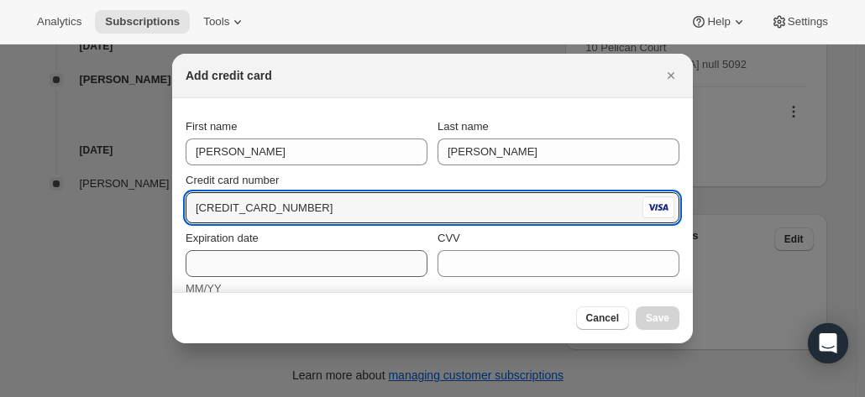
type input "4838 2000 0014 9464"
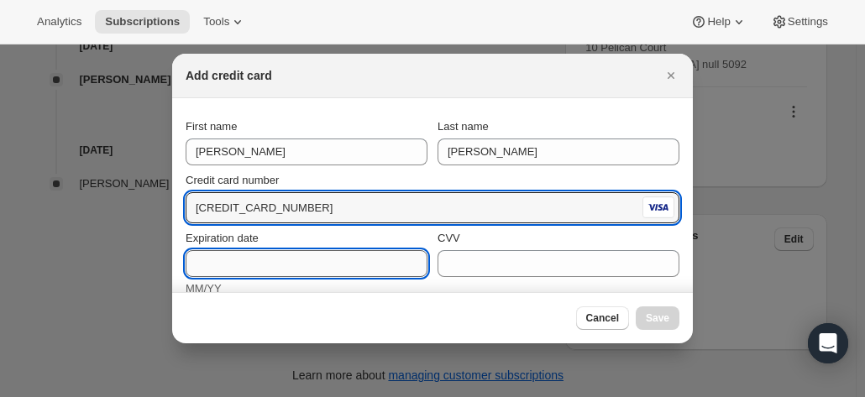
click at [275, 260] on input "Expiration date" at bounding box center [307, 263] width 242 height 27
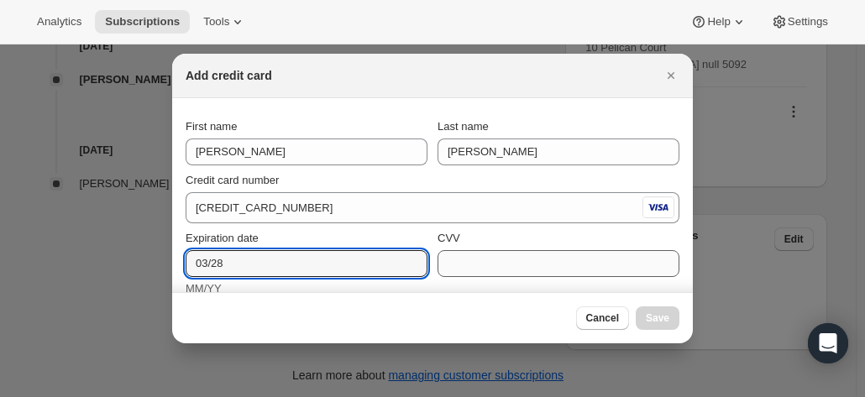
type input "03/28"
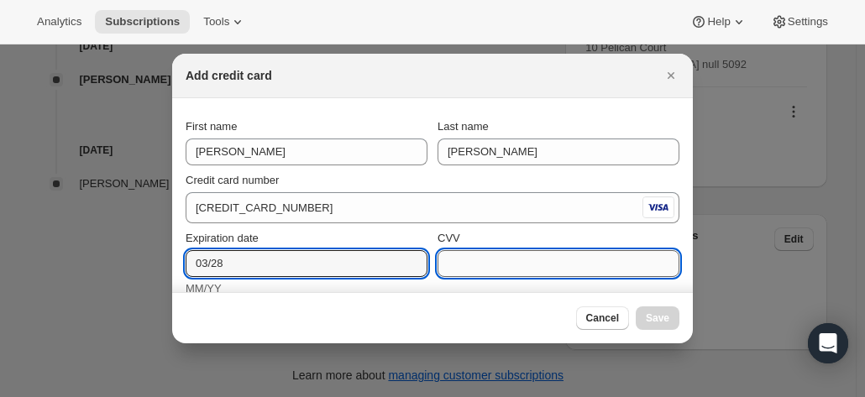
click at [546, 268] on input "CVV" at bounding box center [559, 263] width 242 height 27
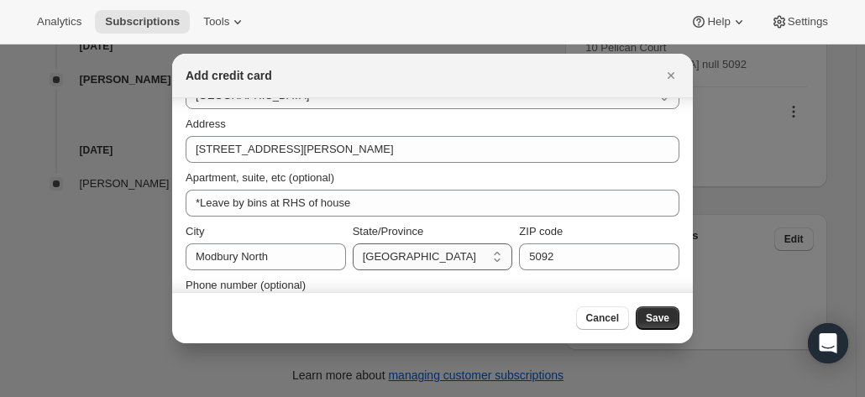
scroll to position [296, 0]
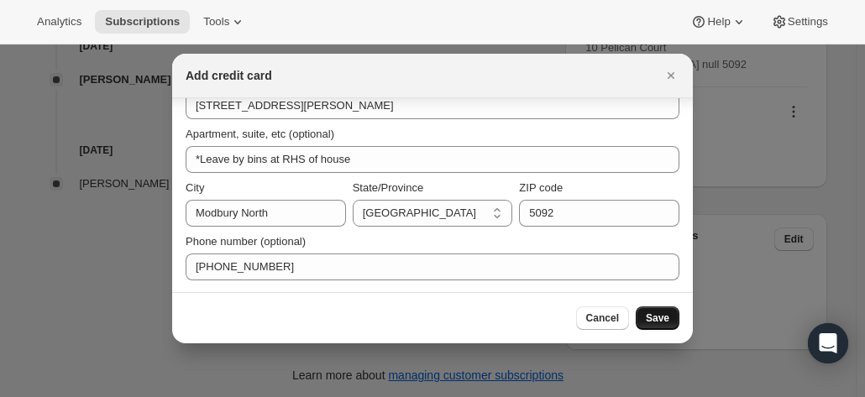
type input "396"
click at [655, 310] on button "Save" at bounding box center [658, 319] width 44 height 24
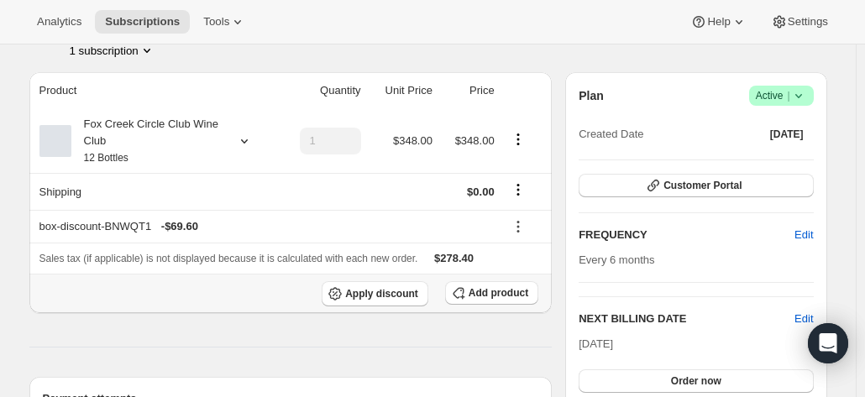
scroll to position [191, 0]
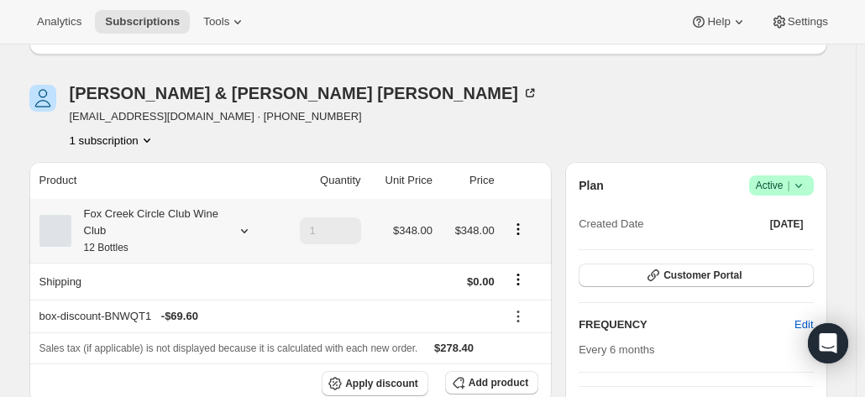
click at [160, 228] on div "Fox Creek Circle Club Wine Club 12 Bottles" at bounding box center [146, 231] width 151 height 50
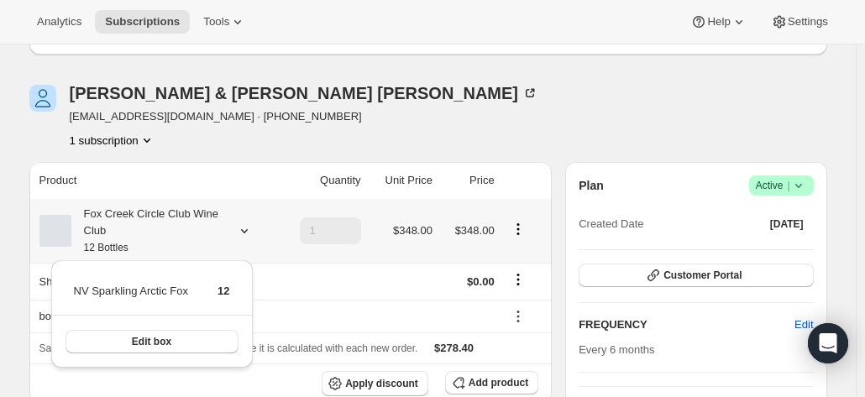
click at [160, 228] on div "Fox Creek Circle Club Wine Club 12 Bottles" at bounding box center [146, 231] width 151 height 50
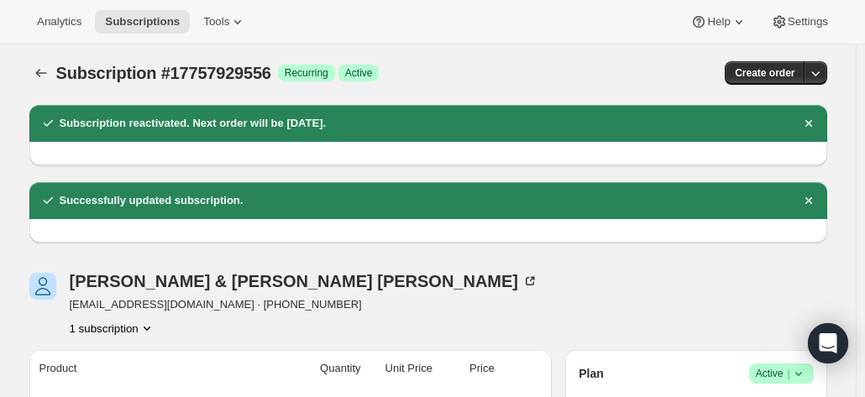
scroll to position [0, 0]
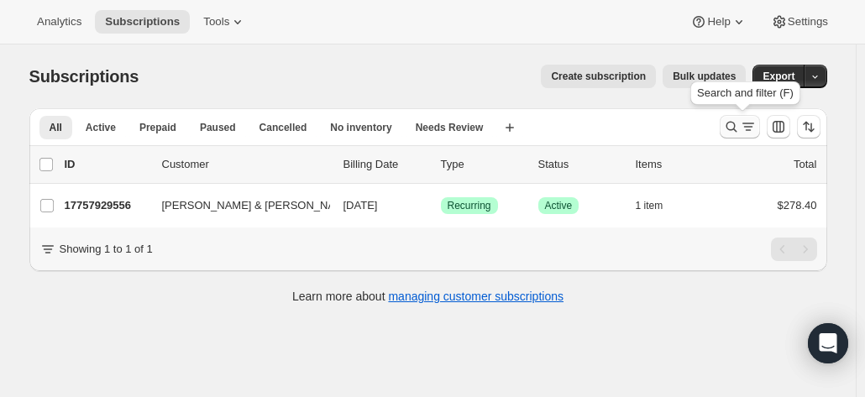
click at [737, 124] on icon "Search and filter results" at bounding box center [731, 127] width 11 height 11
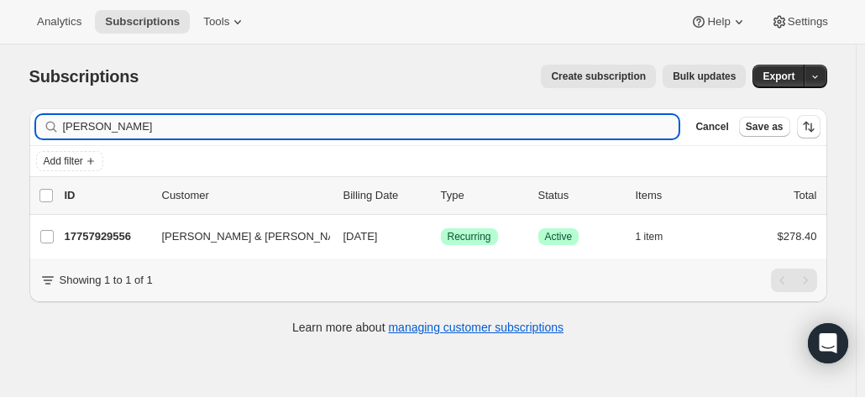
click at [186, 130] on input "sharon robertson" at bounding box center [371, 127] width 616 height 24
drag, startPoint x: 150, startPoint y: 123, endPoint x: 27, endPoint y: 85, distance: 129.4
click at [0, 115] on html "Analytics Subscriptions Tools Help Settings Skip to content Subscriptions. This…" at bounding box center [432, 198] width 865 height 397
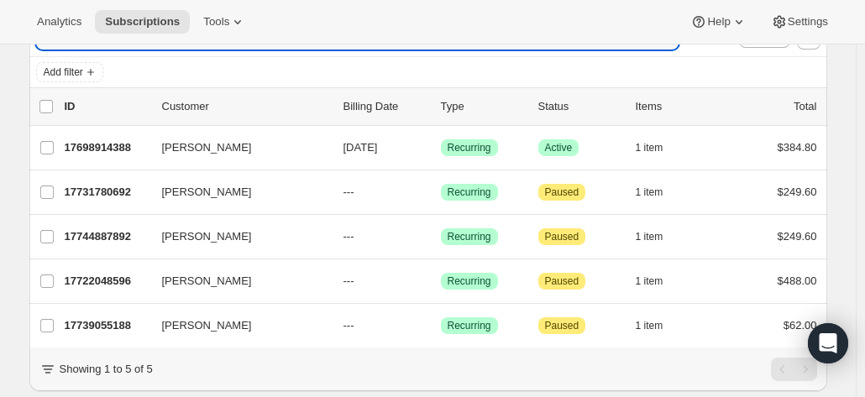
scroll to position [144, 0]
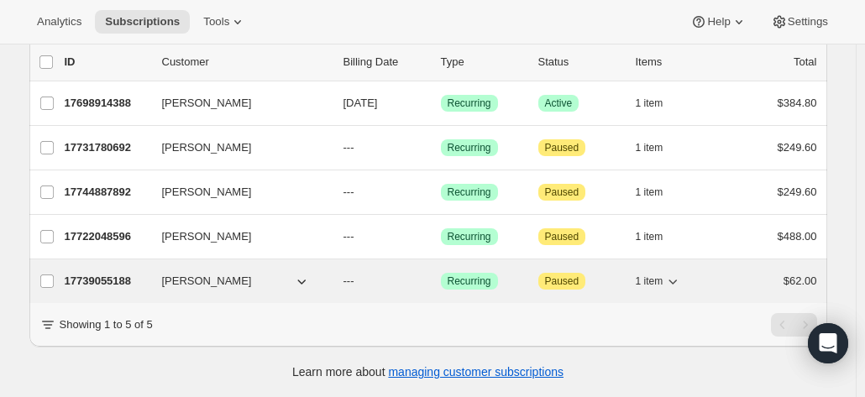
type input "tanya"
click at [107, 273] on p "17739055188" at bounding box center [107, 281] width 84 height 17
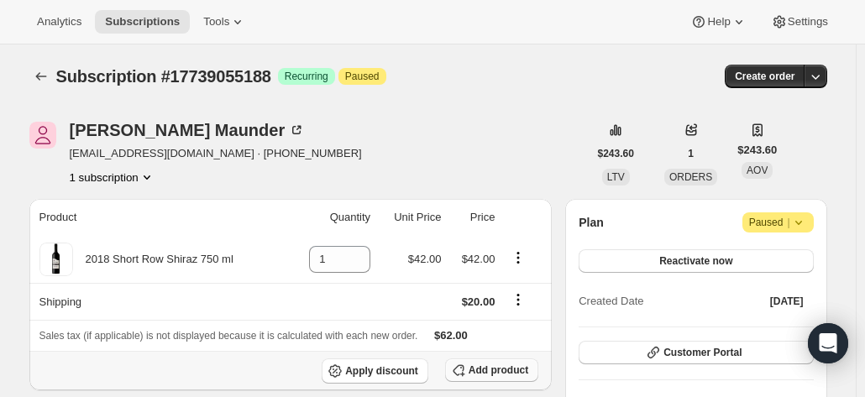
click at [485, 367] on span "Add product" at bounding box center [499, 370] width 60 height 13
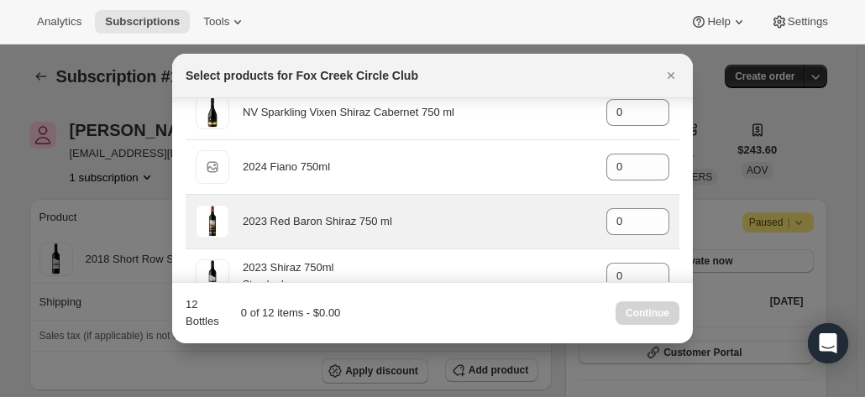
scroll to position [756, 0]
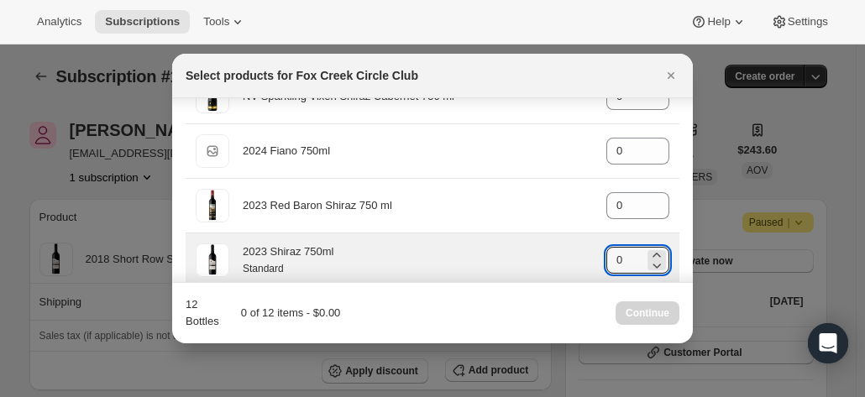
drag, startPoint x: 610, startPoint y: 252, endPoint x: 565, endPoint y: 257, distance: 44.8
click at [565, 257] on div "2023 Shiraz 750ml Standard gid://shopify/ProductVariant/41582890516564 0" at bounding box center [433, 261] width 474 height 34
drag, startPoint x: 621, startPoint y: 254, endPoint x: 563, endPoint y: 256, distance: 58.8
click at [563, 256] on div "2023 Shiraz 750ml Standard gid://shopify/ProductVariant/41582890516564 0" at bounding box center [433, 261] width 474 height 34
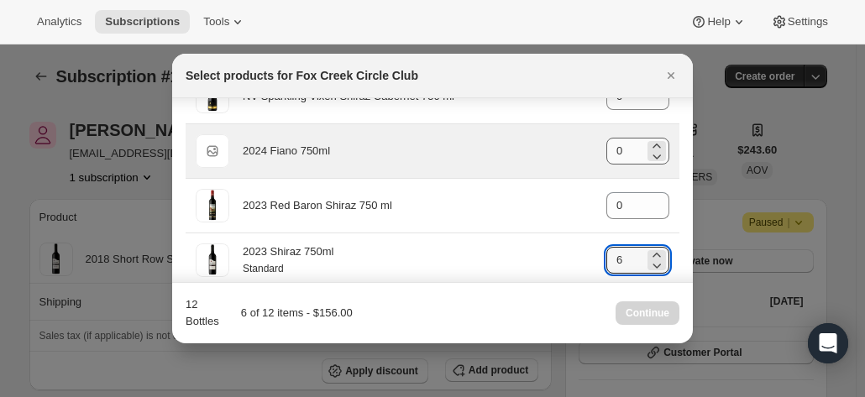
type input "6"
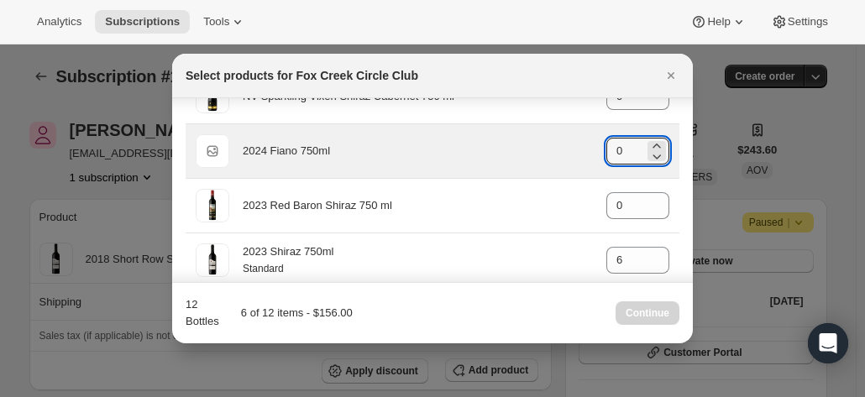
drag, startPoint x: 620, startPoint y: 145, endPoint x: 593, endPoint y: 142, distance: 27.1
click at [593, 142] on div "Default Title 2024 Fiano 750ml gid://shopify/ProductVariant/42034303664212 0" at bounding box center [433, 151] width 474 height 34
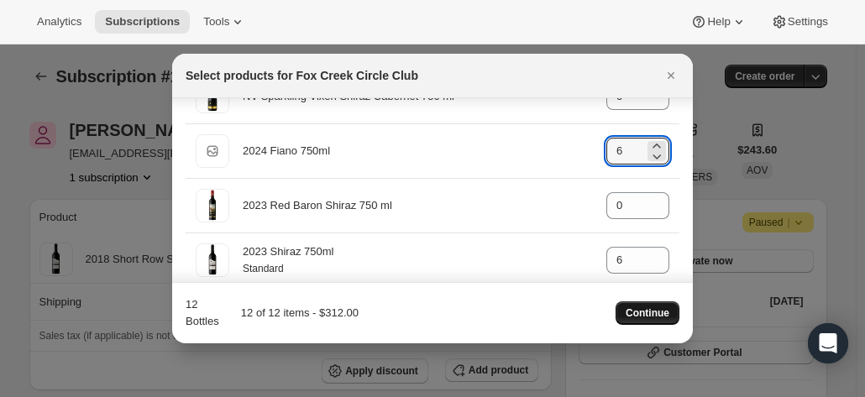
type input "6"
click at [643, 307] on button "Continue" at bounding box center [648, 314] width 64 height 24
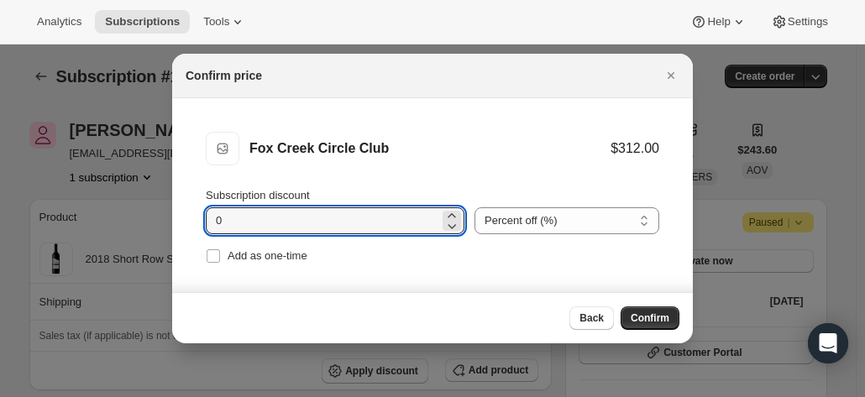
drag, startPoint x: 268, startPoint y: 218, endPoint x: 175, endPoint y: 212, distance: 93.4
click at [175, 212] on li "Fox Creek Circle Club Fox Creek Circle Club $312.00 Subscription discount 0 Per…" at bounding box center [432, 199] width 521 height 203
type input "20"
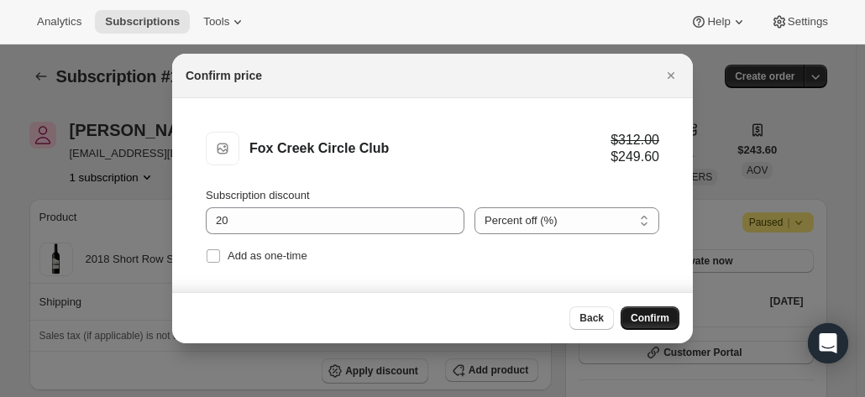
click at [645, 312] on span "Confirm" at bounding box center [650, 318] width 39 height 13
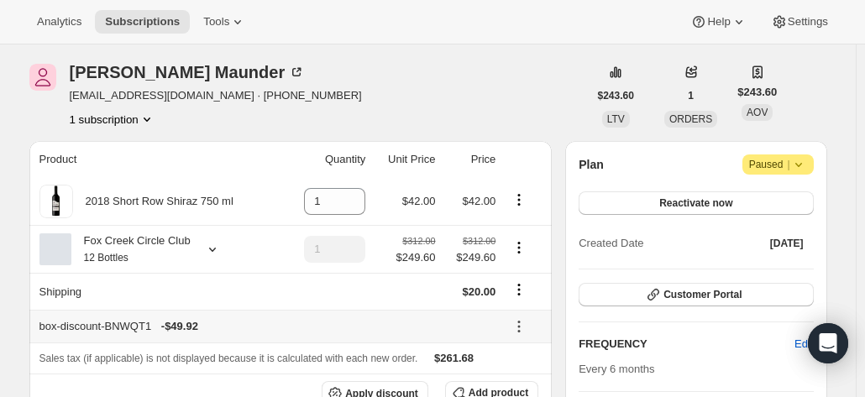
scroll to position [84, 0]
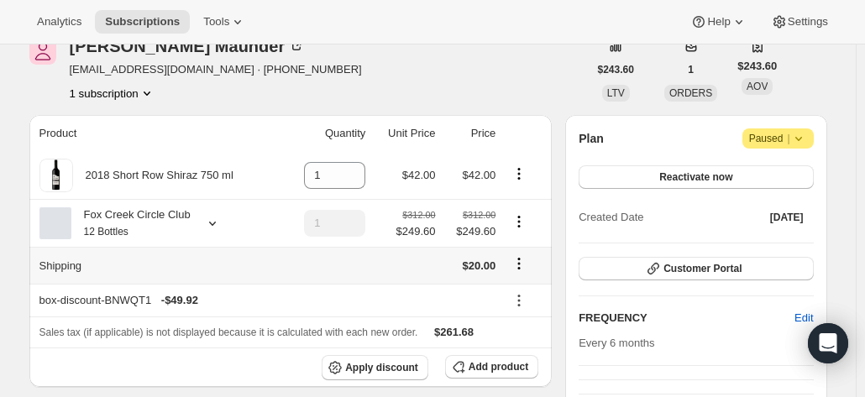
click at [520, 258] on icon "Shipping actions" at bounding box center [519, 263] width 17 height 17
click at [521, 222] on icon "Product actions" at bounding box center [519, 221] width 17 height 17
click at [519, 288] on span "Remove" at bounding box center [523, 281] width 40 height 13
type input "0"
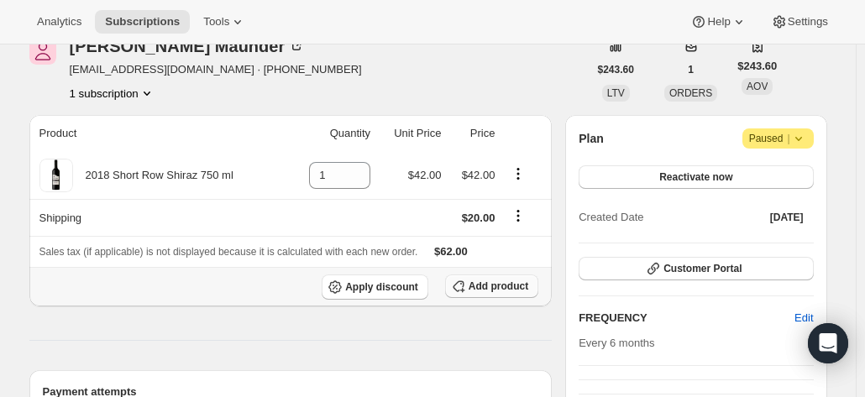
click at [500, 283] on span "Add product" at bounding box center [499, 286] width 60 height 13
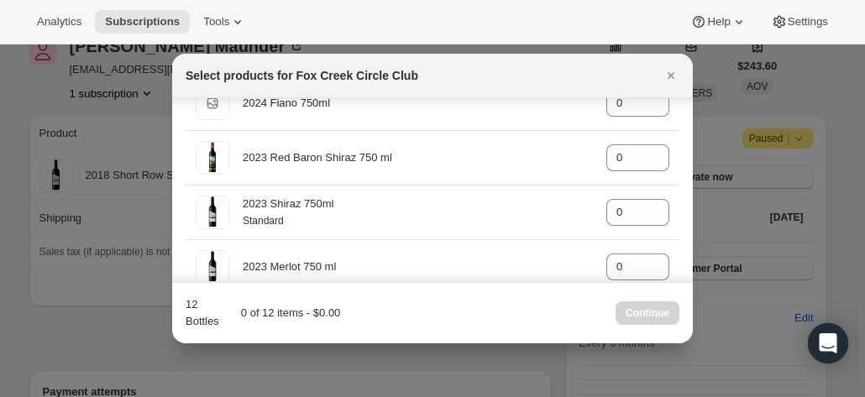
scroll to position [840, 0]
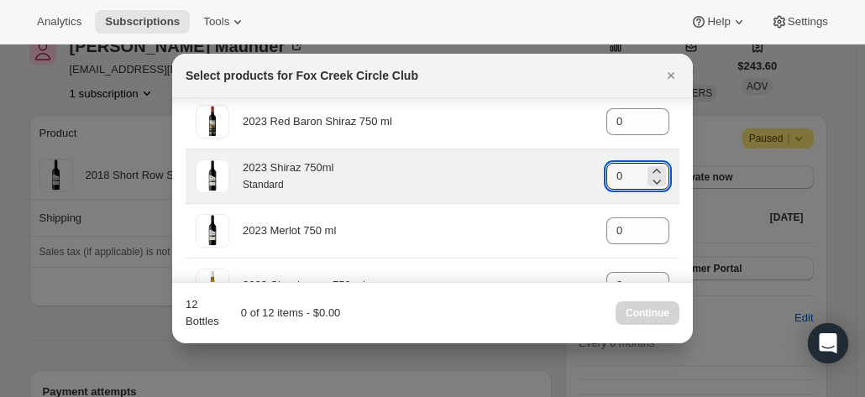
drag, startPoint x: 622, startPoint y: 172, endPoint x: 572, endPoint y: 172, distance: 50.4
click at [572, 172] on div "2023 Shiraz 750ml Standard gid://shopify/ProductVariant/41582890516564 0" at bounding box center [433, 177] width 474 height 34
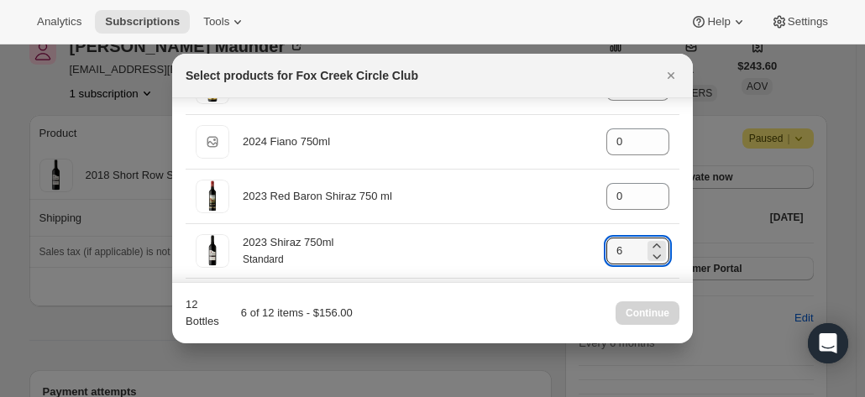
scroll to position [681, 0]
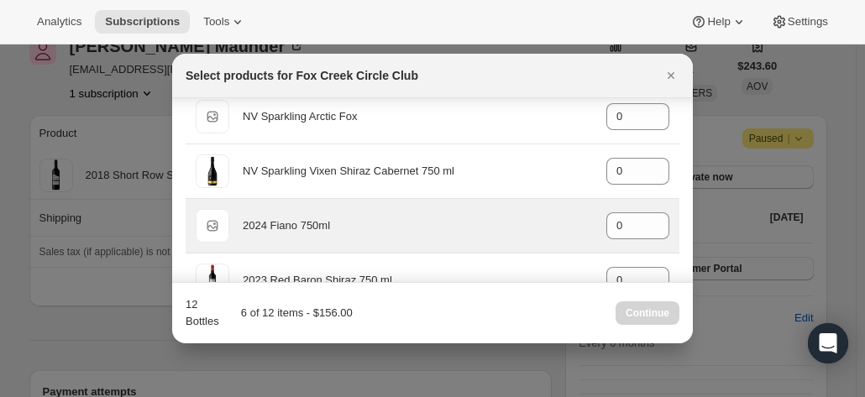
type input "6"
drag, startPoint x: 588, startPoint y: 213, endPoint x: 564, endPoint y: 213, distance: 24.4
click at [564, 213] on div "Default Title 2024 Fiano 750ml gid://shopify/ProductVariant/42034303664212 0" at bounding box center [433, 226] width 474 height 34
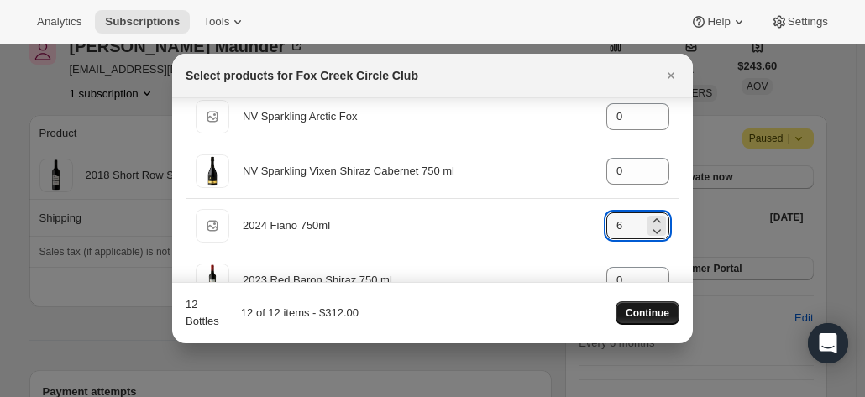
type input "6"
click at [642, 312] on span "Continue" at bounding box center [648, 313] width 44 height 13
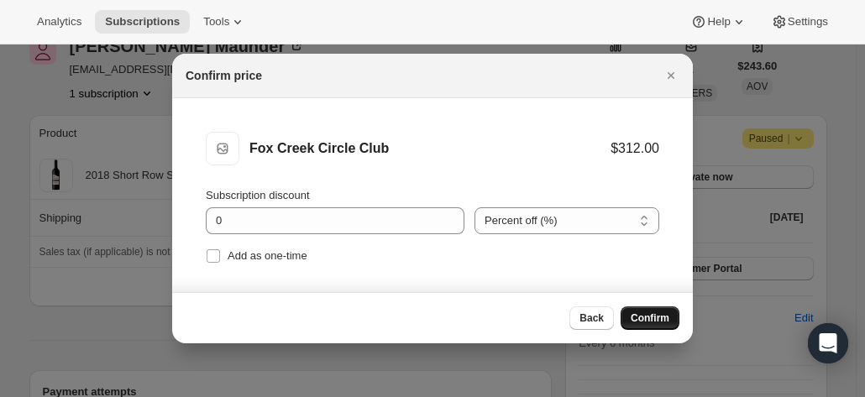
click at [655, 325] on button "Confirm" at bounding box center [650, 319] width 59 height 24
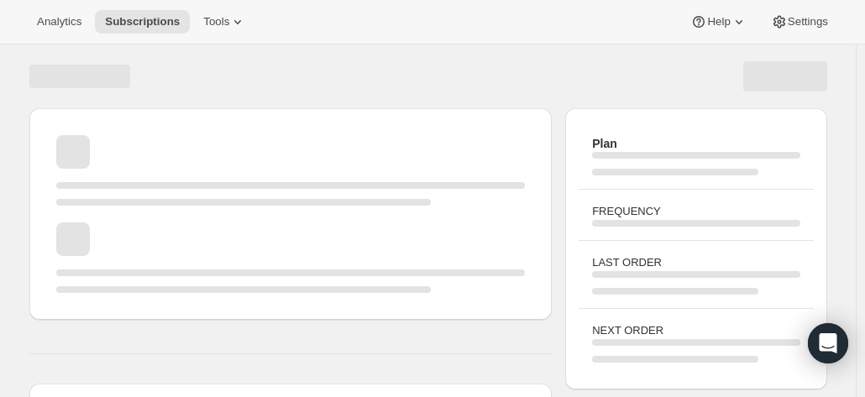
scroll to position [84, 0]
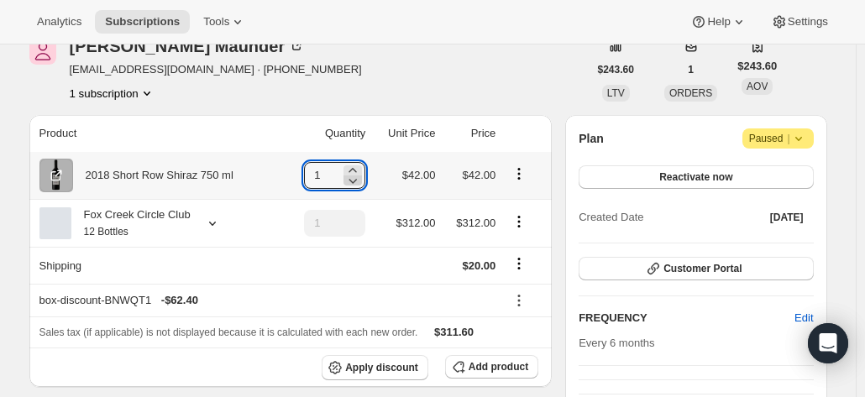
type input "0"
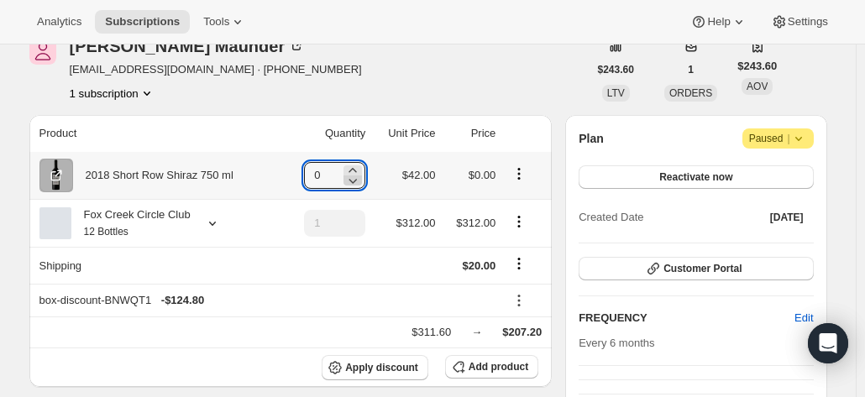
click at [356, 182] on icon at bounding box center [352, 180] width 17 height 17
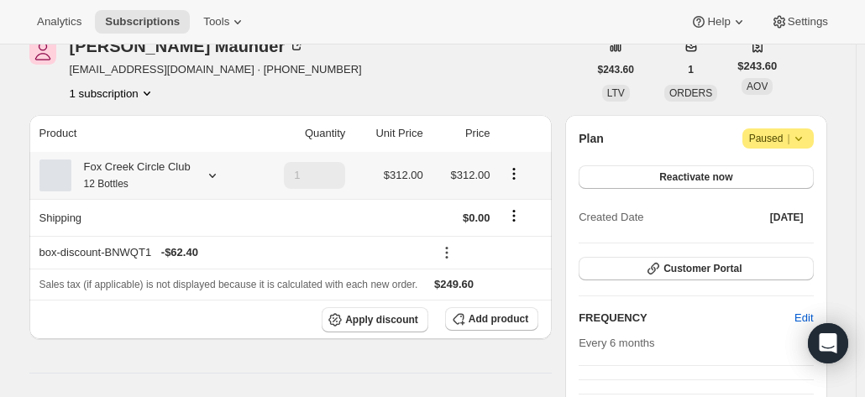
click at [207, 179] on icon at bounding box center [212, 175] width 17 height 17
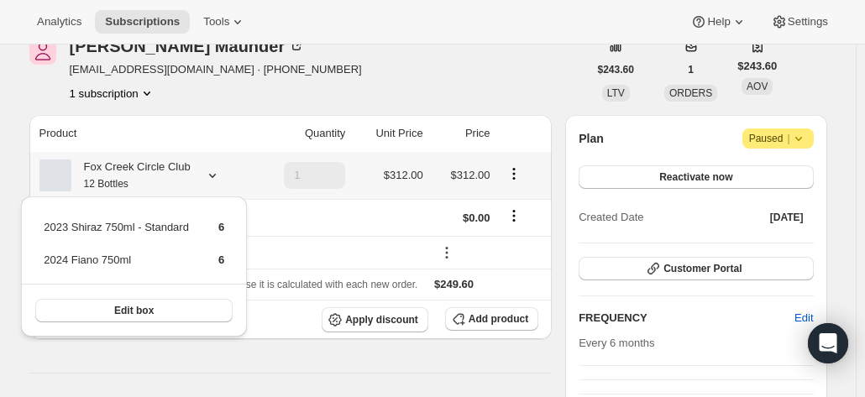
click at [207, 179] on icon at bounding box center [212, 175] width 17 height 17
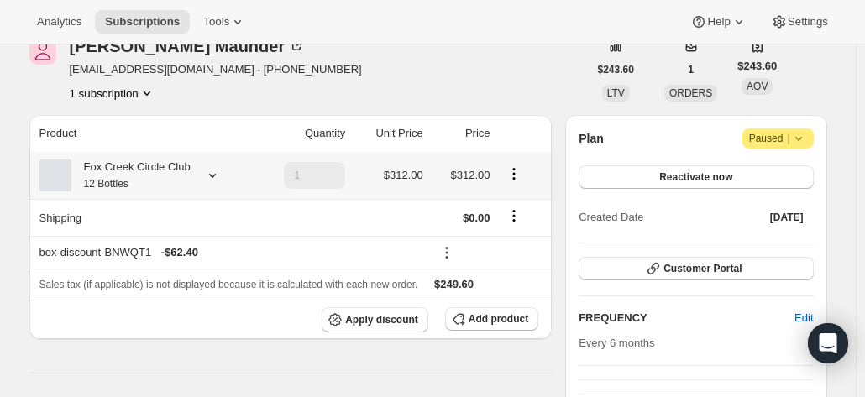
click at [199, 173] on div at bounding box center [209, 175] width 24 height 17
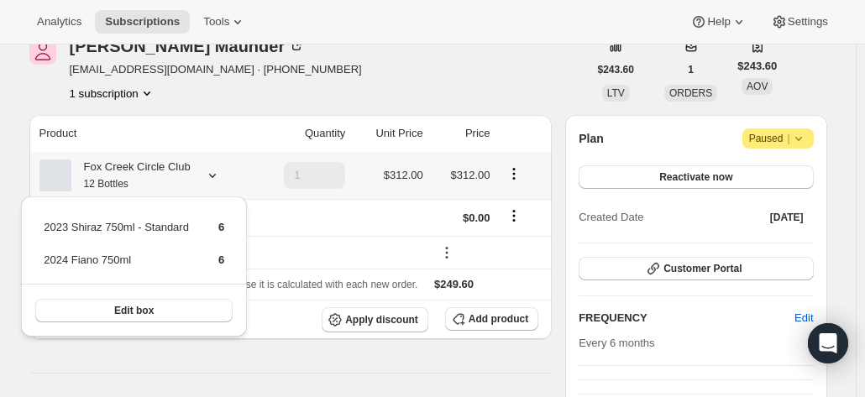
click at [199, 173] on div at bounding box center [209, 175] width 24 height 17
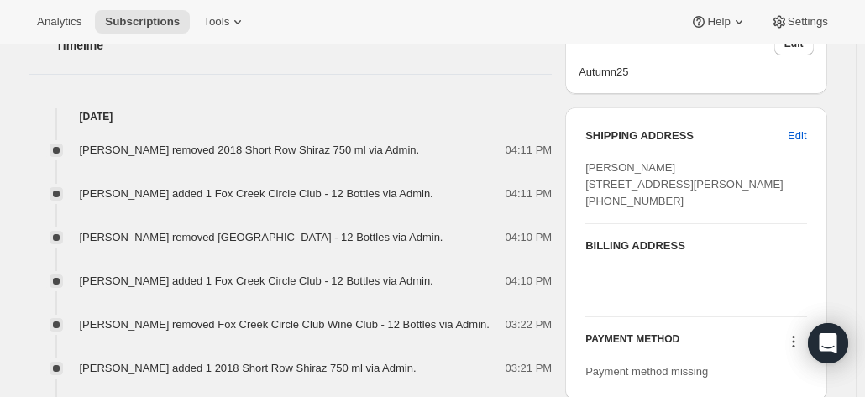
scroll to position [672, 0]
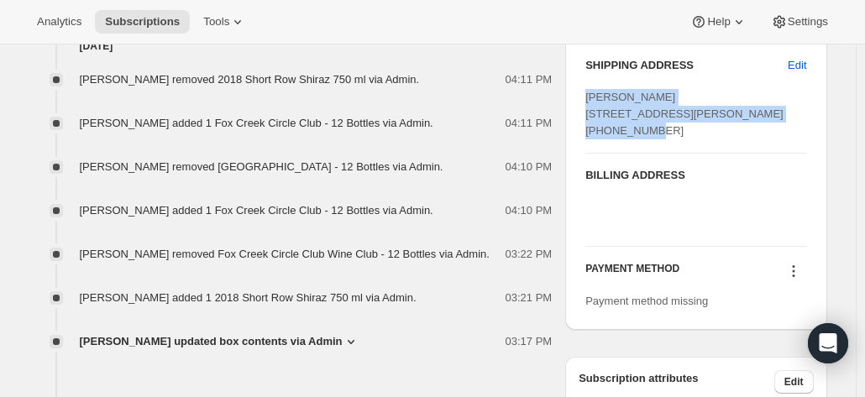
drag, startPoint x: 669, startPoint y: 144, endPoint x: 585, endPoint y: 94, distance: 97.2
click at [585, 94] on div "SHIPPING ADDRESS Edit Tanya Maunder 9 Vance Close Barrine QLD, 4872 Australia +…" at bounding box center [695, 183] width 261 height 293
copy span "Tanya Maunder 9 Vance Close Barrine QLD, 4872 Australia"
click at [681, 153] on div "SHIPPING ADDRESS Edit Tanya Maunder 9 Vance Close Barrine QLD, 4872 Australia +…" at bounding box center [695, 105] width 221 height 96
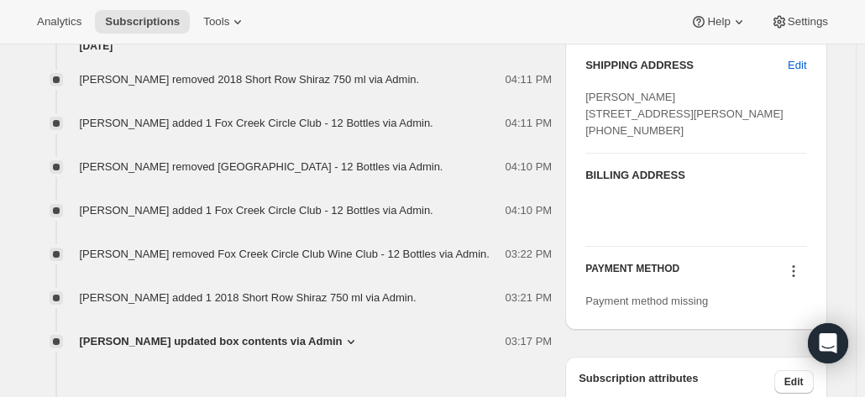
drag, startPoint x: 669, startPoint y: 163, endPoint x: 590, endPoint y: 87, distance: 109.3
click at [590, 89] on div "Tanya Maunder 9 Vance Close Barrine QLD, 4872 Australia +61402826917" at bounding box center [695, 114] width 221 height 50
copy span "Tanya Maunder 9 Vance Close Barrine QLD, 4872 Australia +61402826917"
click at [794, 273] on icon at bounding box center [793, 271] width 3 height 3
click at [752, 370] on span "Add credit card" at bounding box center [769, 376] width 73 height 13
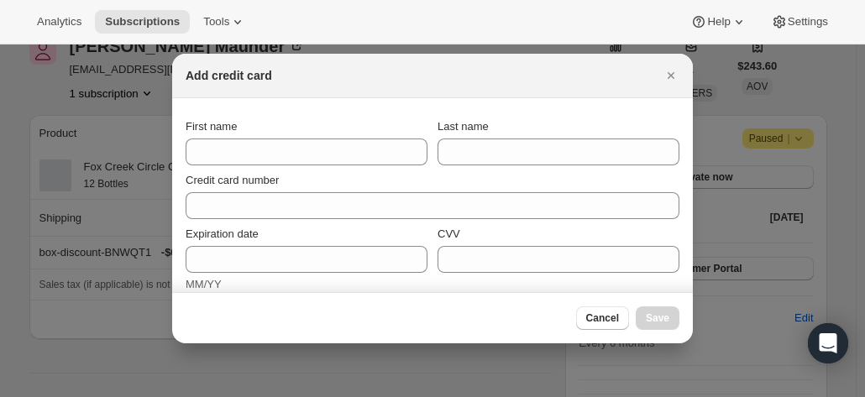
scroll to position [0, 0]
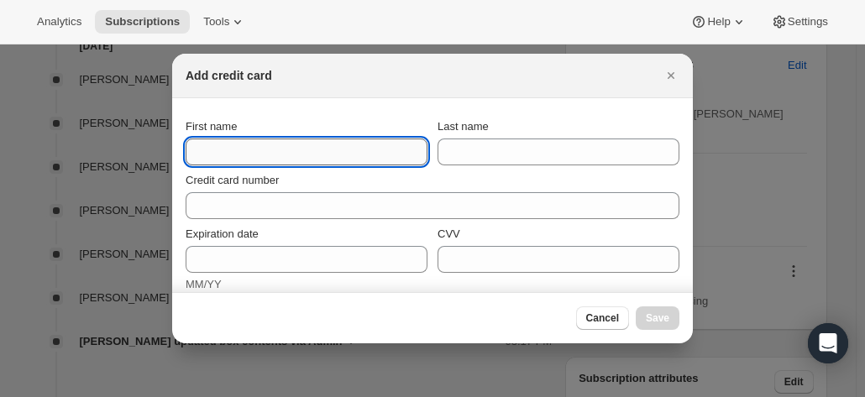
click at [232, 154] on input "First name" at bounding box center [307, 152] width 242 height 27
paste input "Tanya Maunder 9 Vance Close Barrine QLD, 4872 Australia +61402826917"
drag, startPoint x: 308, startPoint y: 154, endPoint x: 139, endPoint y: 149, distance: 168.9
click at [320, 167] on div "Credit card number" at bounding box center [433, 192] width 494 height 54
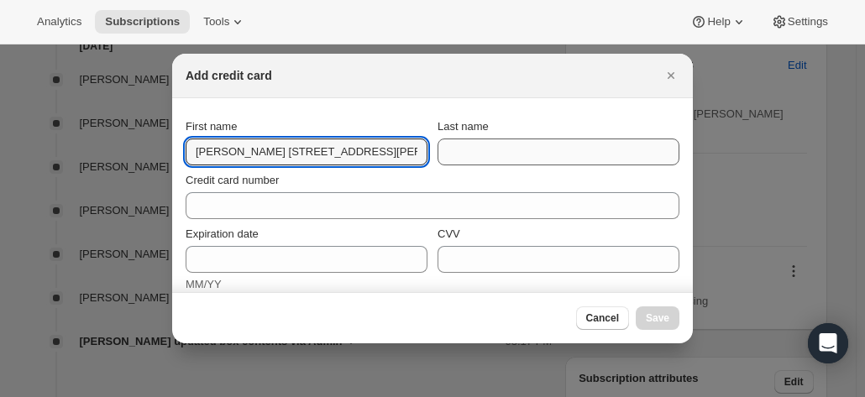
scroll to position [0, 134]
drag, startPoint x: 226, startPoint y: 152, endPoint x: 566, endPoint y: 149, distance: 340.1
click at [566, 149] on div "First name Tanya Maunder 9 Vance Close Barrine QLD, 4872 Australia +61402826917…" at bounding box center [433, 141] width 494 height 47
type input "Tanya"
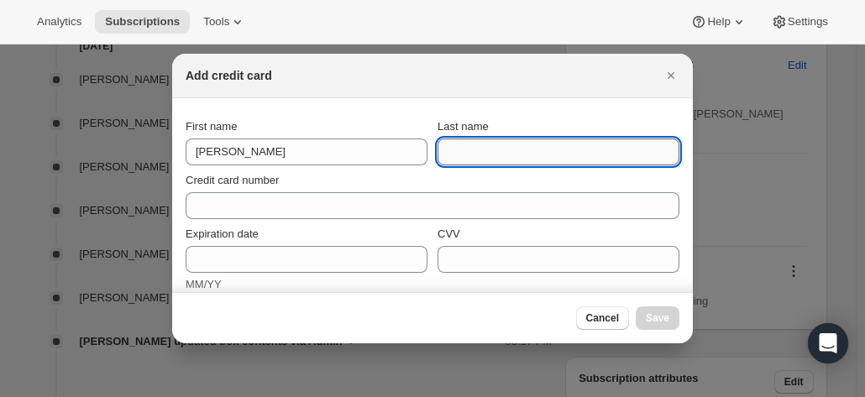
drag, startPoint x: 518, startPoint y: 149, endPoint x: 507, endPoint y: 154, distance: 12.0
click at [516, 149] on input "Last name" at bounding box center [559, 152] width 242 height 27
paste input "Maunder 9 Vance Close Barrine QLD, 4872 Australia +61402826917"
drag, startPoint x: 490, startPoint y: 148, endPoint x: 319, endPoint y: 142, distance: 170.6
click at [319, 142] on div "First name Tanya Last name Maunder 9 Vance Close Barrine QLD, 4872 Australia +6…" at bounding box center [433, 141] width 494 height 47
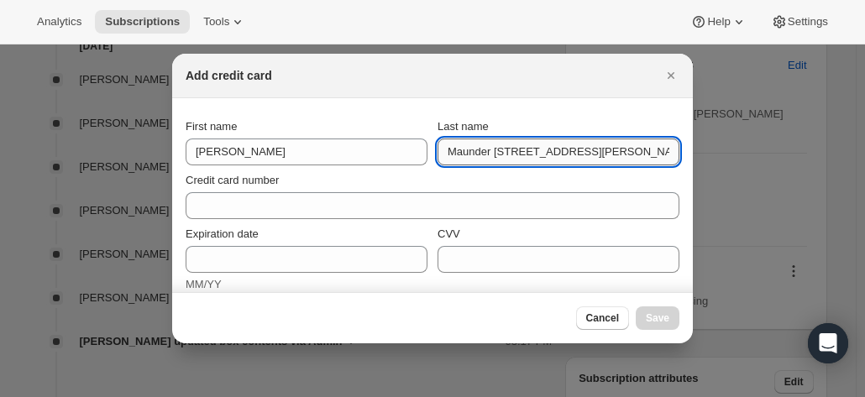
click at [514, 159] on input "Maunder 9 Vance Close Barrine QLD, 4872 Australia +61402826917" at bounding box center [559, 152] width 242 height 27
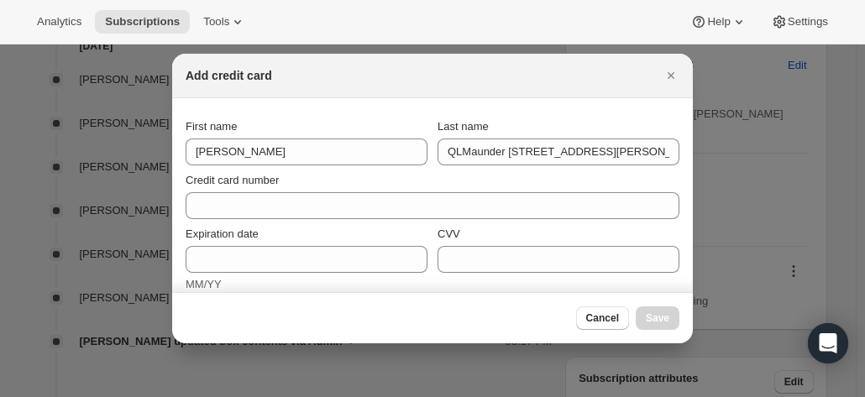
click at [501, 169] on div "Credit card number" at bounding box center [433, 192] width 494 height 54
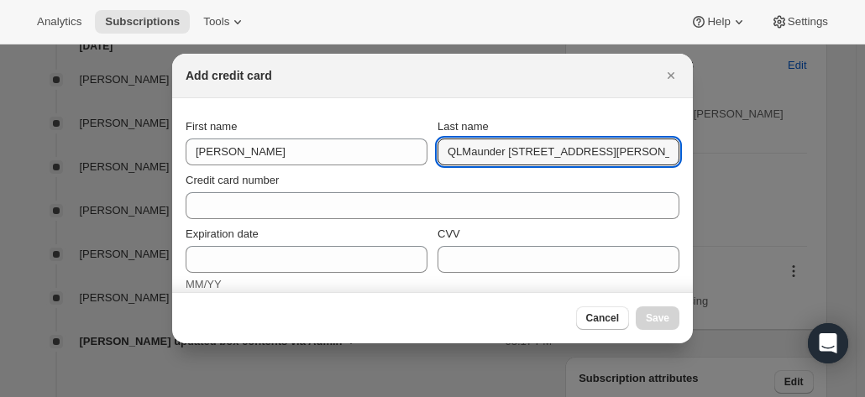
drag, startPoint x: 459, startPoint y: 152, endPoint x: 485, endPoint y: 130, distance: 34.6
click at [456, 152] on input "QLMaunder 9 Vance Close Barrine D, 4872 Australia +61402826917" at bounding box center [559, 152] width 242 height 27
drag, startPoint x: 489, startPoint y: 152, endPoint x: 778, endPoint y: 162, distance: 289.1
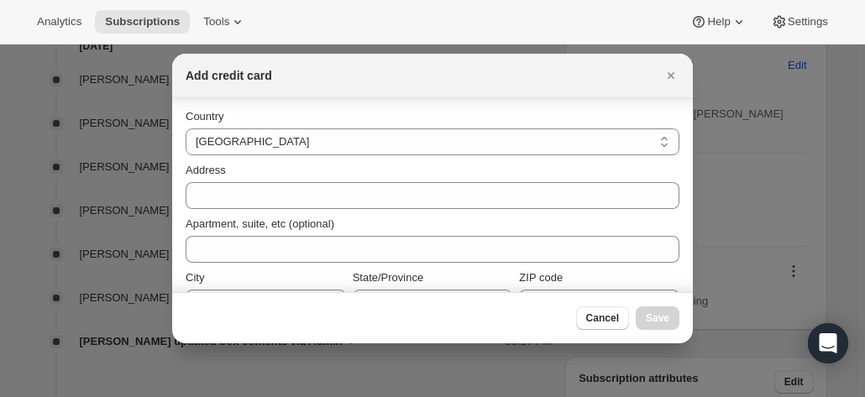
scroll to position [252, 0]
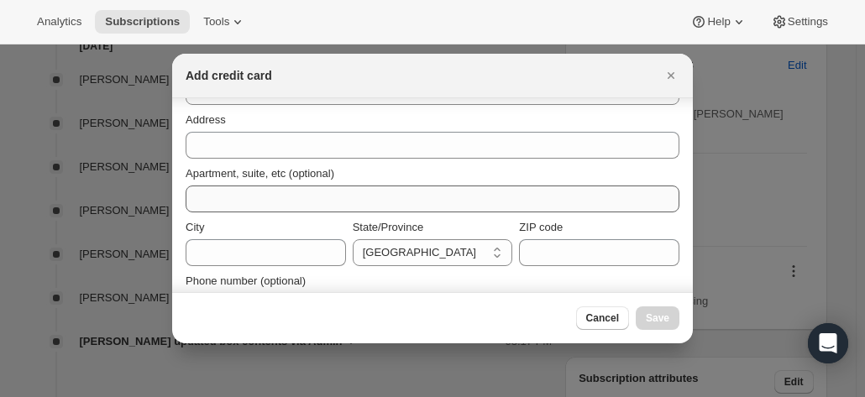
type input "Maunder"
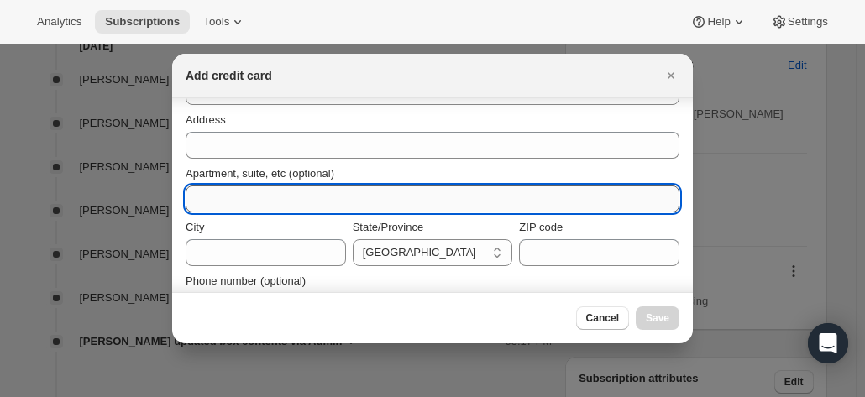
click at [231, 197] on input "Apartment, suite, etc (optional)" at bounding box center [433, 199] width 494 height 27
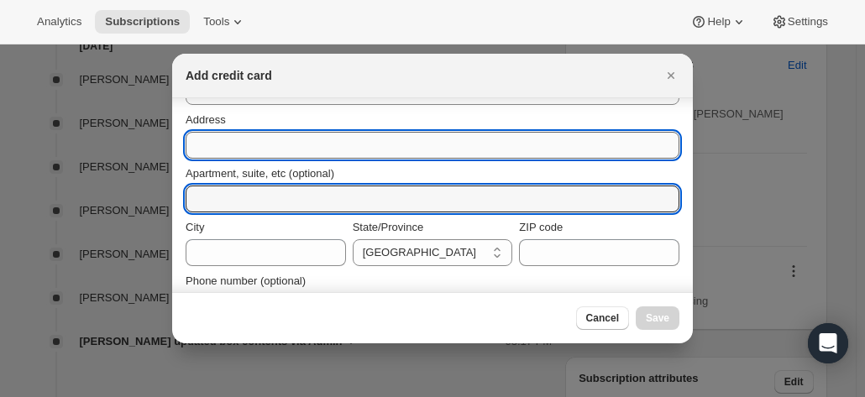
click at [231, 142] on input "Address" at bounding box center [433, 145] width 494 height 27
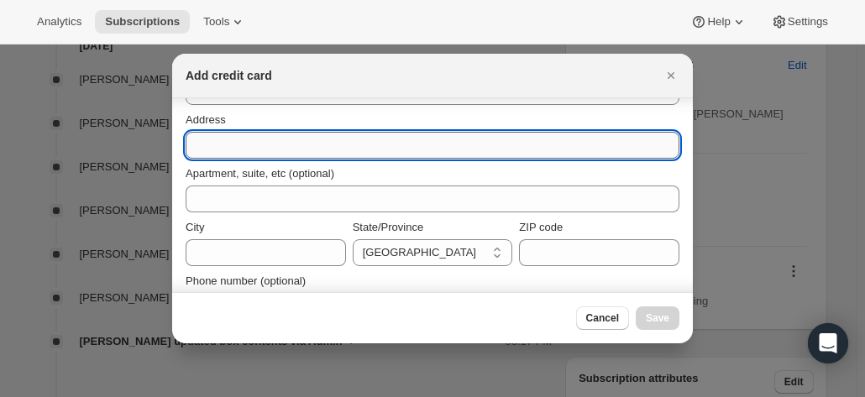
paste input "9 Vance Close Barrine D, 4872 Australia +61402826917"
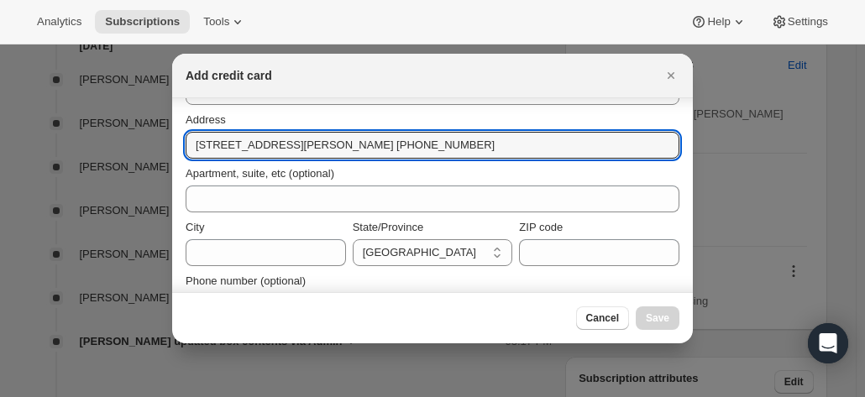
drag, startPoint x: 253, startPoint y: 147, endPoint x: 161, endPoint y: 147, distance: 91.5
click at [272, 152] on input "9 Vance Close Barrine D, 4872 Australia +61402826917" at bounding box center [433, 145] width 494 height 27
drag, startPoint x: 267, startPoint y: 147, endPoint x: 514, endPoint y: 137, distance: 247.1
click at [514, 137] on input "9 Vance Close Barrine D, 4872 Australia +61402826917" at bounding box center [433, 145] width 494 height 27
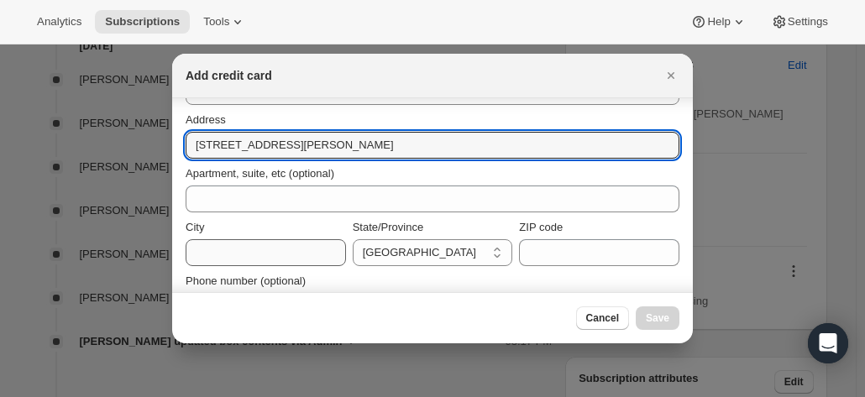
type input "9 Vance Close"
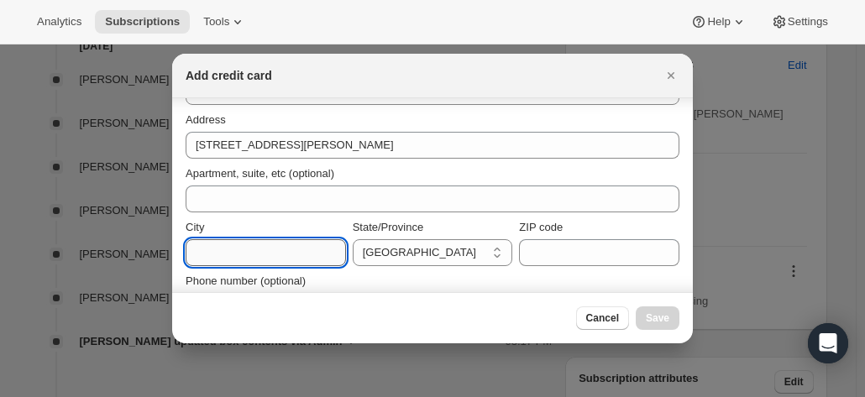
click at [223, 244] on input "City" at bounding box center [266, 252] width 160 height 27
paste input "Barrine D, 4872 Australia +61402826917"
drag, startPoint x: 245, startPoint y: 256, endPoint x: 123, endPoint y: 254, distance: 122.6
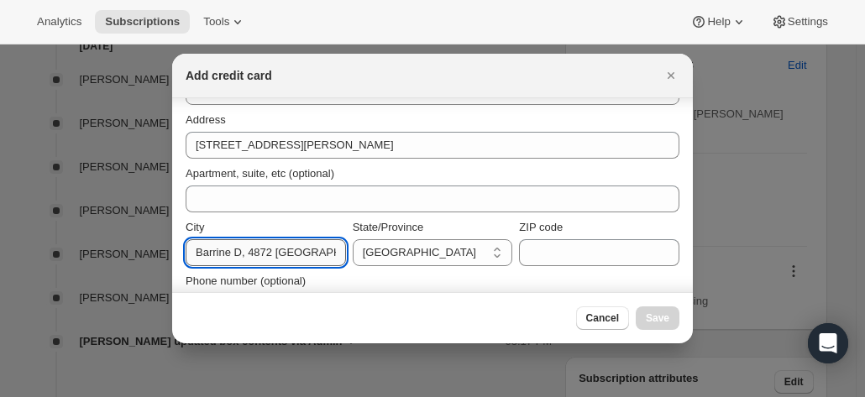
drag, startPoint x: 255, startPoint y: 251, endPoint x: 240, endPoint y: 249, distance: 15.2
click at [254, 251] on input "Barrine D, 4872 Australia +61402826917" at bounding box center [266, 252] width 160 height 27
click at [242, 255] on input "Barrine D, 4872 Australia +61402826917" at bounding box center [266, 252] width 160 height 27
drag, startPoint x: 232, startPoint y: 254, endPoint x: 464, endPoint y: 248, distance: 231.9
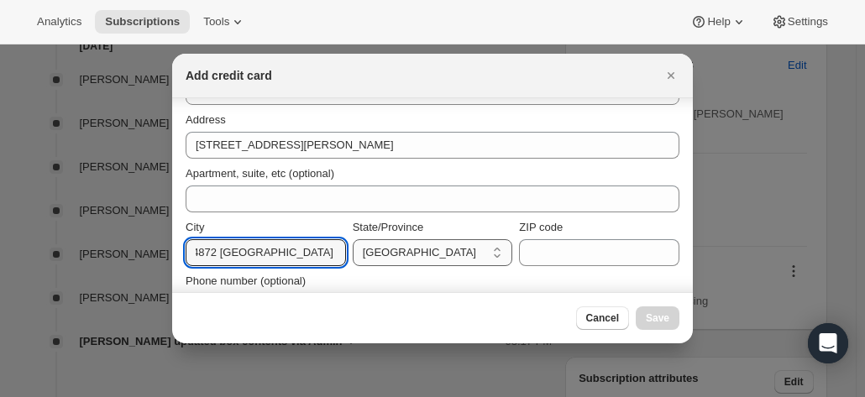
click at [464, 249] on div "City Barrine D, 4872 Australia +61402826917 State/Province Australian Capital T…" at bounding box center [433, 242] width 494 height 47
type input "Barrine"
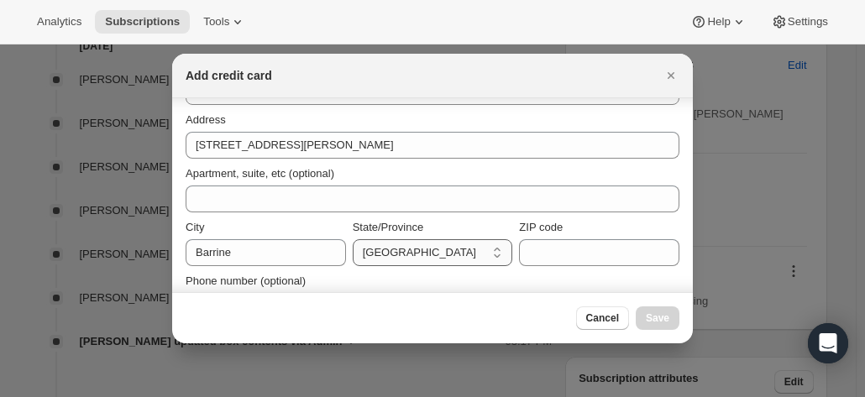
click at [409, 251] on select "Australian Capital Territory New South Wales Northern Territory Queensland Sout…" at bounding box center [433, 252] width 160 height 27
select select "QLD"
click at [353, 239] on select "Australian Capital Territory New South Wales Northern Territory Queensland Sout…" at bounding box center [433, 252] width 160 height 27
click at [543, 256] on input "ZIP code" at bounding box center [599, 252] width 160 height 27
paste input "D, 4872 Australia +61402826917"
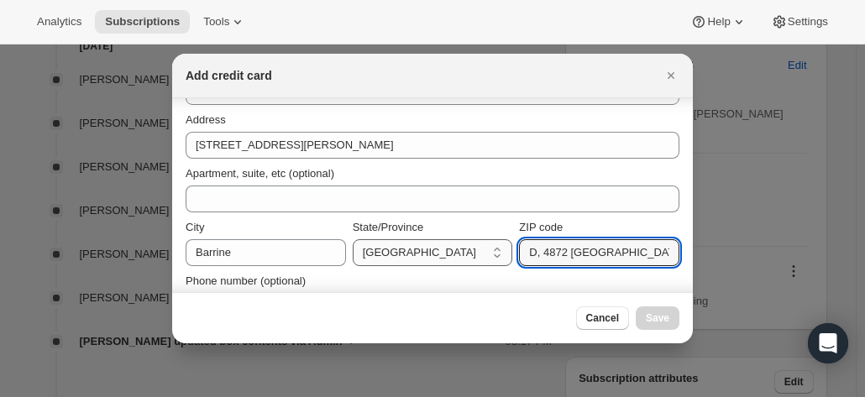
drag, startPoint x: 546, startPoint y: 256, endPoint x: 459, endPoint y: 252, distance: 87.4
click at [459, 252] on div "City Barrine State/Province Australian Capital Territory New South Wales Northe…" at bounding box center [433, 242] width 494 height 47
click at [543, 248] on input "D, 4872 Australia +61402826917" at bounding box center [599, 252] width 160 height 27
click at [535, 252] on input "D, 4872 Australia +61402826917" at bounding box center [599, 252] width 160 height 27
click at [529, 255] on input "4872 Australia +61402826917" at bounding box center [599, 252] width 160 height 27
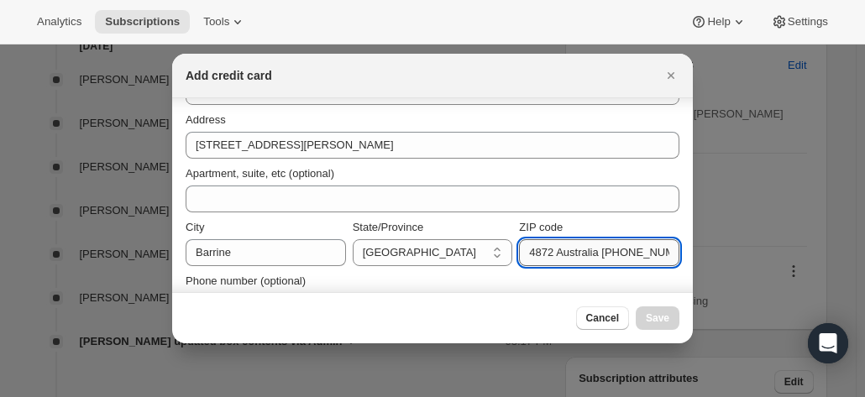
click at [590, 254] on input "4872 Australia +61402826917" at bounding box center [599, 252] width 160 height 27
click at [548, 256] on input "4872 +61402826917" at bounding box center [599, 252] width 160 height 27
drag, startPoint x: 551, startPoint y: 255, endPoint x: 648, endPoint y: 268, distance: 98.2
click at [660, 260] on input "4872 +61402826917" at bounding box center [599, 252] width 160 height 27
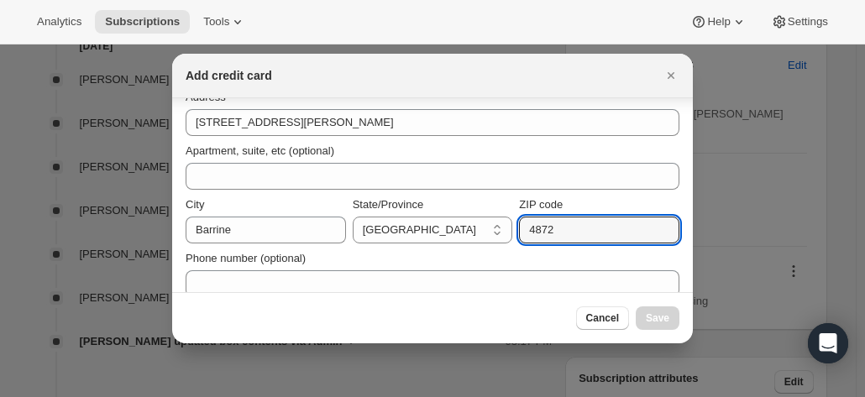
scroll to position [292, 0]
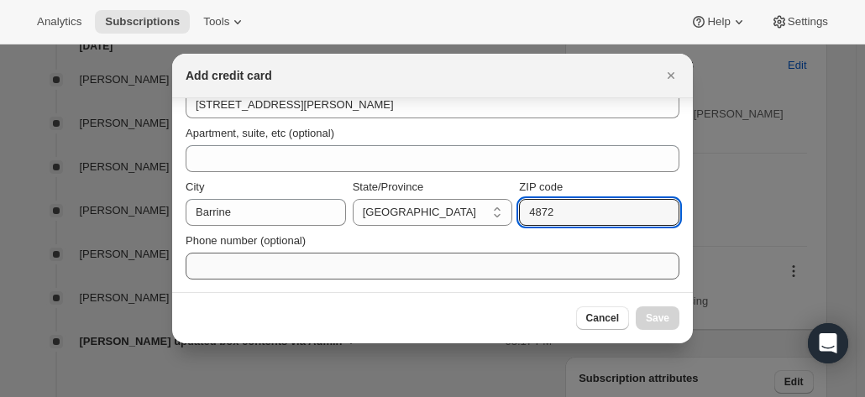
type input "4872"
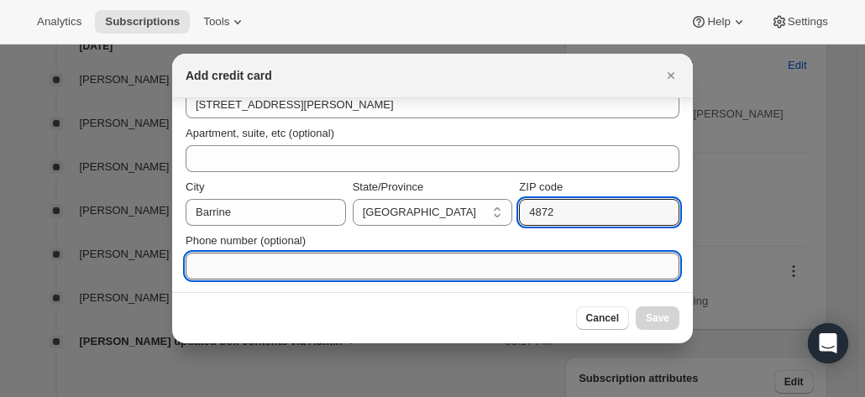
click at [361, 263] on input "Phone number (optional)" at bounding box center [433, 266] width 494 height 27
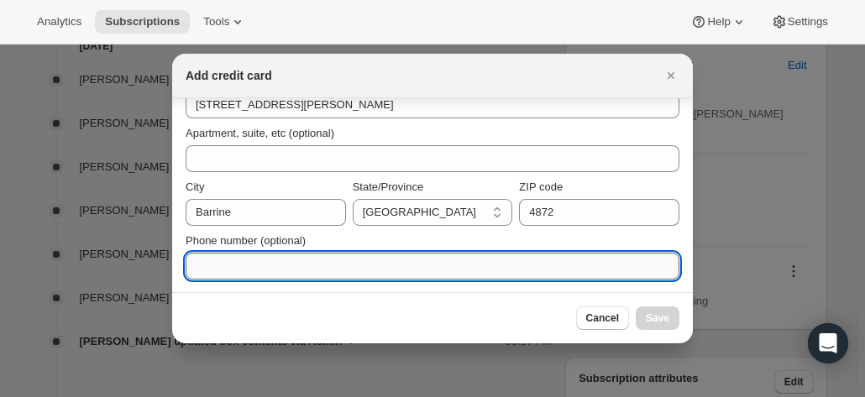
paste input "+61402826917"
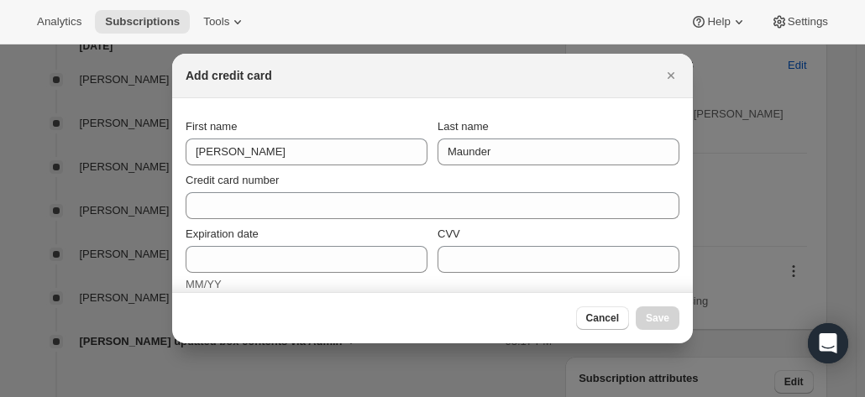
scroll to position [0, 0]
type input "+61402826917"
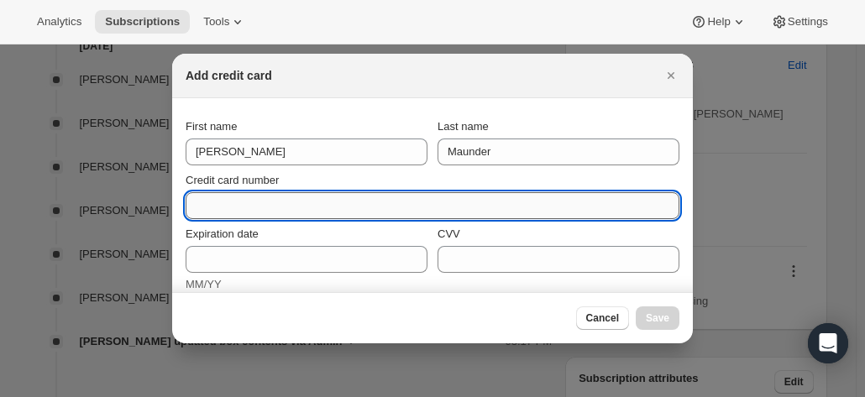
click at [219, 202] on input "Credit card number" at bounding box center [426, 205] width 480 height 27
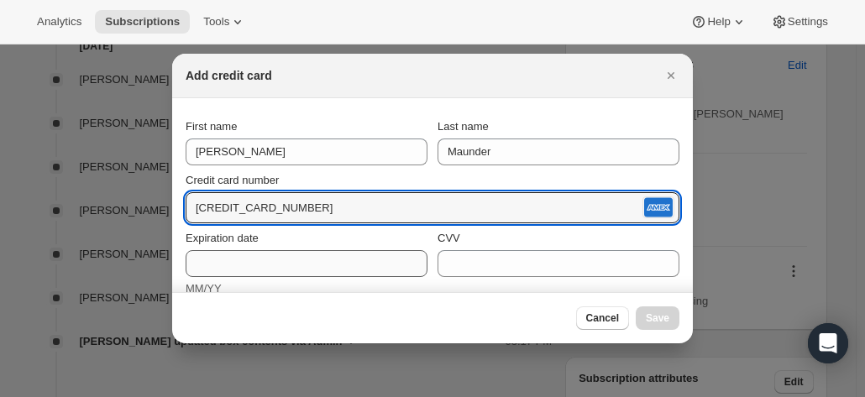
type input "3760 818749 31013"
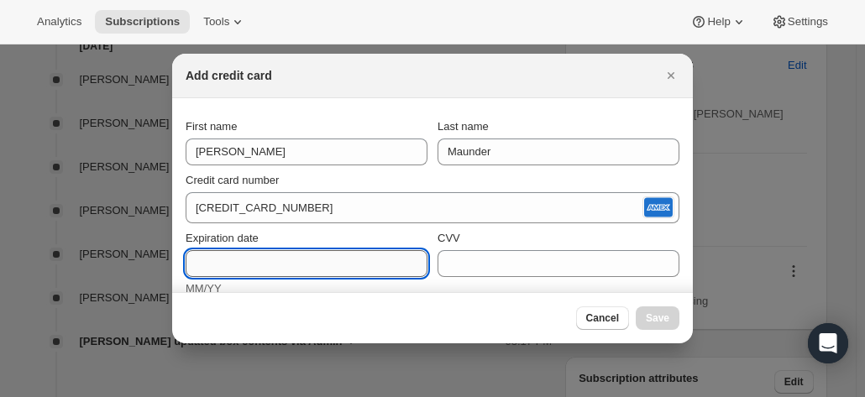
click at [255, 267] on input "Expiration date" at bounding box center [307, 263] width 242 height 27
type input "03/30"
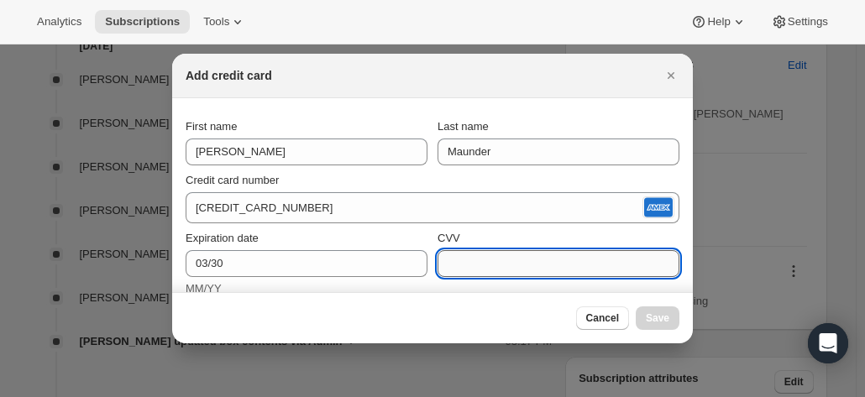
click at [474, 255] on input "CVV" at bounding box center [559, 263] width 242 height 27
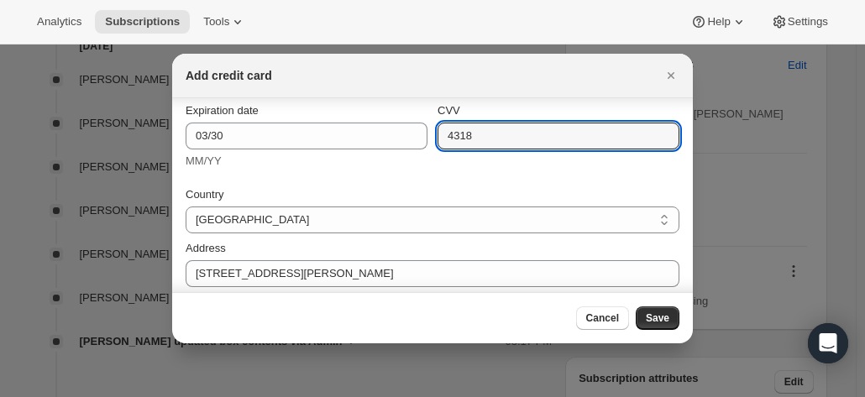
scroll to position [44, 0]
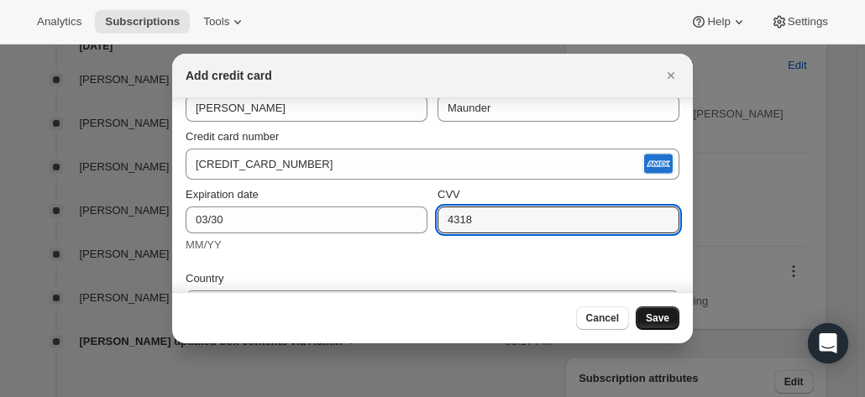
type input "4318"
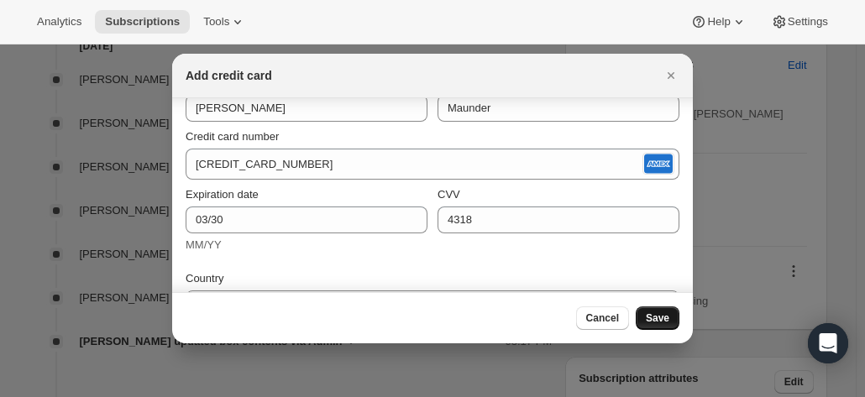
click at [658, 312] on button "Save" at bounding box center [658, 319] width 44 height 24
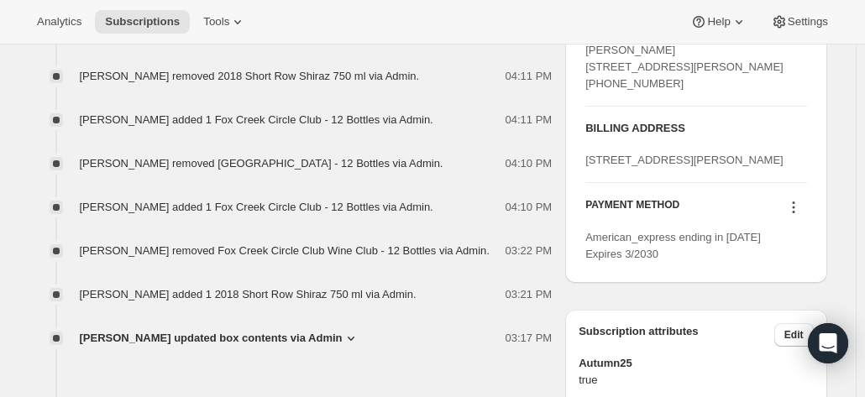
scroll to position [779, 0]
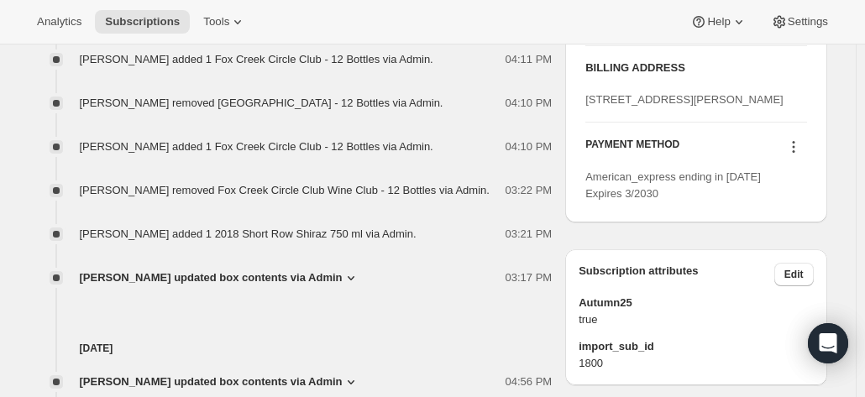
click at [794, 144] on icon at bounding box center [793, 142] width 3 height 3
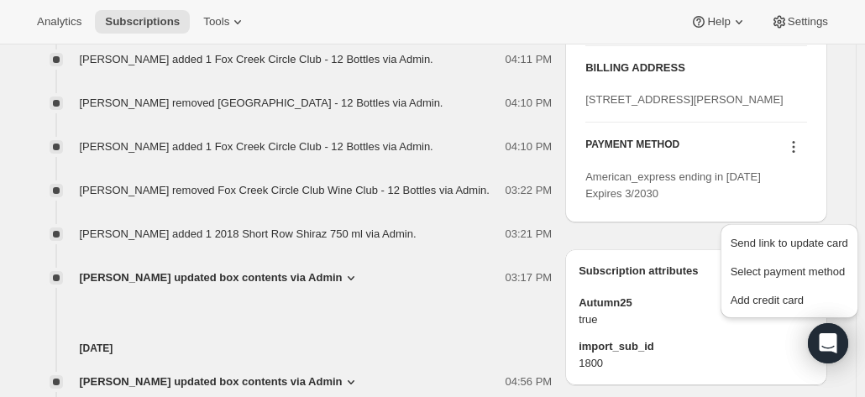
click at [794, 144] on icon at bounding box center [793, 142] width 3 height 3
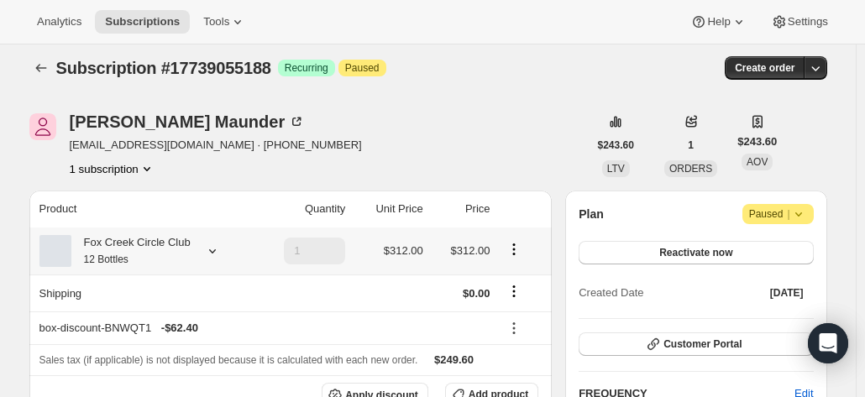
scroll to position [0, 0]
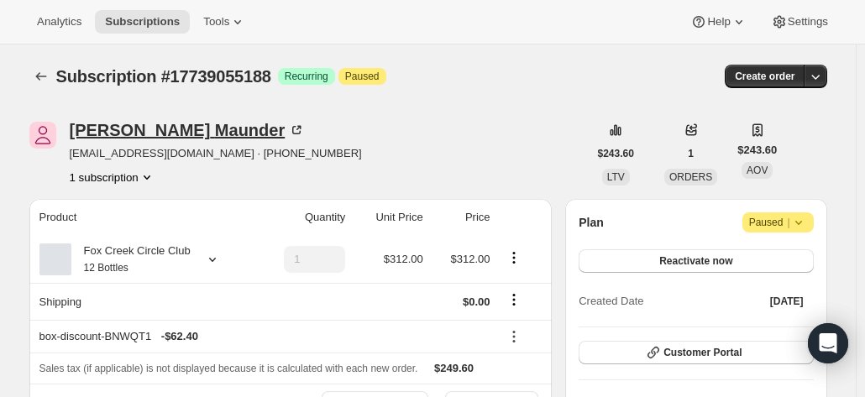
click at [162, 125] on div "Tanya Maunder" at bounding box center [188, 130] width 236 height 17
click at [201, 262] on div at bounding box center [209, 259] width 24 height 17
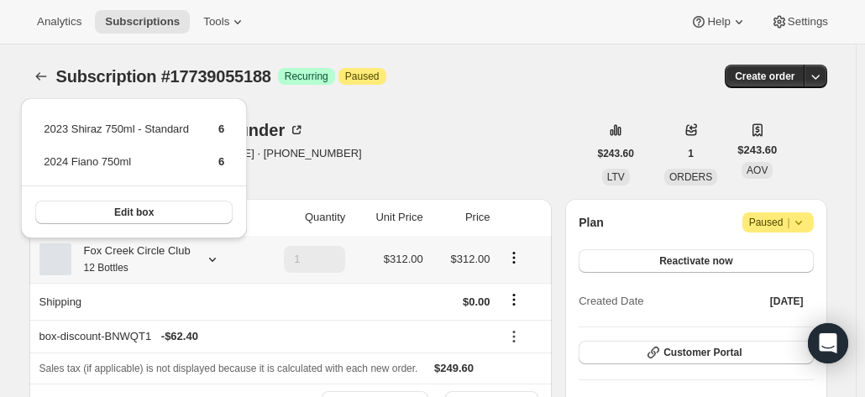
click at [201, 262] on div at bounding box center [209, 259] width 24 height 17
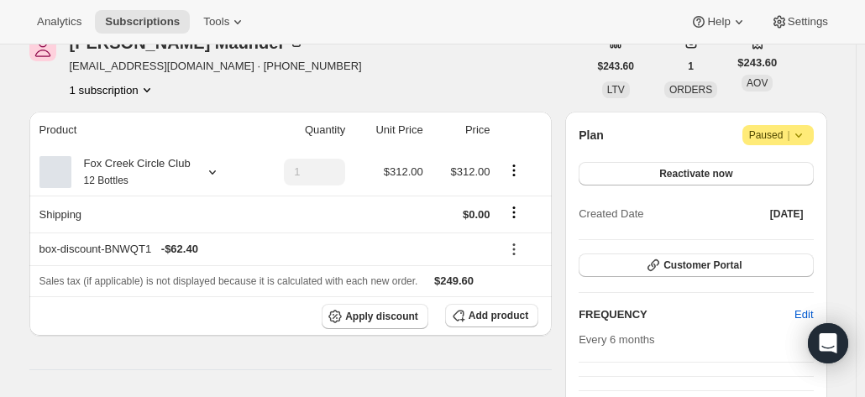
scroll to position [84, 0]
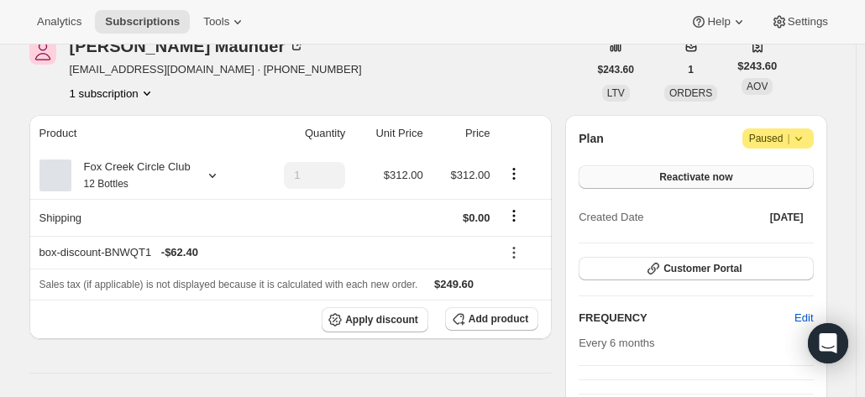
click at [670, 169] on button "Reactivate now" at bounding box center [696, 177] width 234 height 24
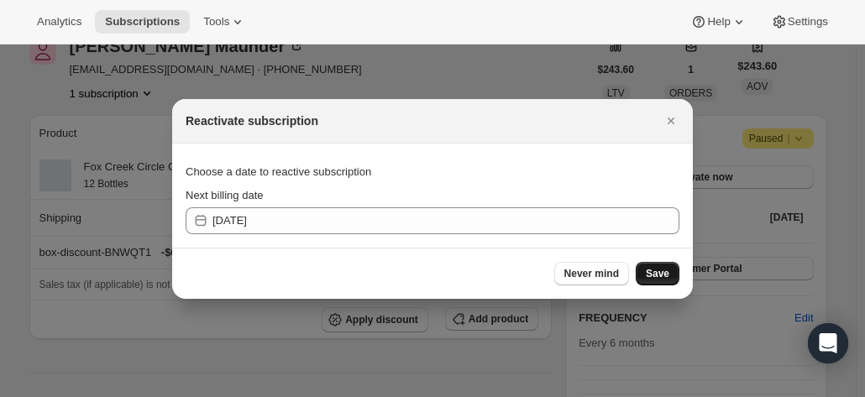
click at [654, 272] on span "Save" at bounding box center [658, 273] width 24 height 13
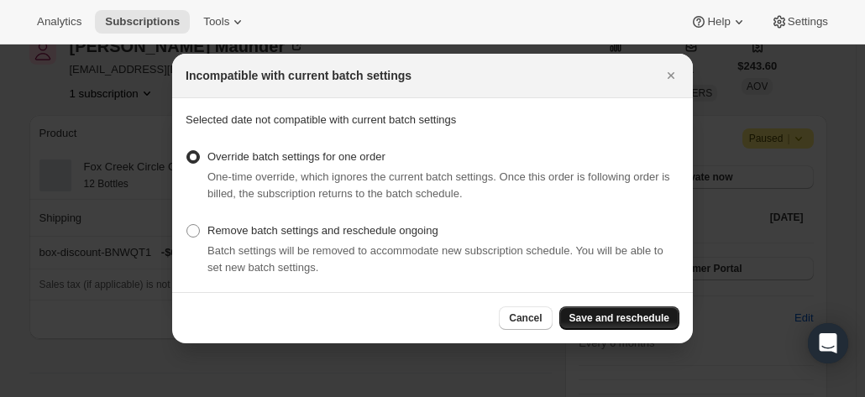
click at [630, 314] on span "Save and reschedule" at bounding box center [619, 318] width 100 height 13
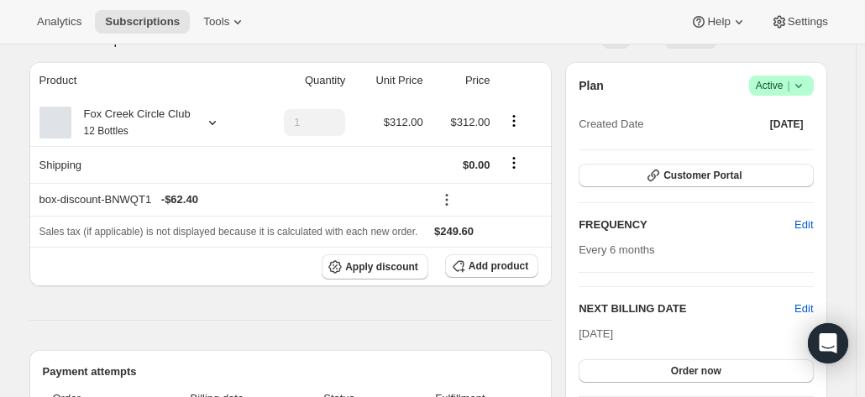
scroll to position [0, 0]
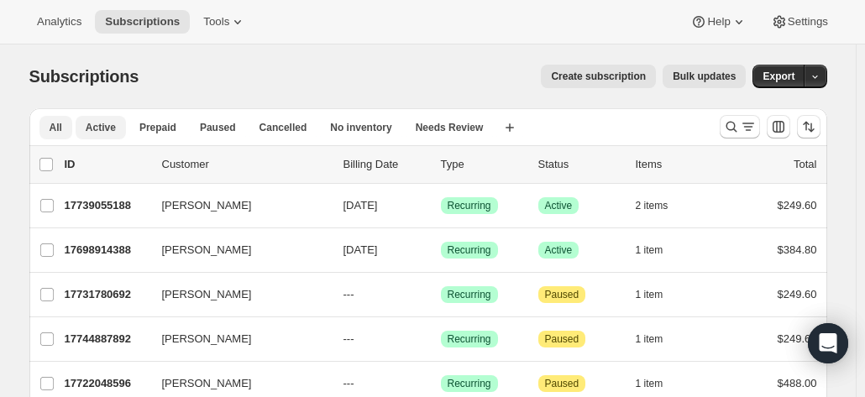
click at [100, 127] on span "Active" at bounding box center [101, 127] width 30 height 13
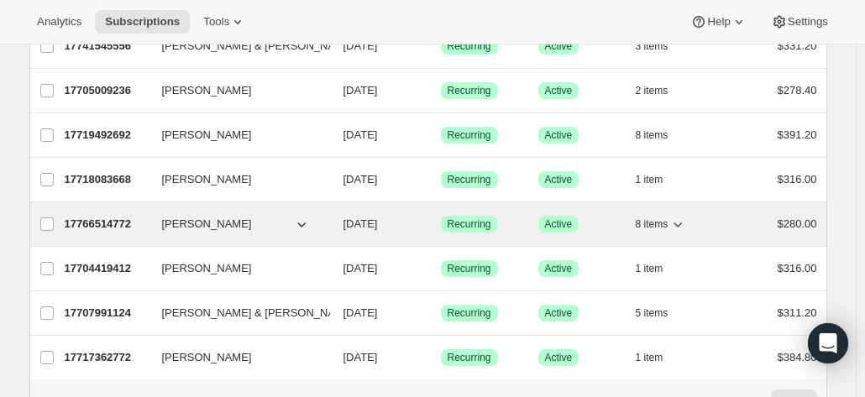
scroll to position [2103, 0]
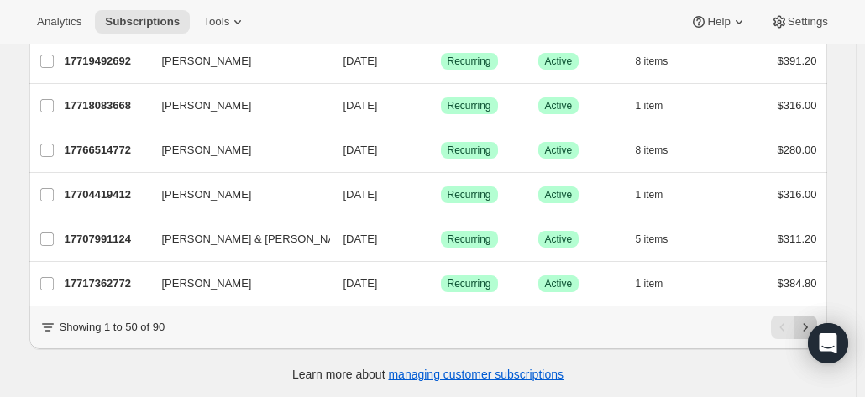
click at [805, 319] on icon "Next" at bounding box center [805, 327] width 17 height 17
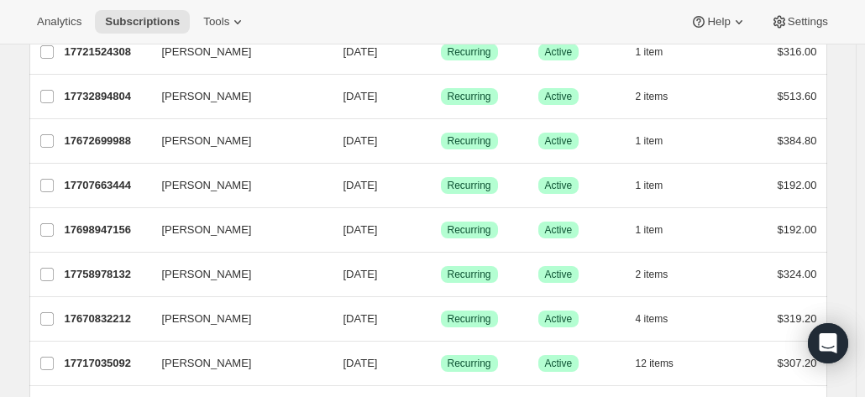
scroll to position [1157, 0]
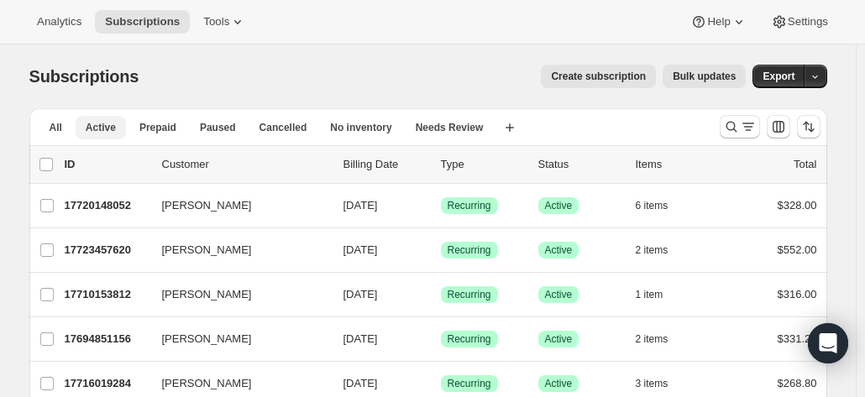
click at [92, 127] on span "Active" at bounding box center [101, 127] width 30 height 13
click at [55, 123] on span "All" at bounding box center [56, 127] width 13 height 13
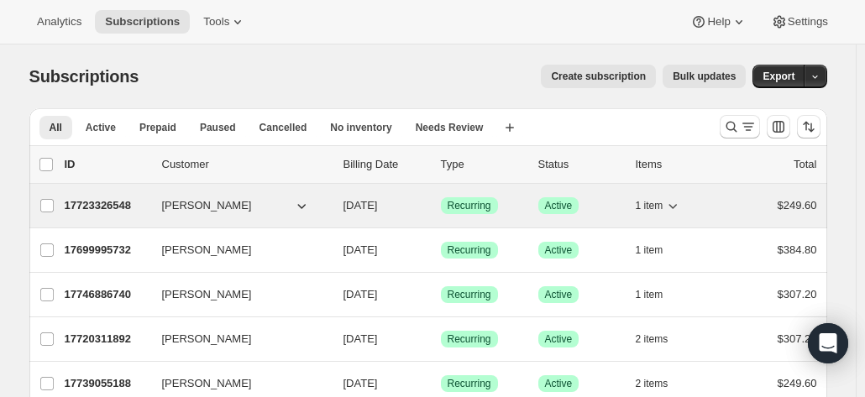
click at [126, 200] on p "17723326548" at bounding box center [107, 205] width 84 height 17
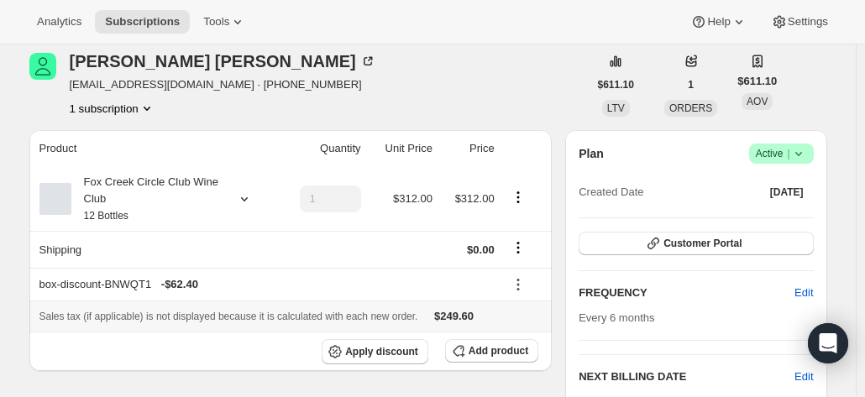
scroll to position [84, 0]
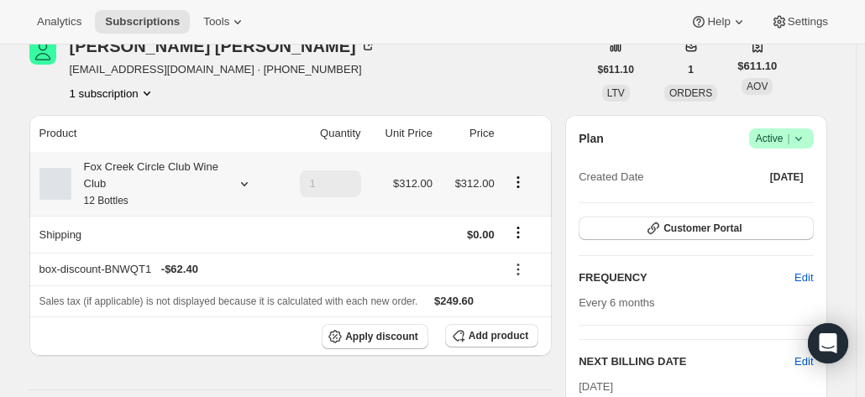
click at [181, 187] on div "Fox Creek Circle Club Wine Club 12 Bottles" at bounding box center [146, 184] width 151 height 50
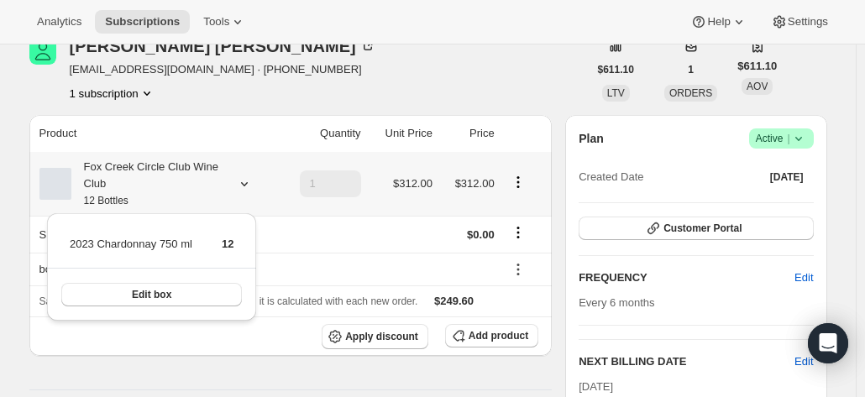
click at [181, 187] on div "Fox Creek Circle Club Wine Club 12 Bottles" at bounding box center [146, 184] width 151 height 50
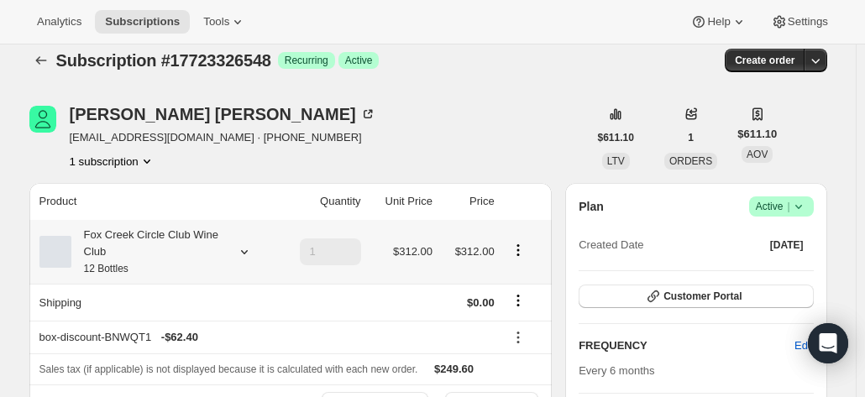
scroll to position [0, 0]
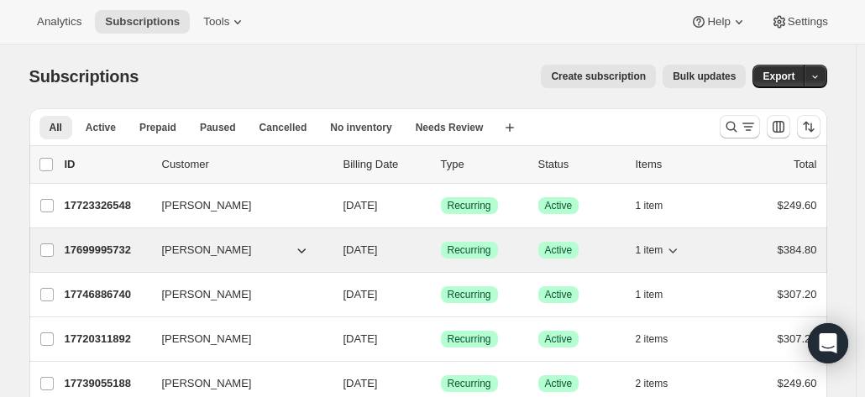
click at [91, 251] on p "17699995732" at bounding box center [107, 250] width 84 height 17
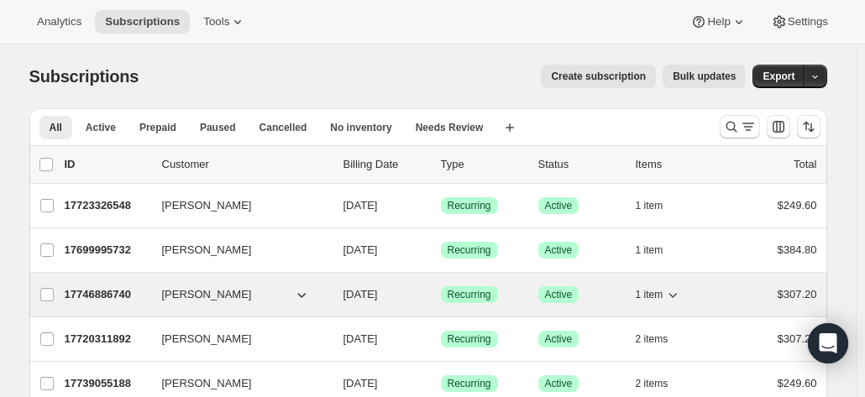
click at [119, 296] on p "17746886740" at bounding box center [107, 294] width 84 height 17
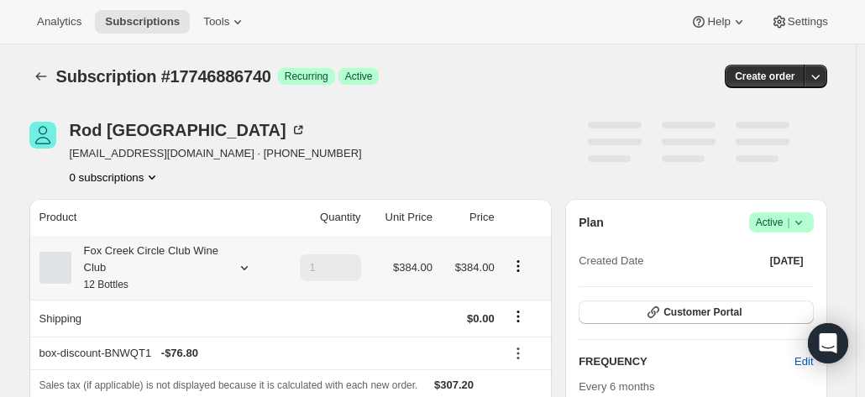
scroll to position [84, 0]
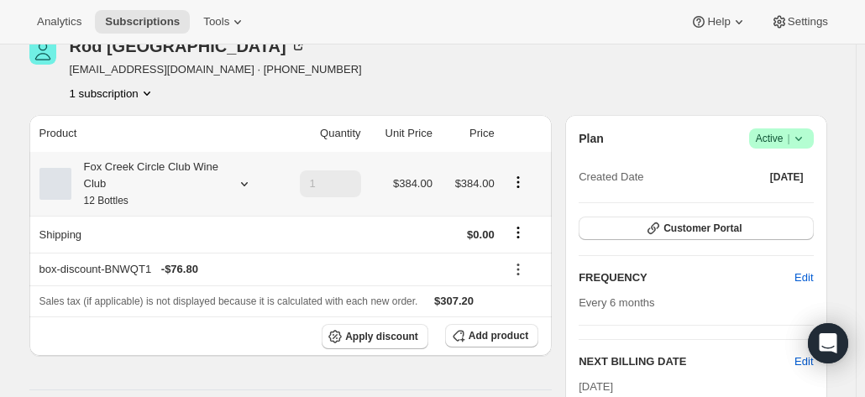
click at [174, 176] on div "Fox Creek Circle Club Wine Club 12 Bottles" at bounding box center [146, 184] width 151 height 50
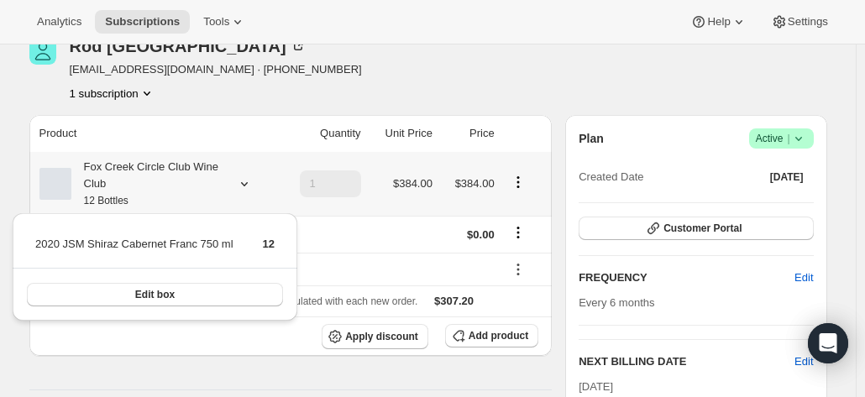
click at [174, 176] on div "Fox Creek Circle Club Wine Club 12 Bottles" at bounding box center [146, 184] width 151 height 50
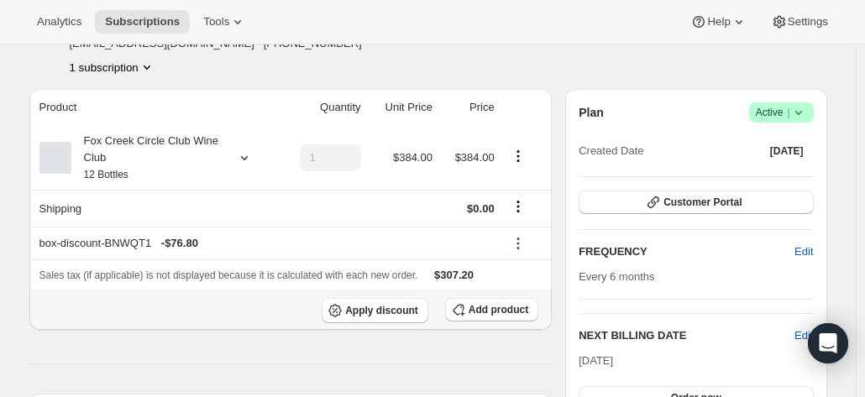
scroll to position [0, 0]
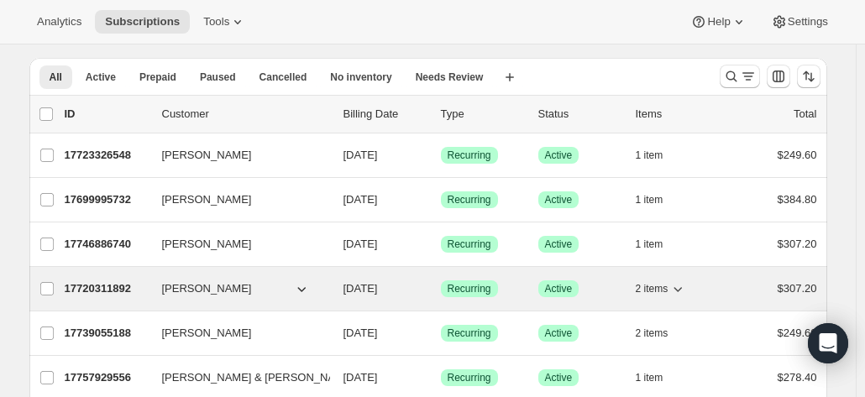
scroll to position [84, 0]
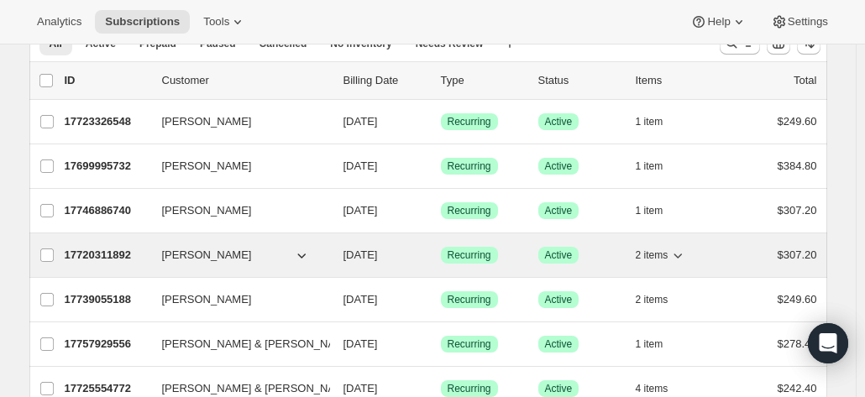
click at [94, 251] on p "17720311892" at bounding box center [107, 255] width 84 height 17
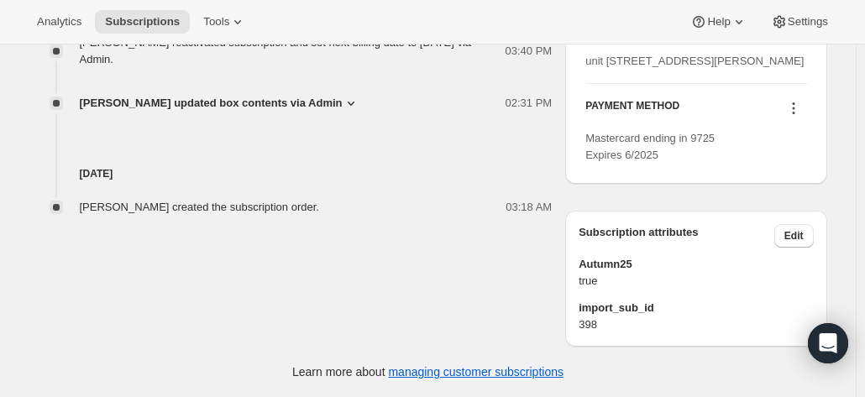
scroll to position [924, 0]
click at [800, 117] on icon at bounding box center [793, 108] width 17 height 17
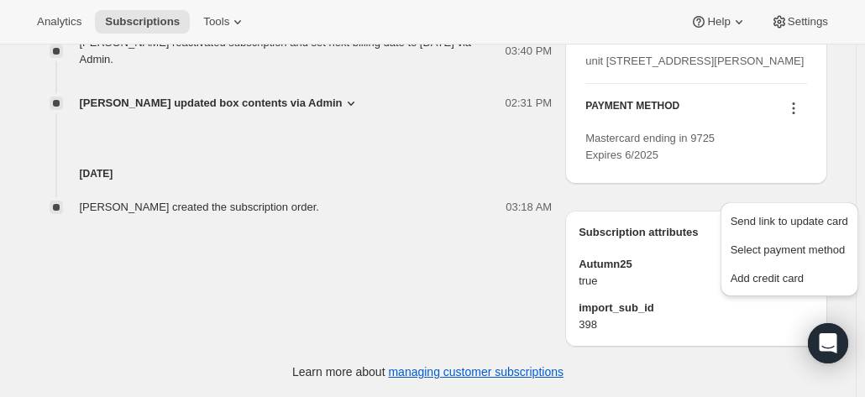
scroll to position [756, 0]
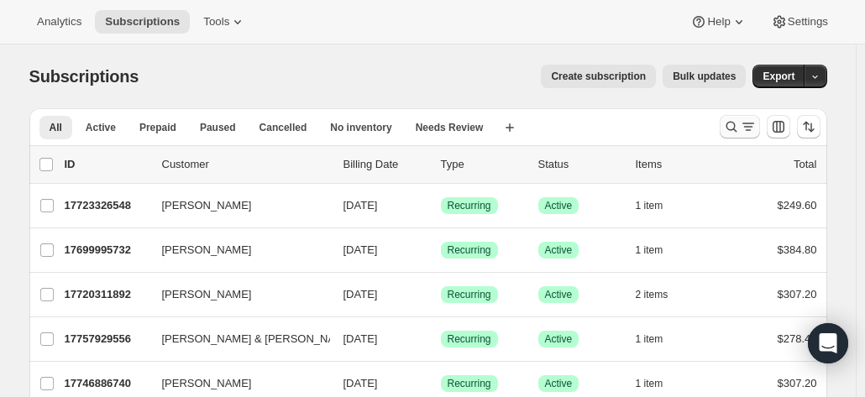
click at [737, 118] on icon "Search and filter results" at bounding box center [731, 126] width 17 height 17
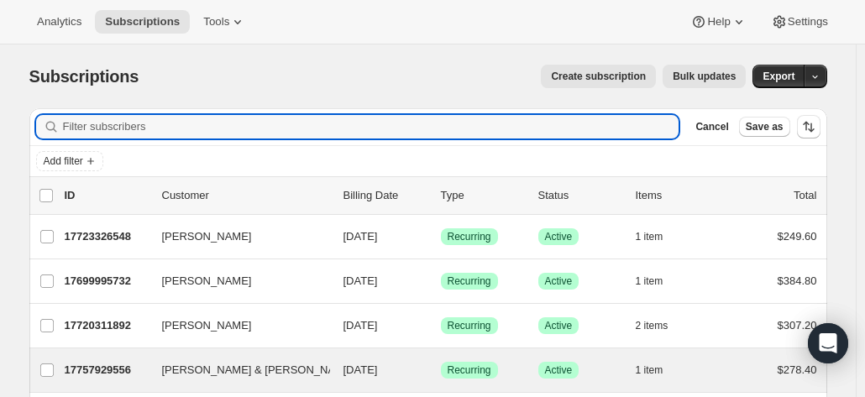
scroll to position [168, 0]
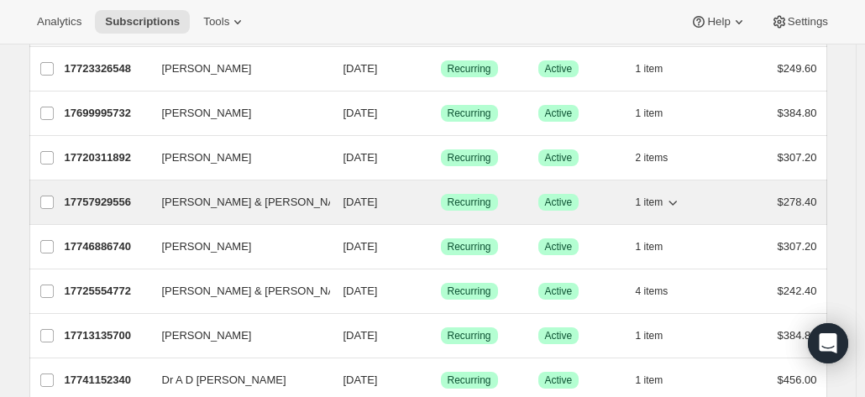
click at [109, 202] on p "17757929556" at bounding box center [107, 202] width 84 height 17
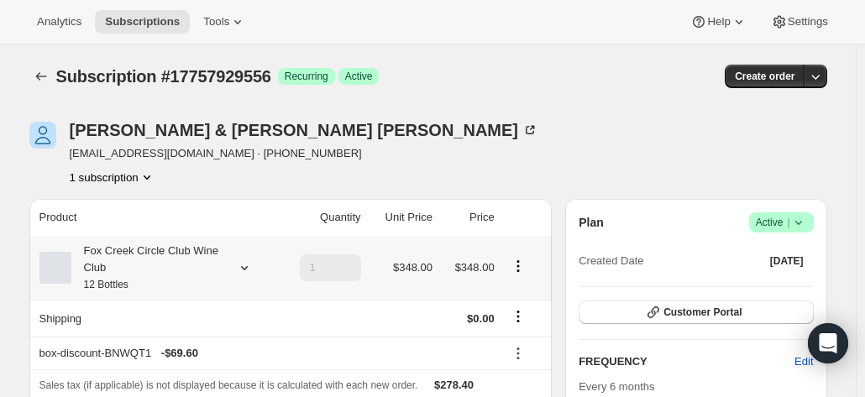
click at [165, 273] on div "Fox Creek Circle Club Wine Club 12 Bottles" at bounding box center [146, 268] width 151 height 50
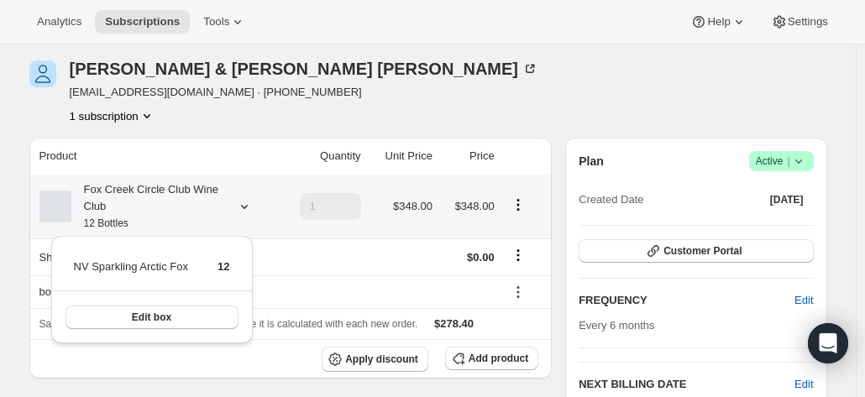
scroll to position [84, 0]
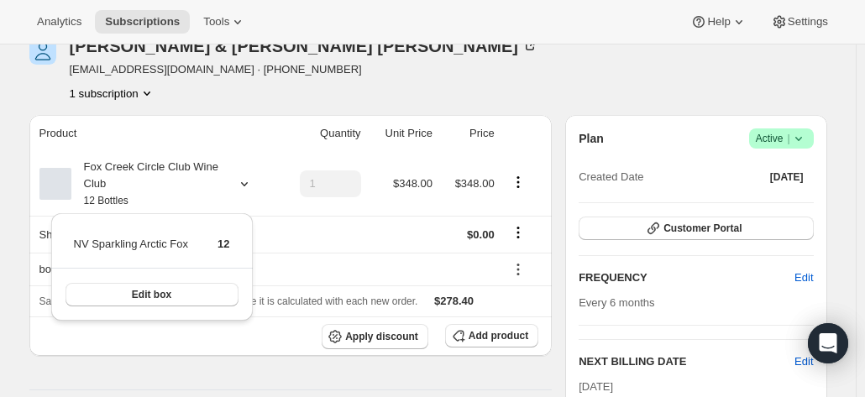
click at [431, 62] on div "Sharon & Graeme Robertson robbo103@bigpond.com · +61418800799 1 subscription" at bounding box center [308, 70] width 558 height 64
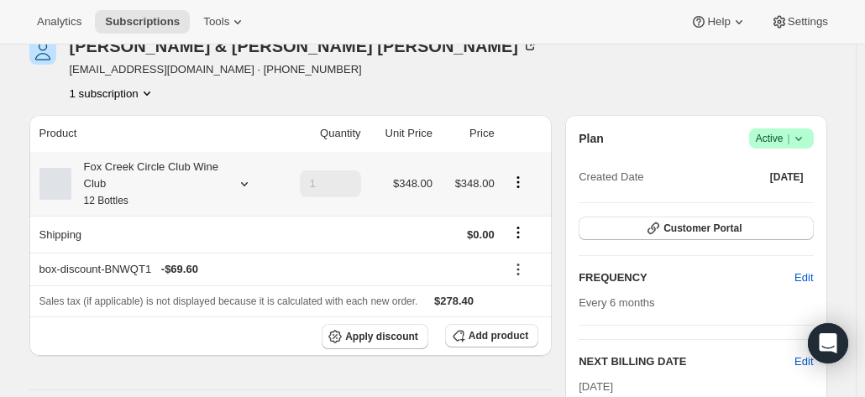
scroll to position [0, 0]
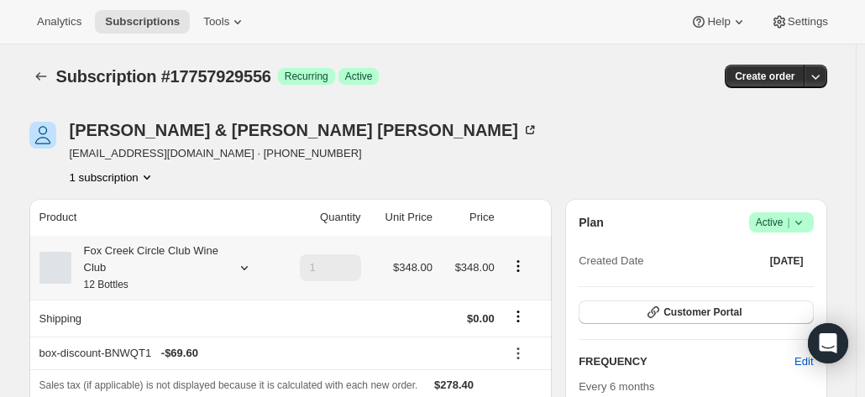
click at [164, 249] on div "Fox Creek Circle Club Wine Club 12 Bottles" at bounding box center [146, 268] width 151 height 50
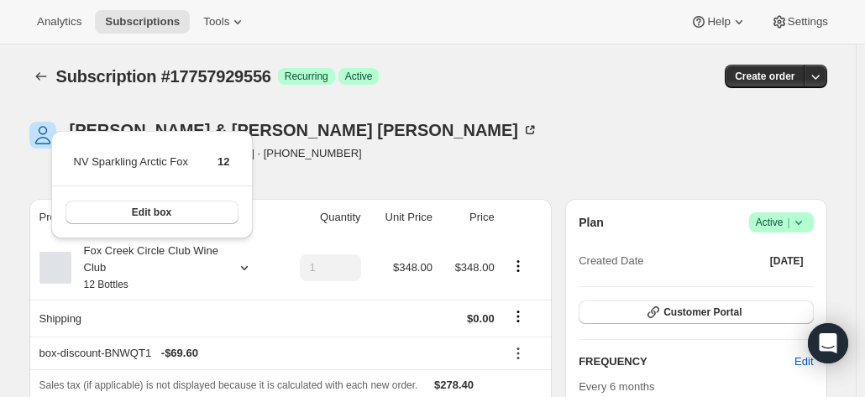
click at [449, 163] on div "Sharon & Graeme Robertson robbo103@bigpond.com · +61418800799 1 subscription" at bounding box center [308, 154] width 558 height 64
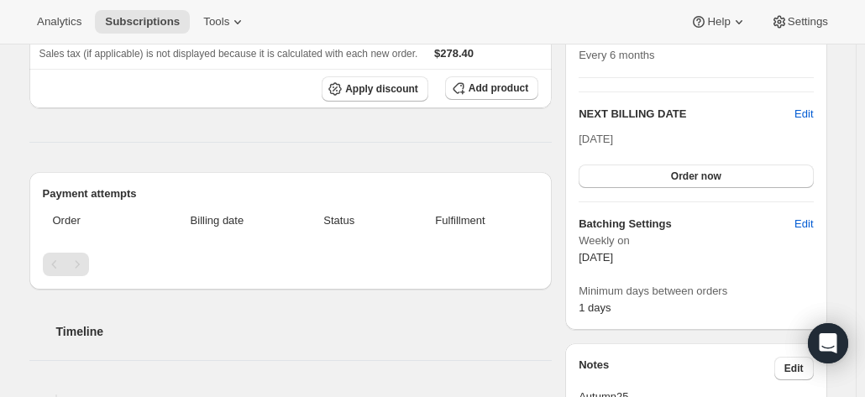
scroll to position [84, 0]
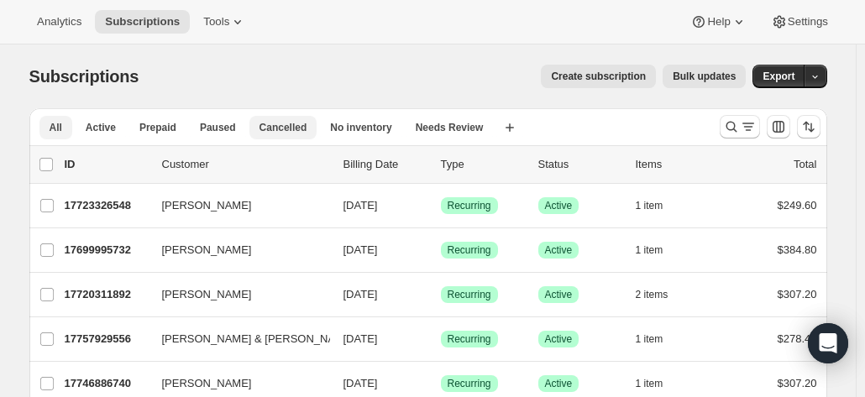
click at [267, 131] on span "Cancelled" at bounding box center [284, 127] width 48 height 13
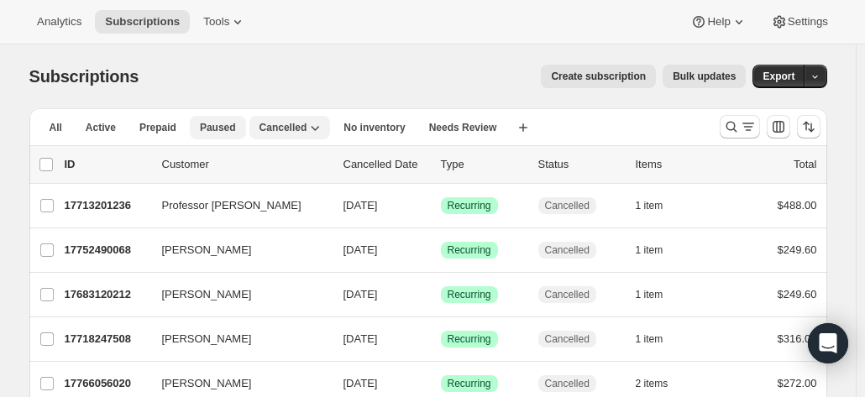
click at [209, 128] on span "Paused" at bounding box center [218, 127] width 36 height 13
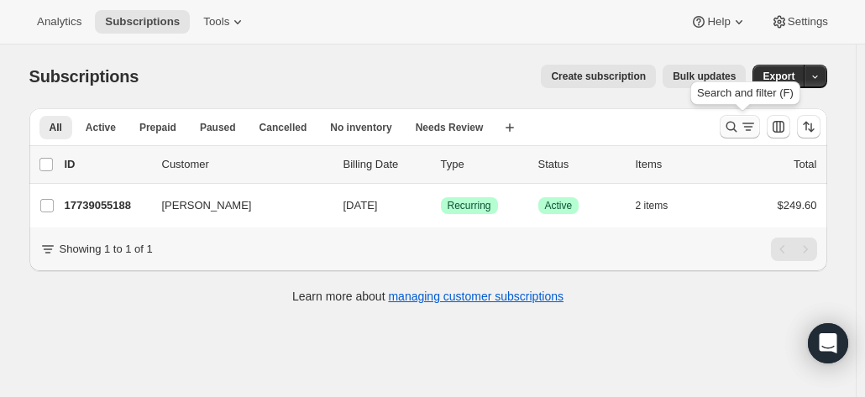
click at [731, 124] on icon "Search and filter results" at bounding box center [731, 127] width 11 height 11
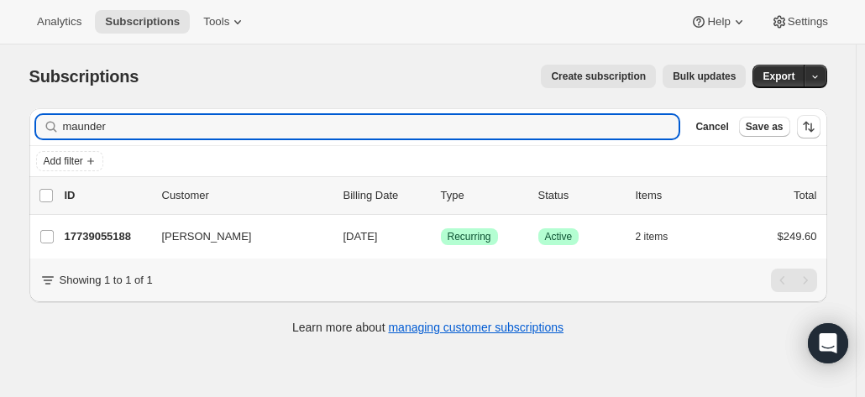
drag, startPoint x: 195, startPoint y: 132, endPoint x: 3, endPoint y: 130, distance: 191.5
click at [3, 130] on div "Subscriptions. This page is ready Subscriptions Create subscription Bulk update…" at bounding box center [428, 243] width 856 height 397
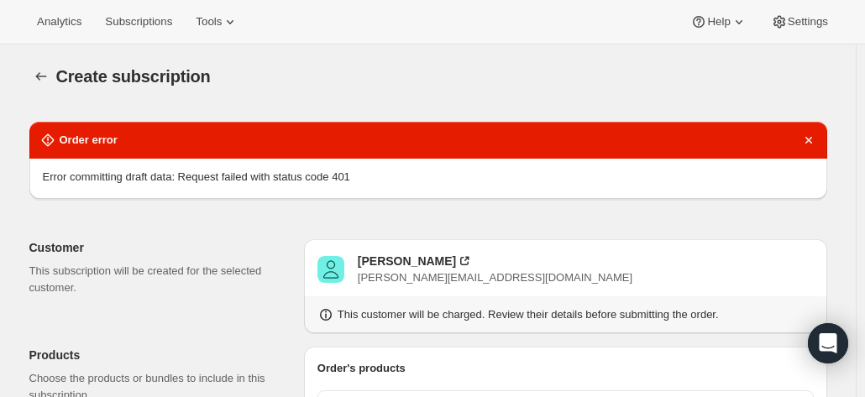
select select "08:00"
click at [42, 78] on icon "button" at bounding box center [40, 76] width 11 height 8
